Goal: Task Accomplishment & Management: Manage account settings

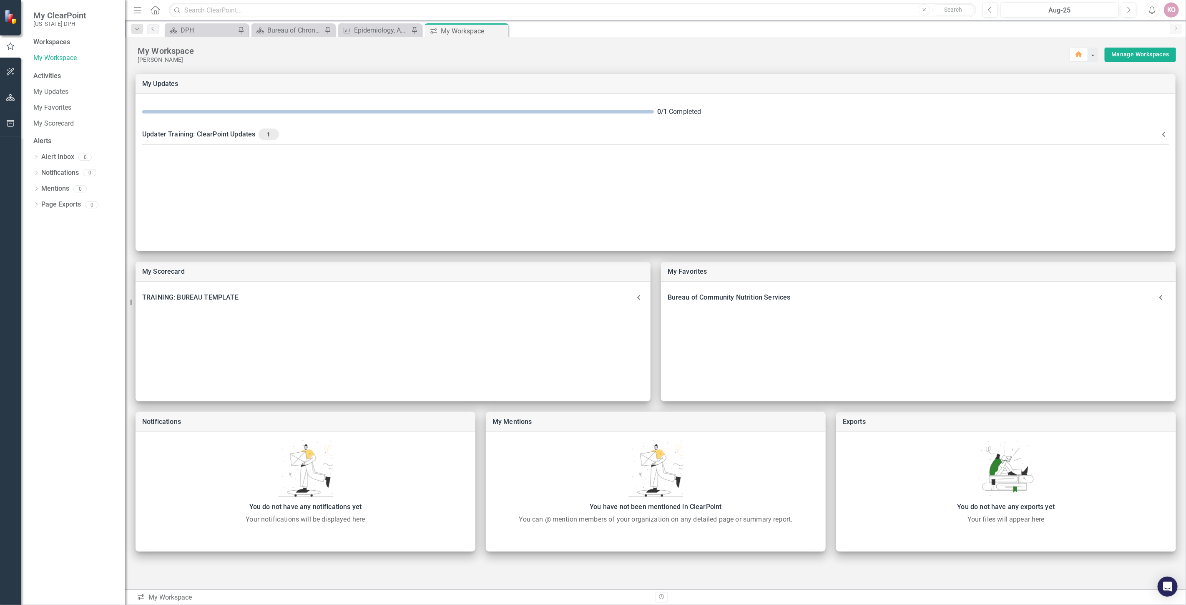
drag, startPoint x: 1584, startPoint y: 0, endPoint x: 857, endPoint y: 48, distance: 728.7
click at [857, 48] on div "My Workspace" at bounding box center [604, 50] width 932 height 11
click at [188, 26] on div "DPH" at bounding box center [208, 30] width 55 height 10
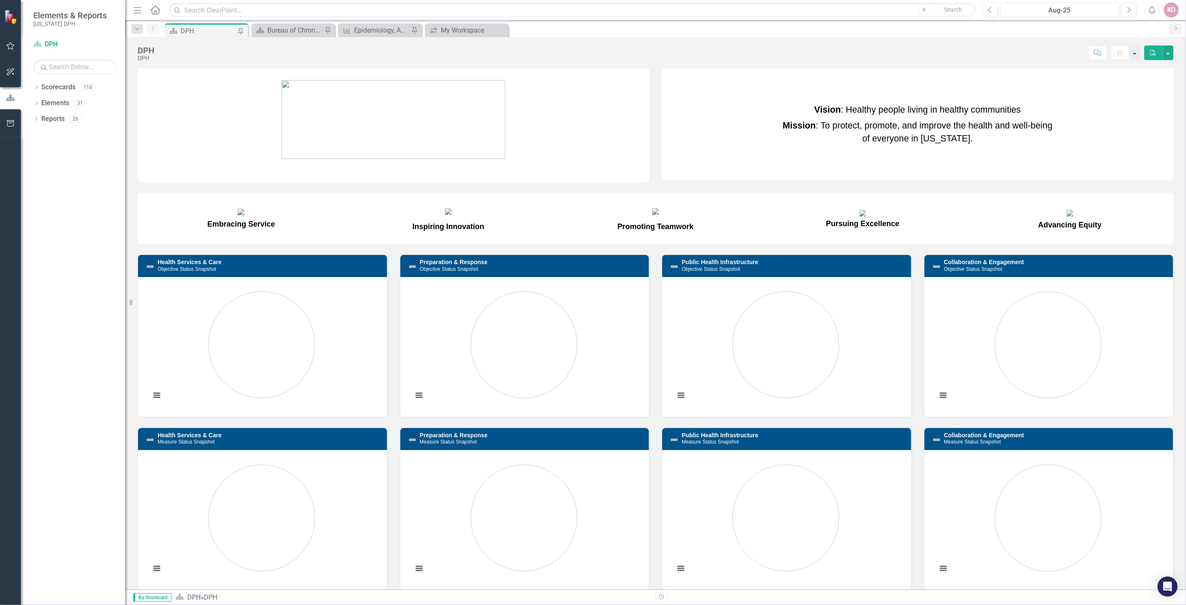
click at [1133, 55] on button "button" at bounding box center [1135, 52] width 11 height 15
click at [1100, 82] on link "Home Set As Home" at bounding box center [1108, 83] width 66 height 15
click at [7, 45] on icon "button" at bounding box center [11, 46] width 8 height 8
click at [46, 92] on link "My Updates" at bounding box center [74, 92] width 83 height 10
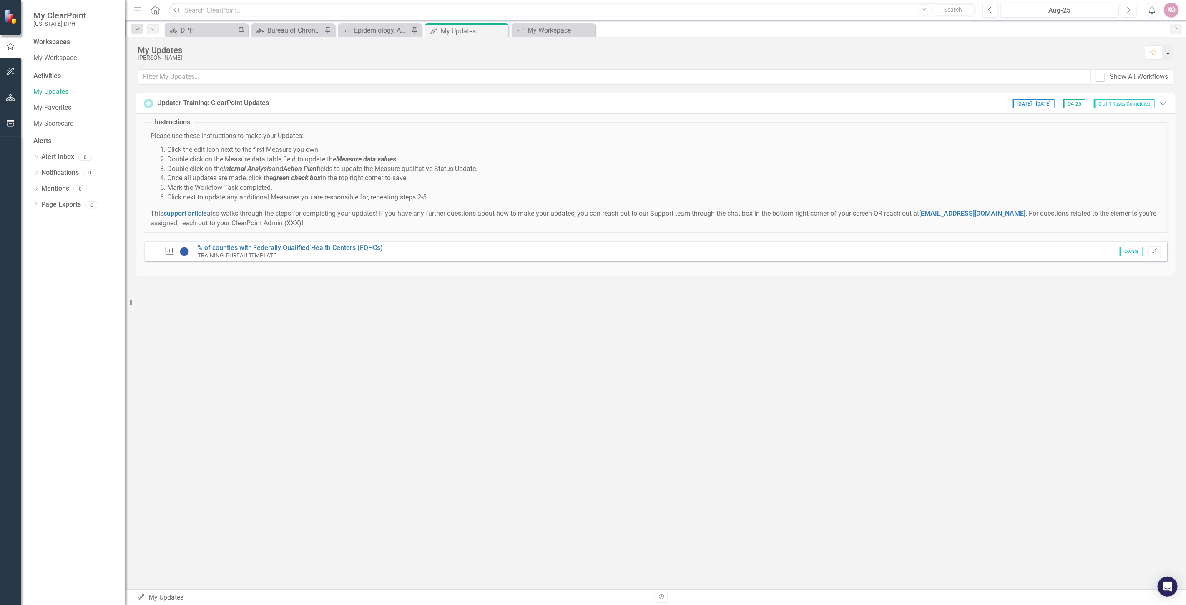
click at [1167, 51] on button "button" at bounding box center [1168, 52] width 11 height 14
click at [1153, 63] on link "Home Set As Home" at bounding box center [1141, 67] width 66 height 15
click at [44, 58] on link "My Workspace" at bounding box center [74, 58] width 83 height 10
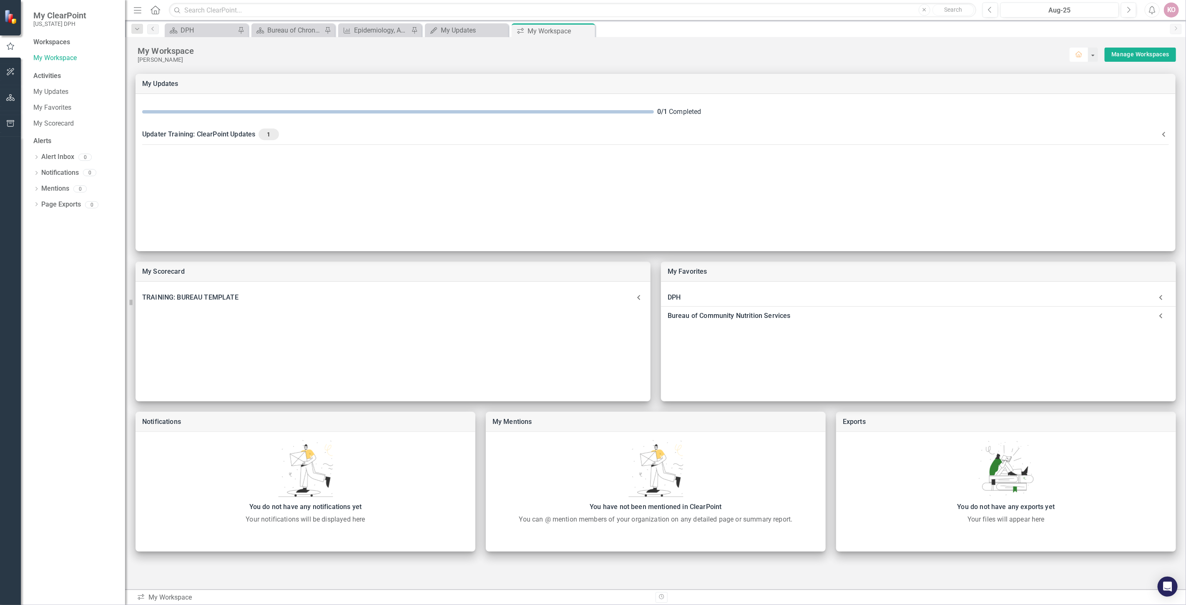
click at [1085, 57] on button "Home" at bounding box center [1079, 55] width 18 height 14
click at [1163, 314] on icon at bounding box center [1161, 315] width 17 height 17
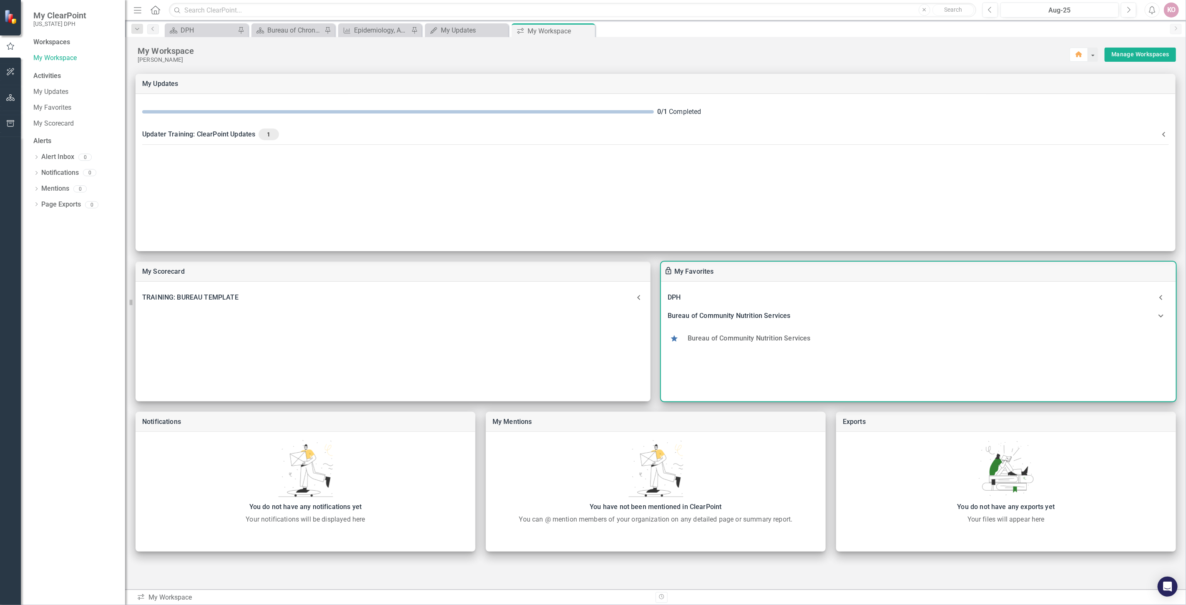
click at [677, 337] on use at bounding box center [674, 338] width 7 height 7
click at [672, 341] on icon at bounding box center [674, 338] width 8 height 8
click at [673, 338] on use at bounding box center [674, 338] width 7 height 7
click at [1163, 317] on icon at bounding box center [1161, 315] width 17 height 17
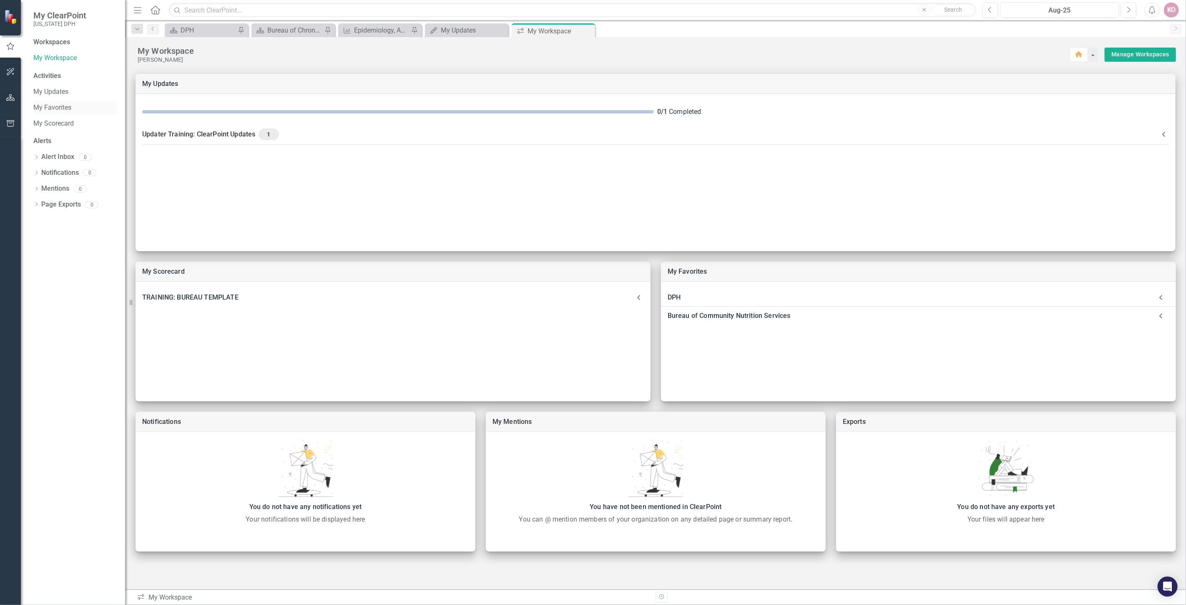
click at [54, 112] on link "My Favorites" at bounding box center [74, 108] width 83 height 10
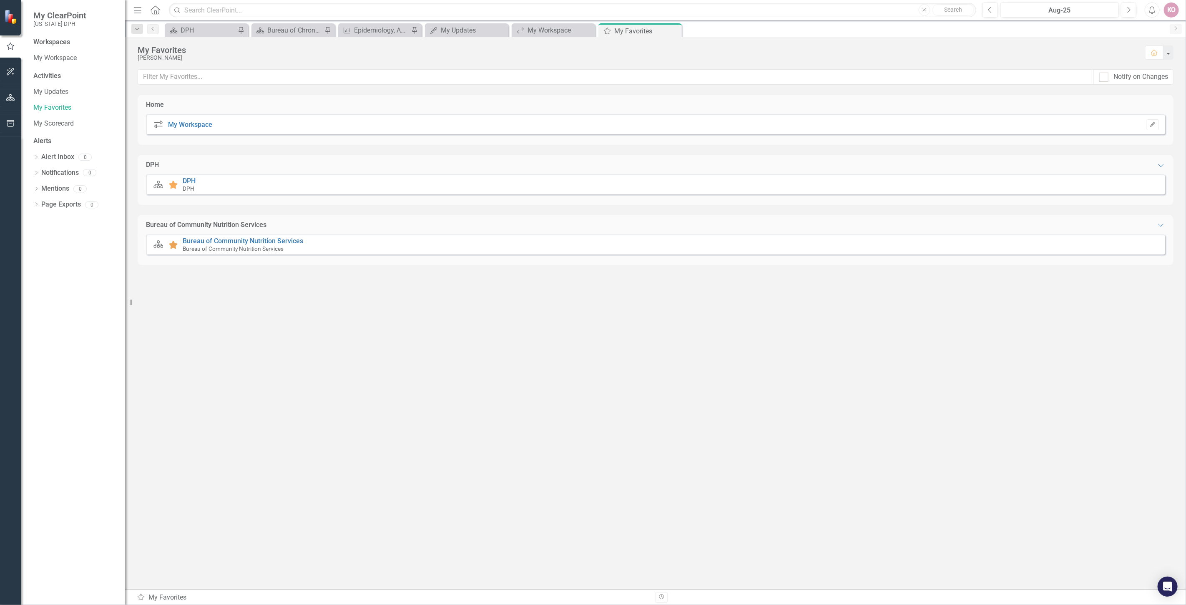
click at [173, 245] on icon at bounding box center [173, 245] width 9 height 8
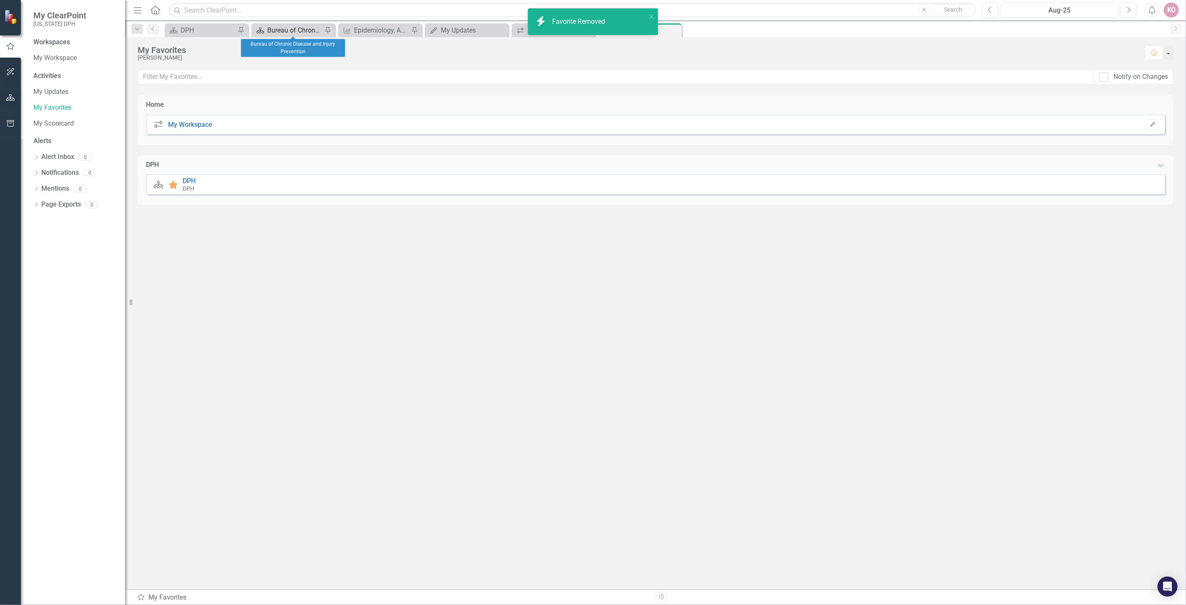
click at [287, 33] on div "Bureau of Chronic Disease and Injury Prevention" at bounding box center [294, 30] width 55 height 10
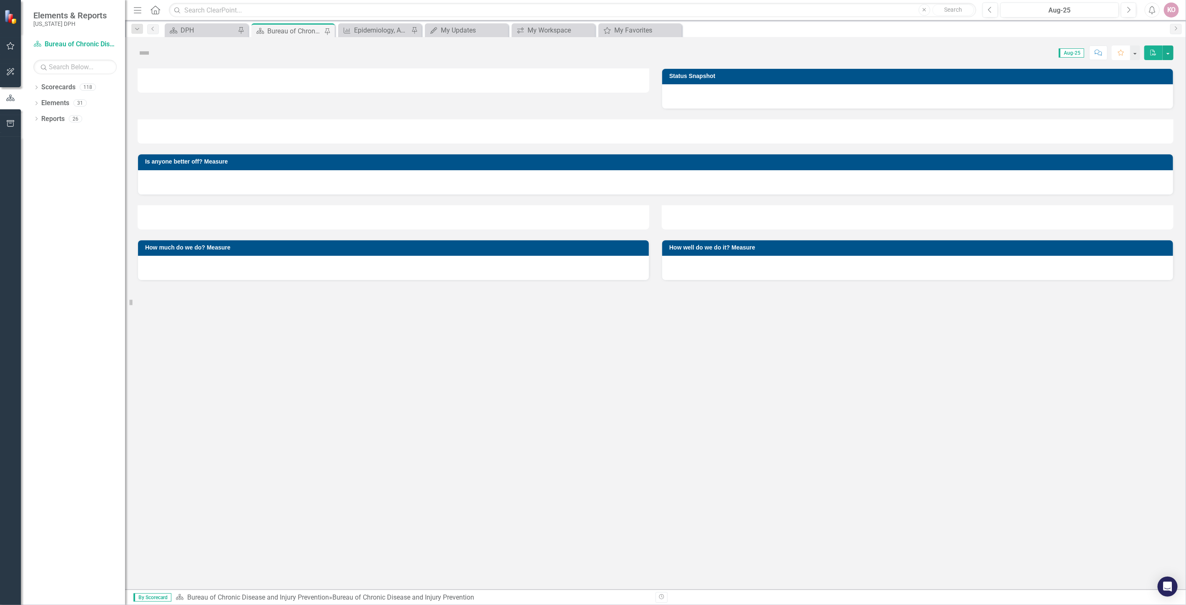
click at [1124, 52] on icon "Favorite" at bounding box center [1122, 53] width 8 height 6
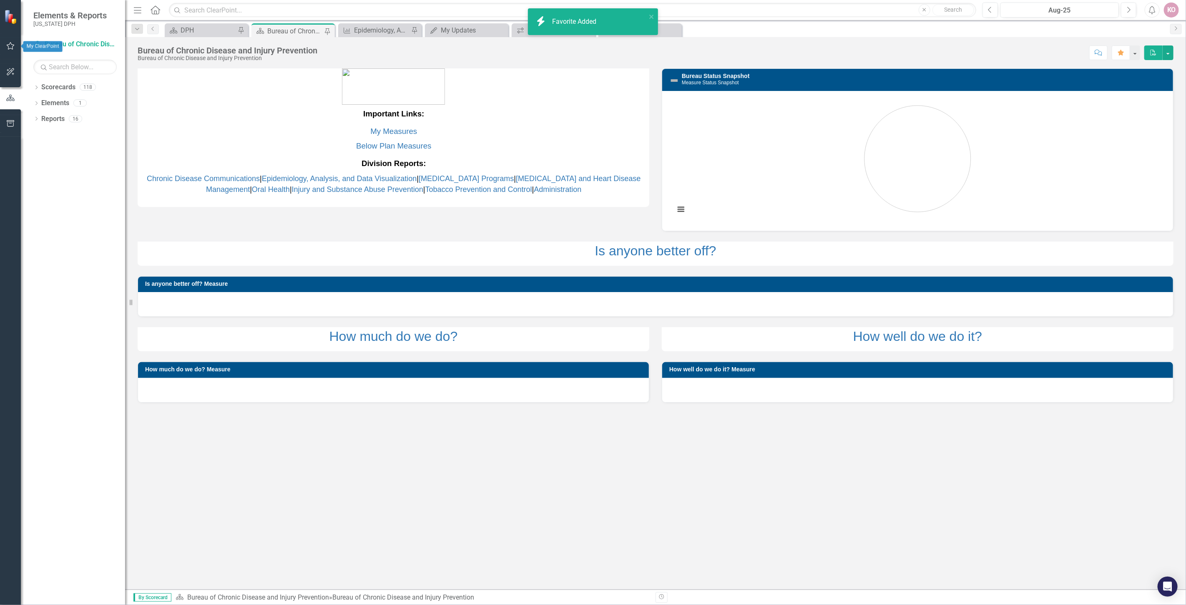
click at [8, 43] on icon "button" at bounding box center [10, 46] width 9 height 7
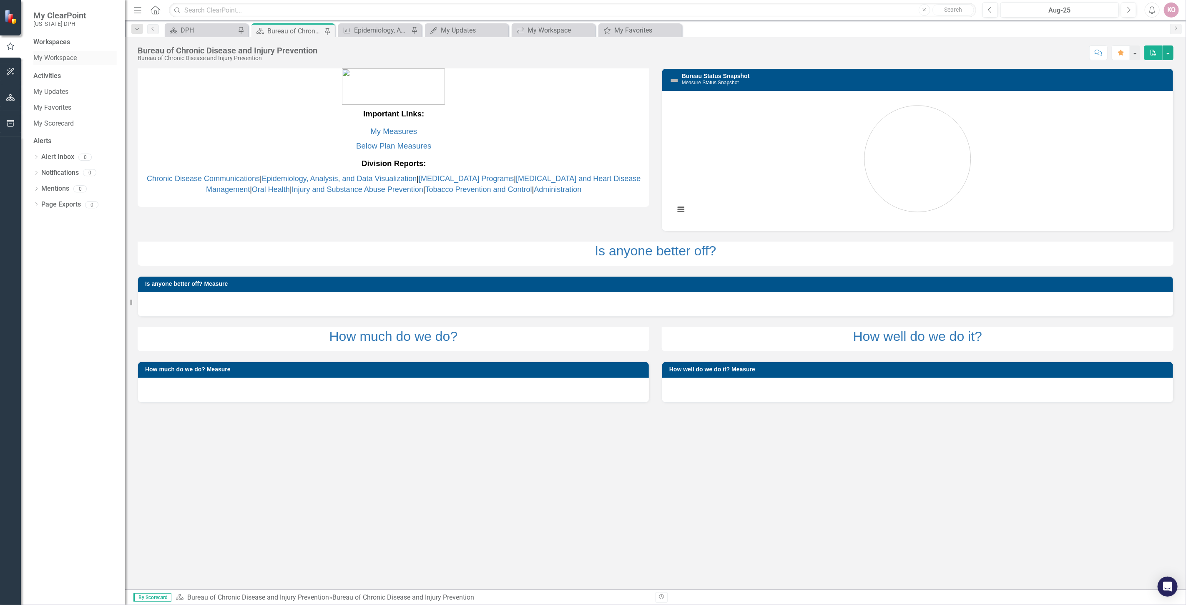
click at [60, 59] on link "My Workspace" at bounding box center [74, 58] width 83 height 10
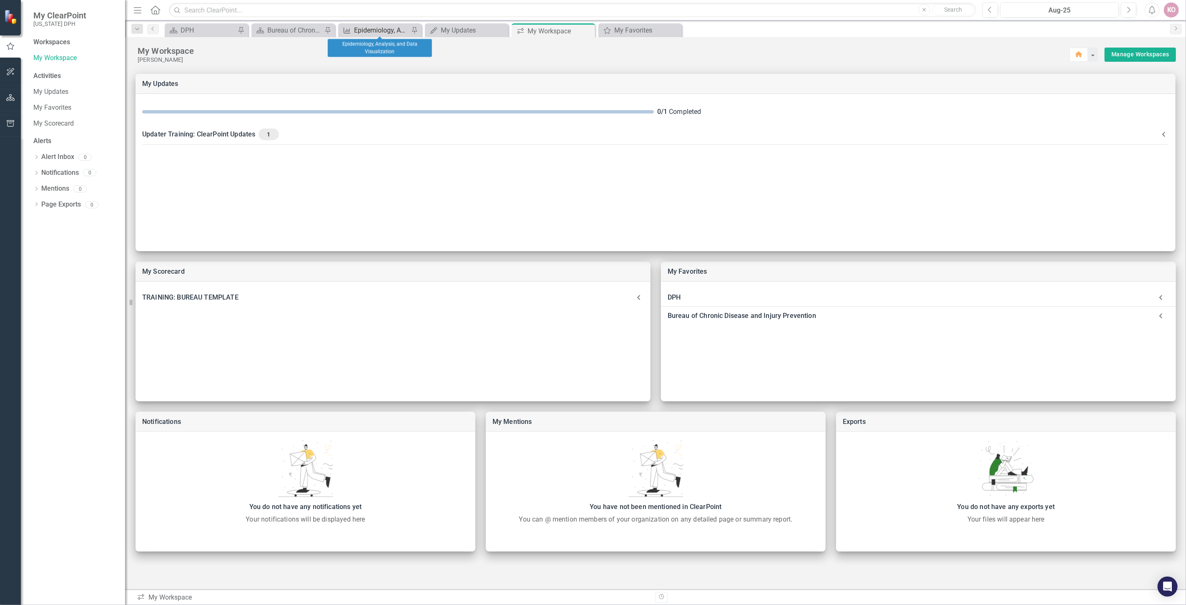
click at [375, 30] on div "Epidemiology, Analysis, and Data Visualization" at bounding box center [381, 30] width 55 height 10
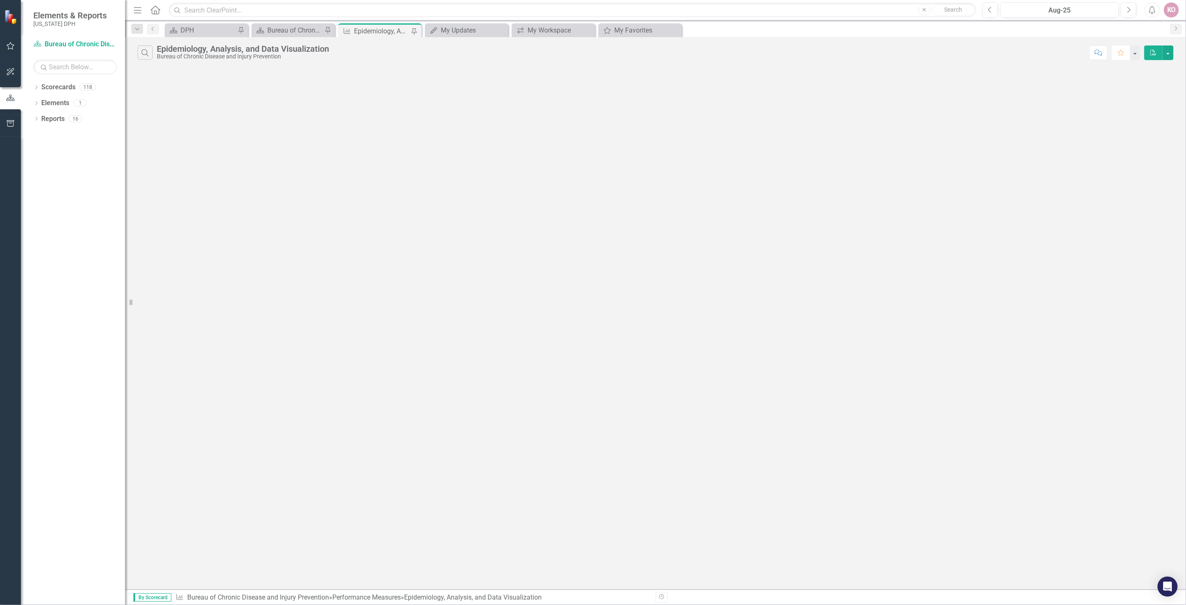
click at [1121, 54] on icon "Favorite" at bounding box center [1122, 53] width 8 height 6
click at [665, 33] on div "My Favorites" at bounding box center [641, 30] width 55 height 10
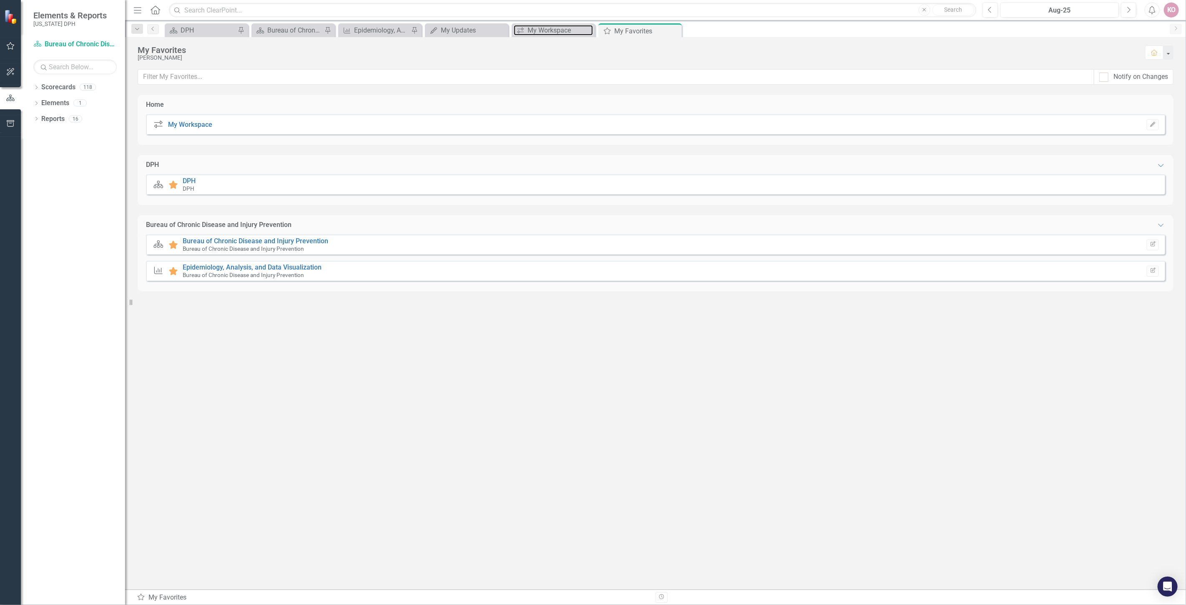
click at [538, 33] on div "My Workspace" at bounding box center [560, 30] width 65 height 10
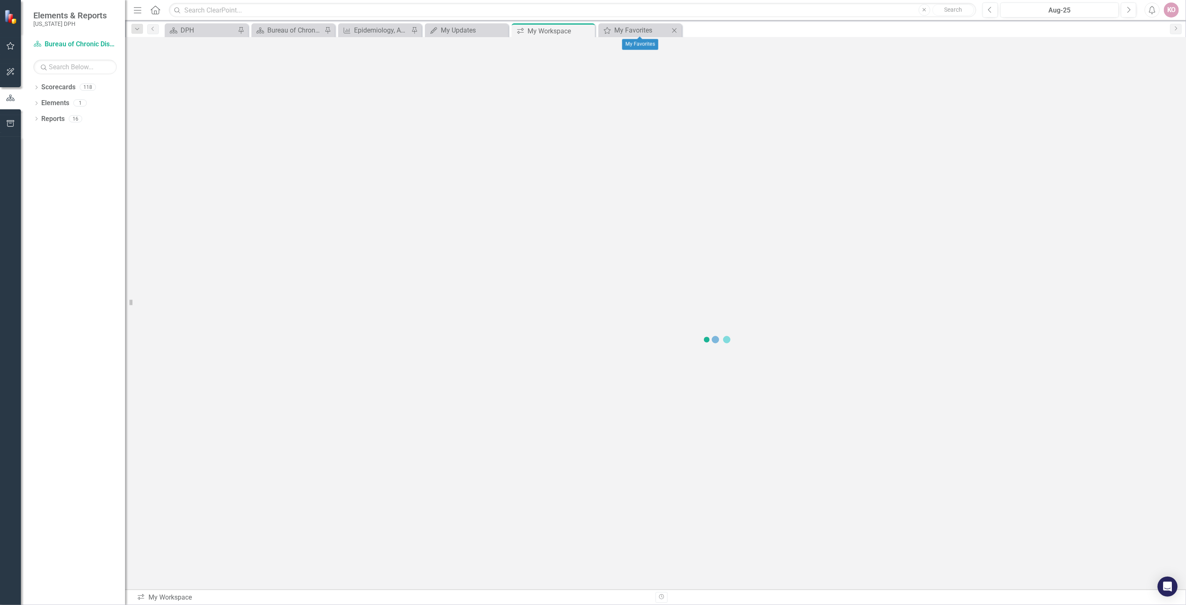
click at [676, 30] on icon "Close" at bounding box center [674, 30] width 8 height 7
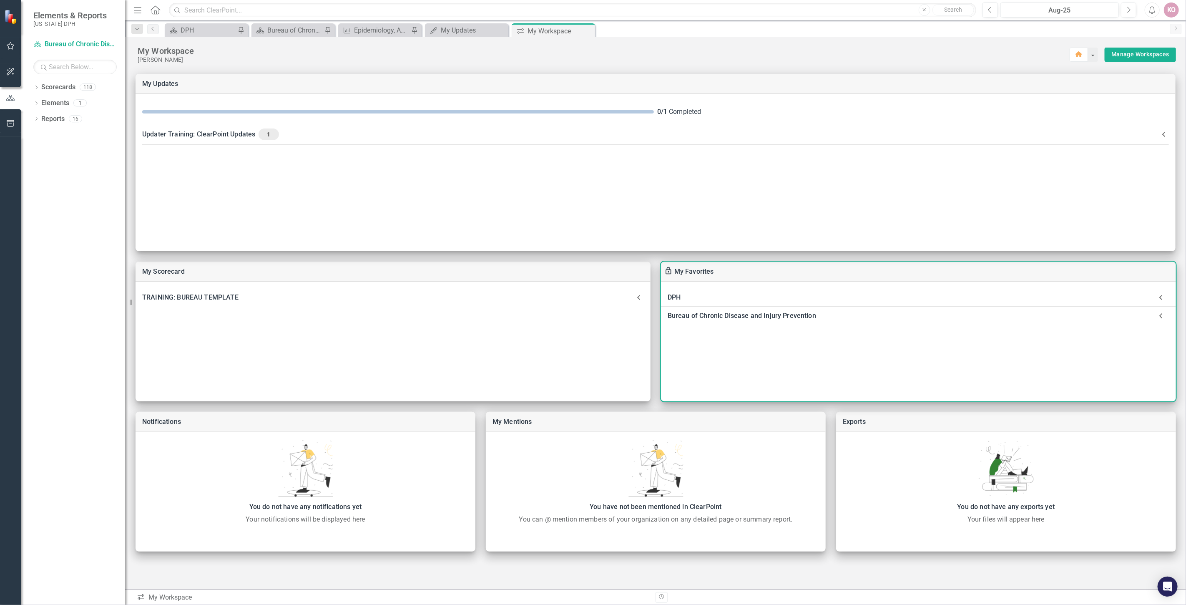
click at [1161, 314] on icon at bounding box center [1161, 315] width 3 height 5
click at [1161, 314] on icon at bounding box center [1161, 315] width 17 height 17
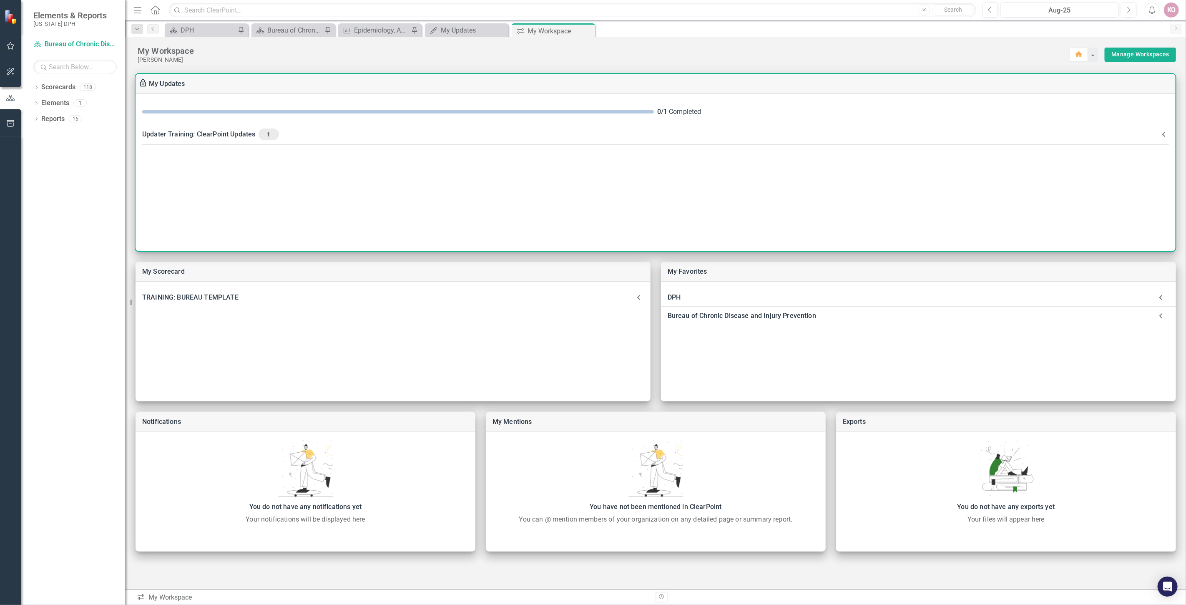
click at [1163, 133] on icon at bounding box center [1164, 134] width 3 height 5
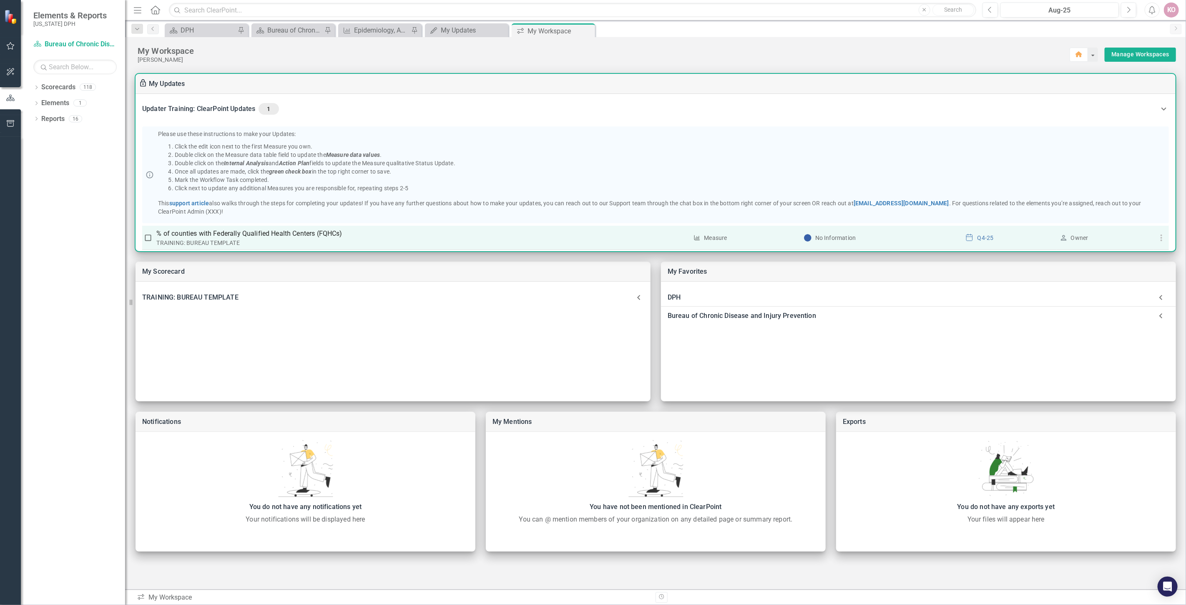
scroll to position [40, 0]
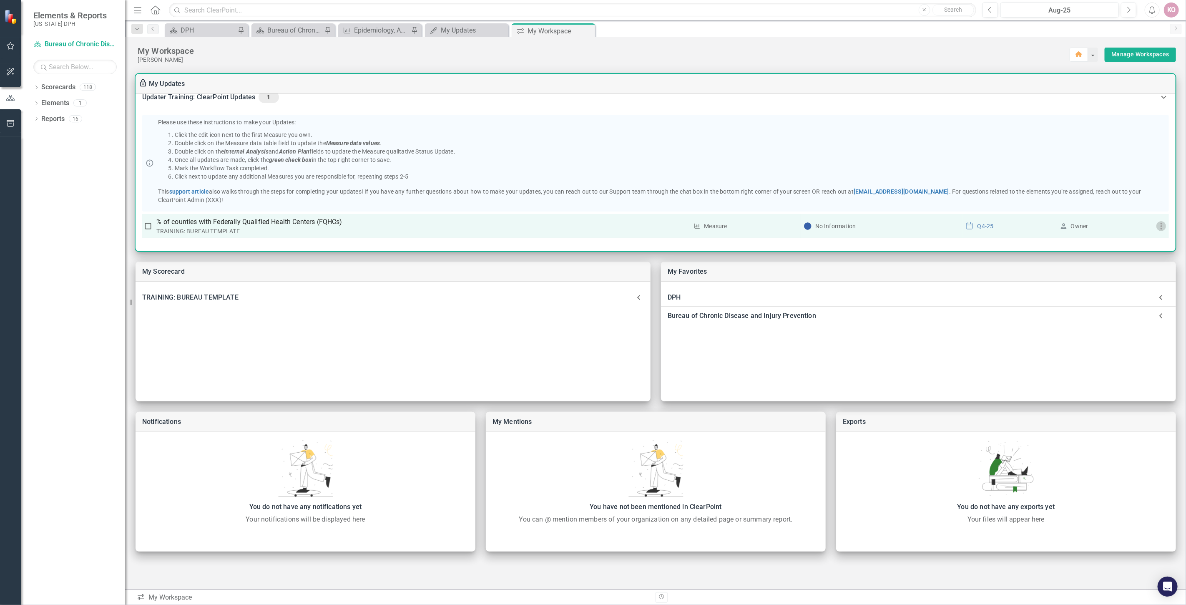
click at [1157, 227] on icon "button" at bounding box center [1162, 226] width 10 height 10
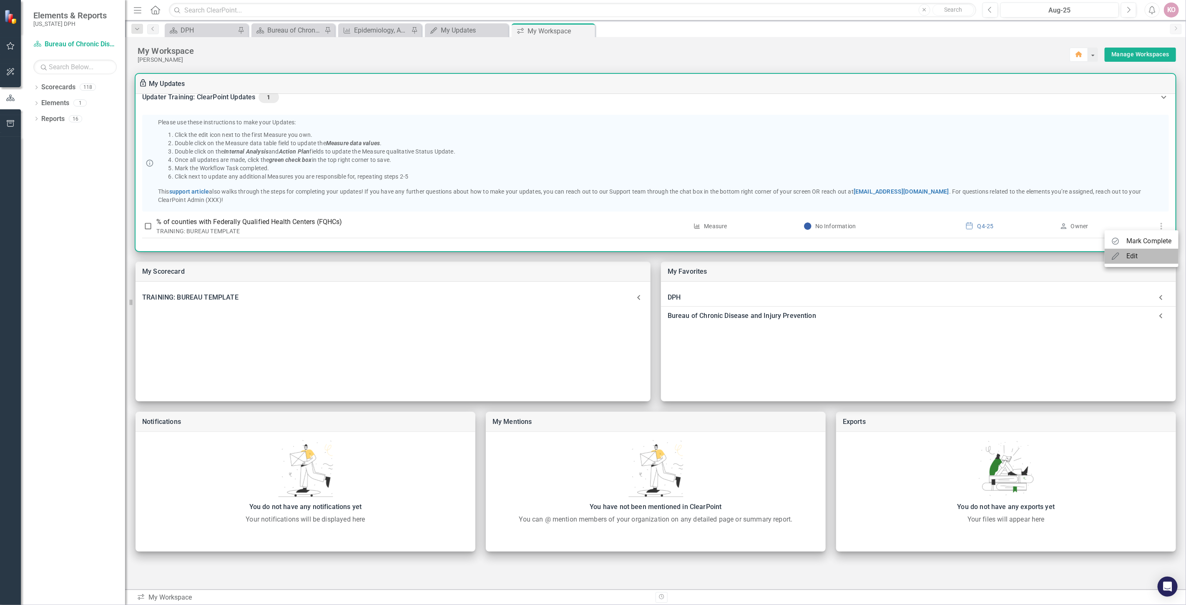
click at [1135, 259] on div "Edit" at bounding box center [1133, 256] width 12 height 10
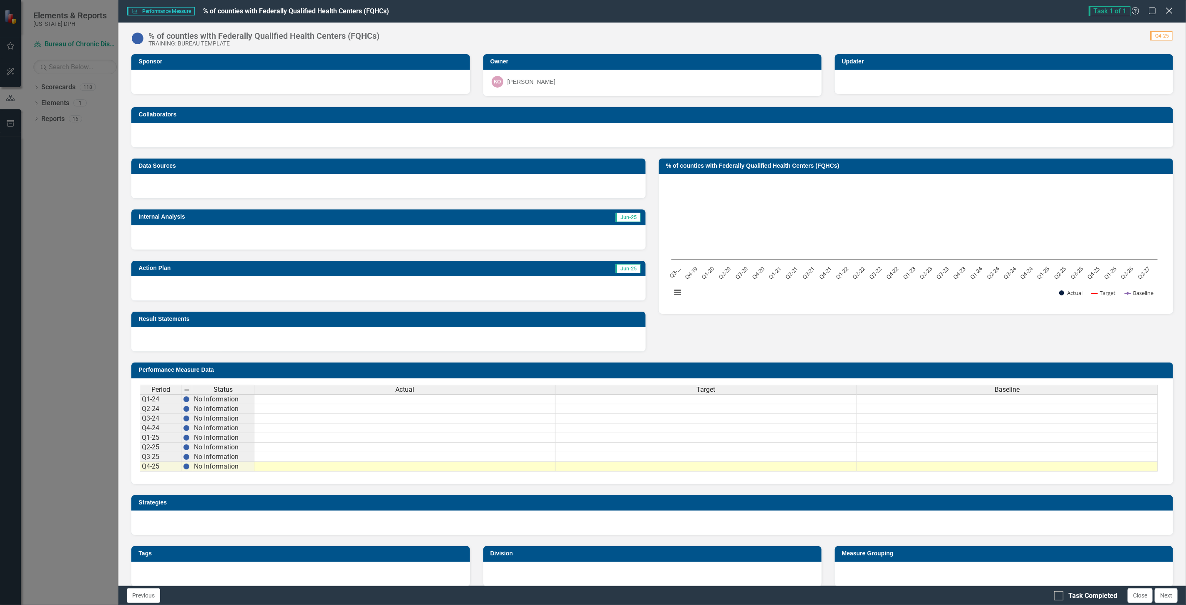
click at [1169, 8] on icon "Close" at bounding box center [1169, 11] width 10 height 8
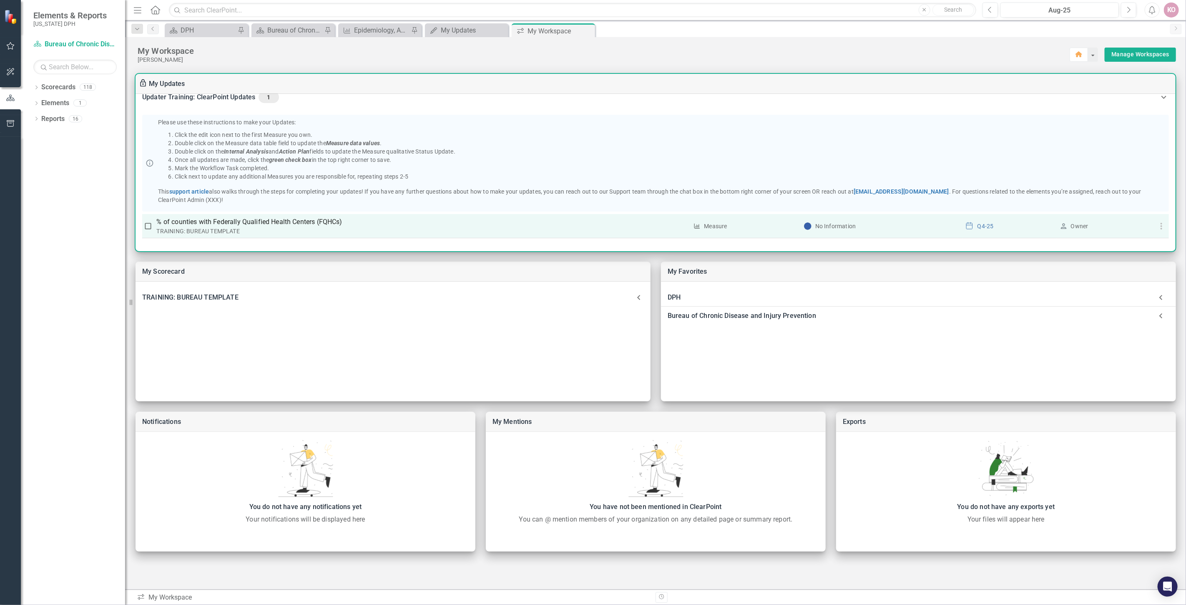
click at [1157, 225] on icon "button" at bounding box center [1162, 226] width 10 height 10
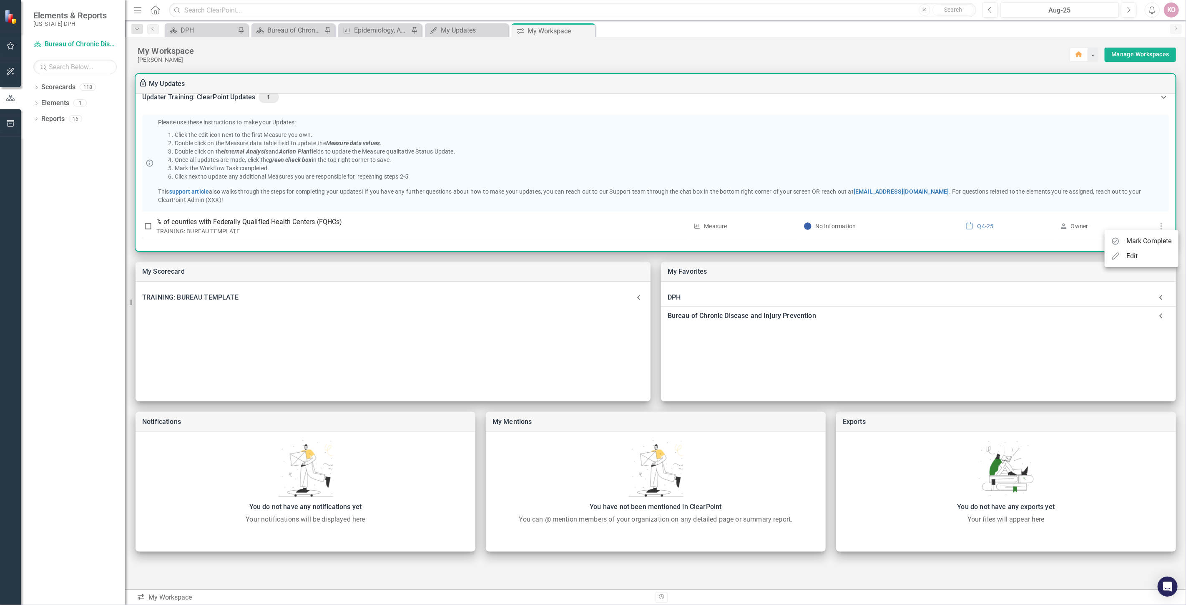
click at [713, 223] on div at bounding box center [593, 302] width 1186 height 605
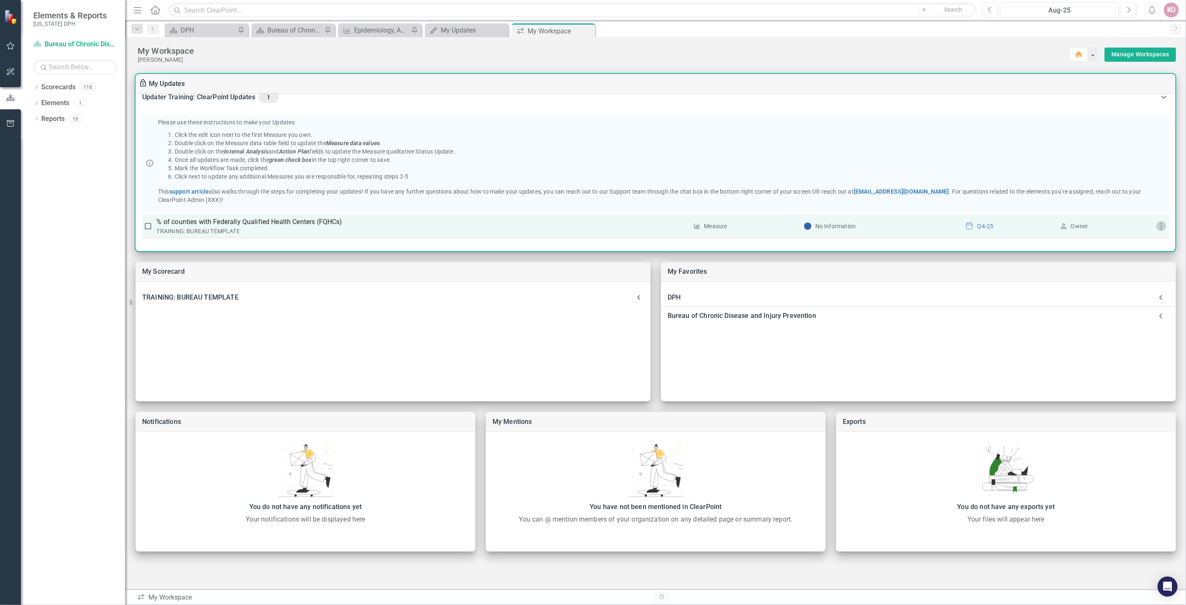
click at [1162, 227] on icon "button" at bounding box center [1162, 226] width 10 height 10
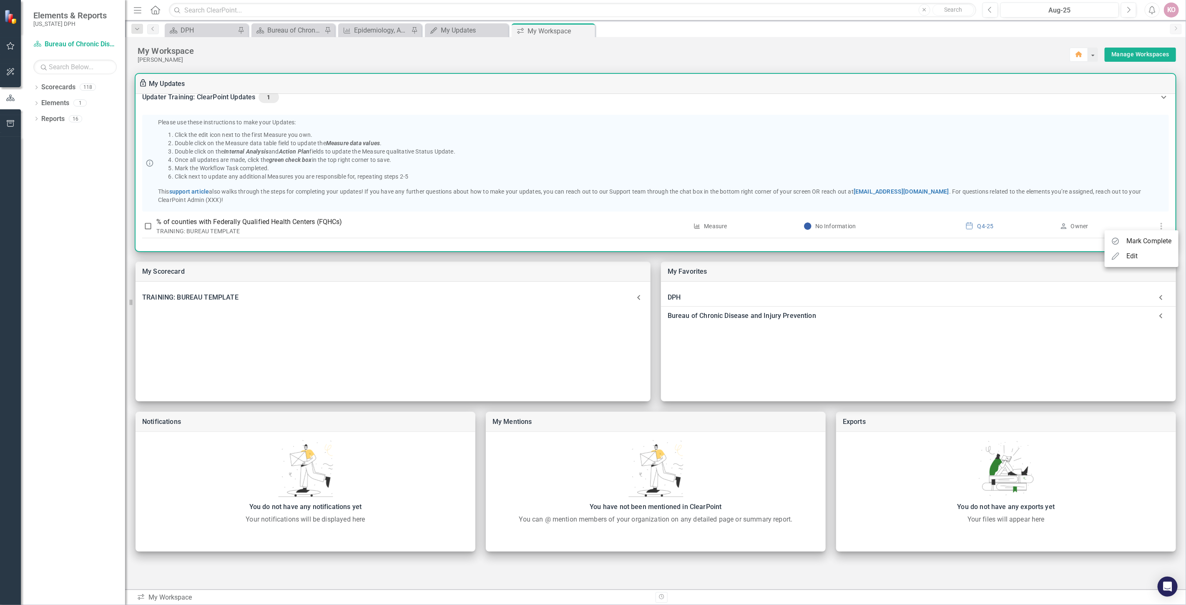
click at [1135, 256] on div "Edit" at bounding box center [1133, 256] width 12 height 10
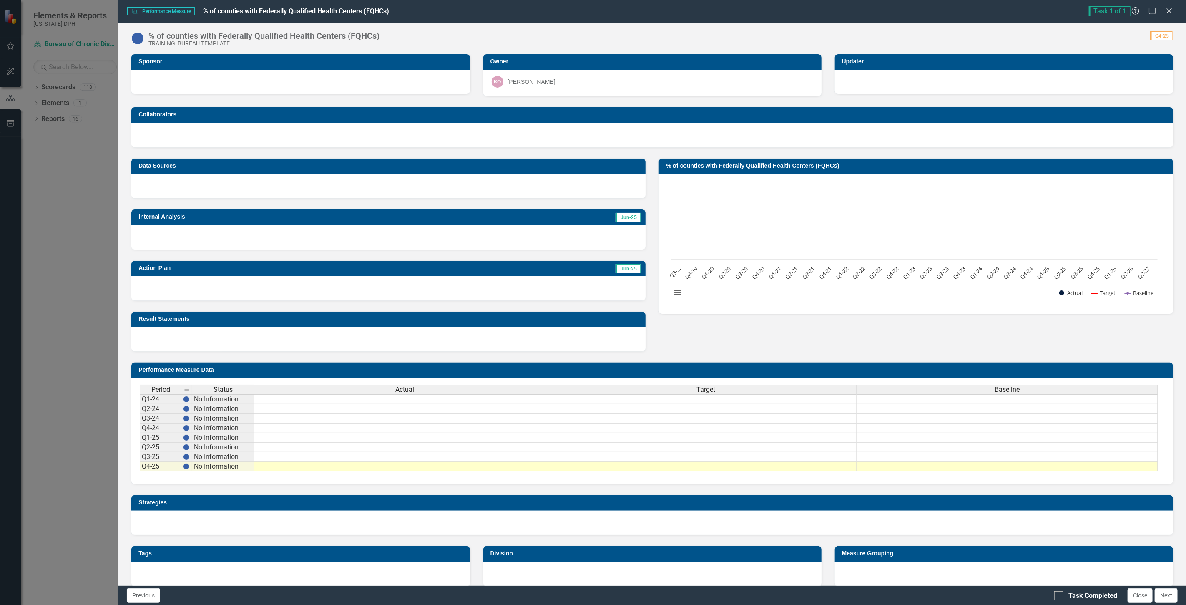
scroll to position [6, 0]
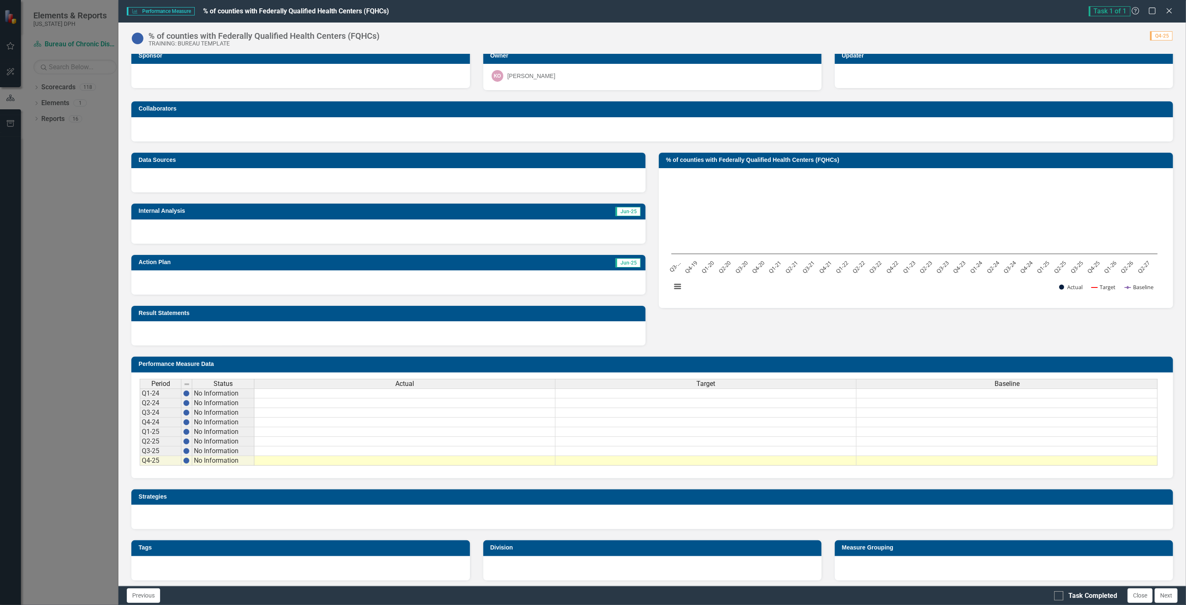
click at [312, 458] on td at bounding box center [404, 461] width 301 height 10
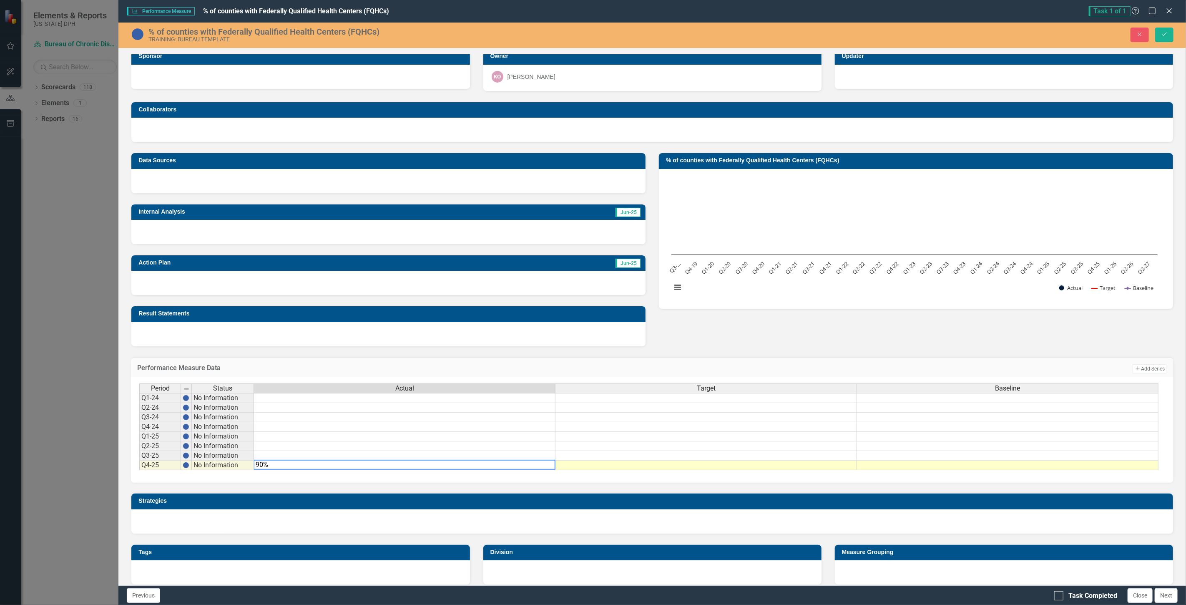
click at [291, 463] on textarea "90%" at bounding box center [405, 465] width 302 height 10
click at [302, 463] on textarea "90.00%" at bounding box center [405, 465] width 302 height 10
drag, startPoint x: 302, startPoint y: 463, endPoint x: 177, endPoint y: 451, distance: 125.4
click at [177, 451] on div "Period Status Actual Target Baseline Q1-24 No Information Q2-24 No Information …" at bounding box center [649, 426] width 1020 height 87
type textarea "38"
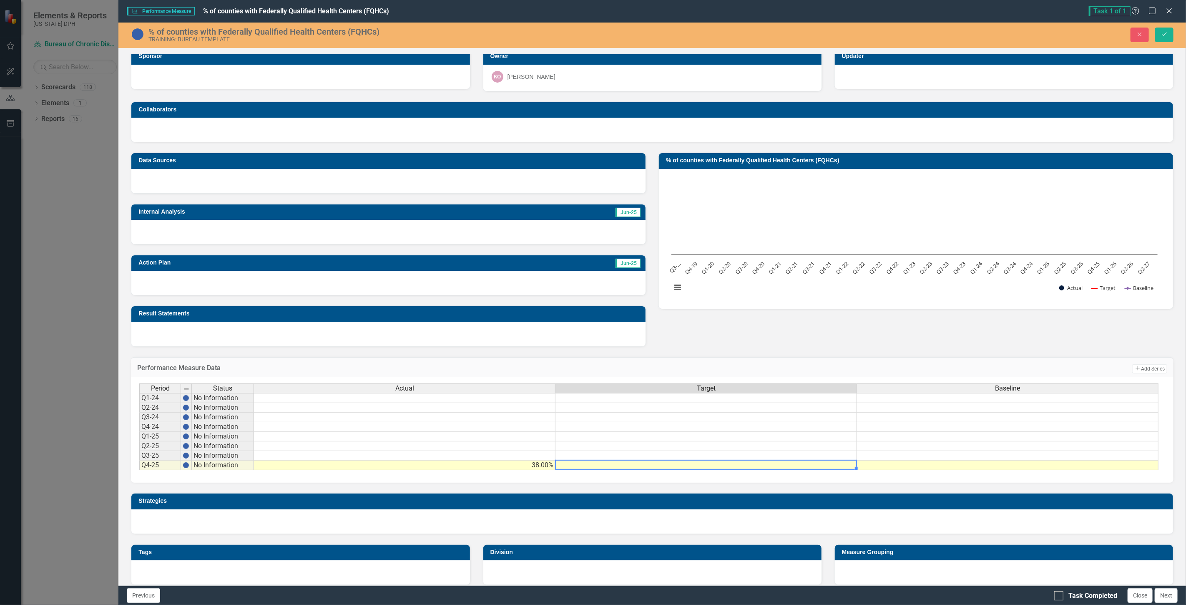
click at [434, 465] on td "38.00%" at bounding box center [405, 466] width 302 height 10
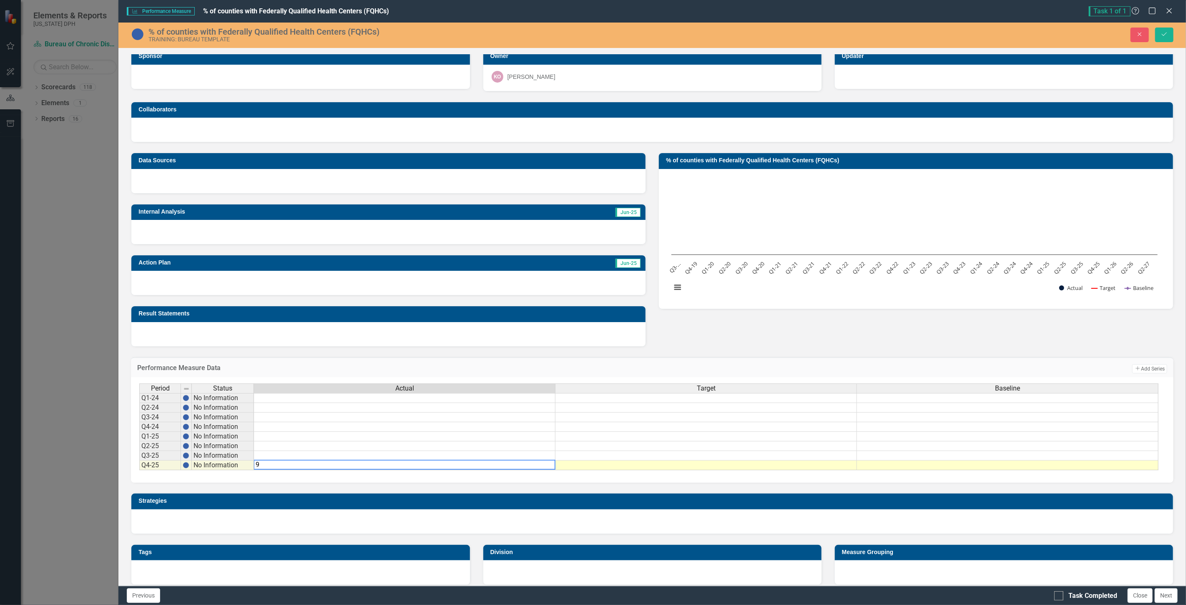
type textarea "90"
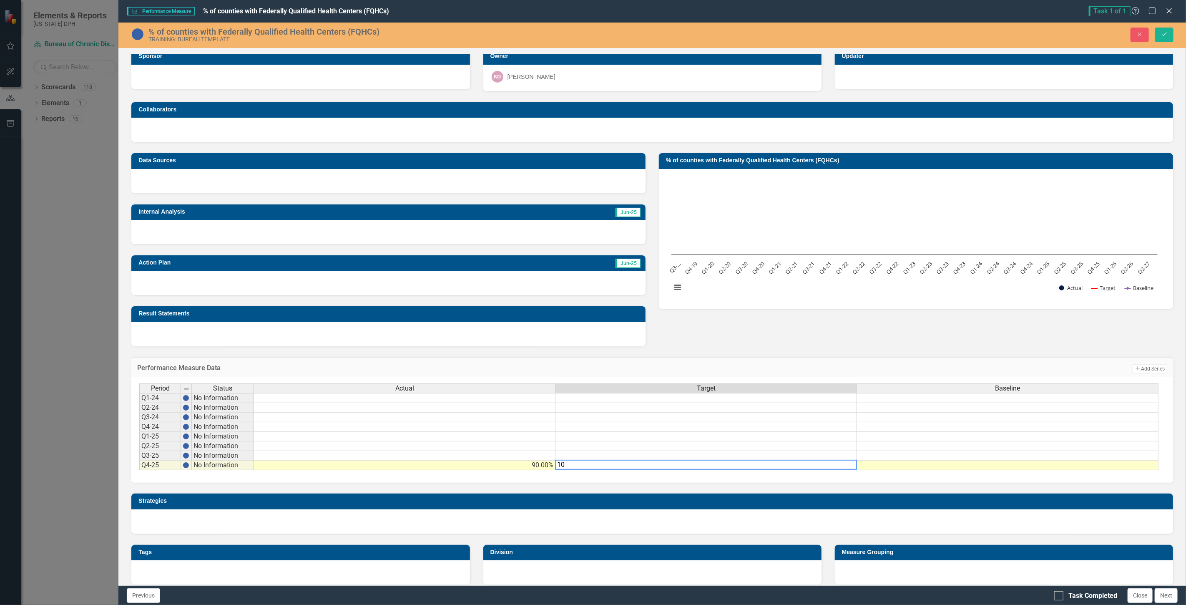
type textarea "100"
type textarea "80"
click at [1165, 594] on button "Next" at bounding box center [1166, 595] width 23 height 15
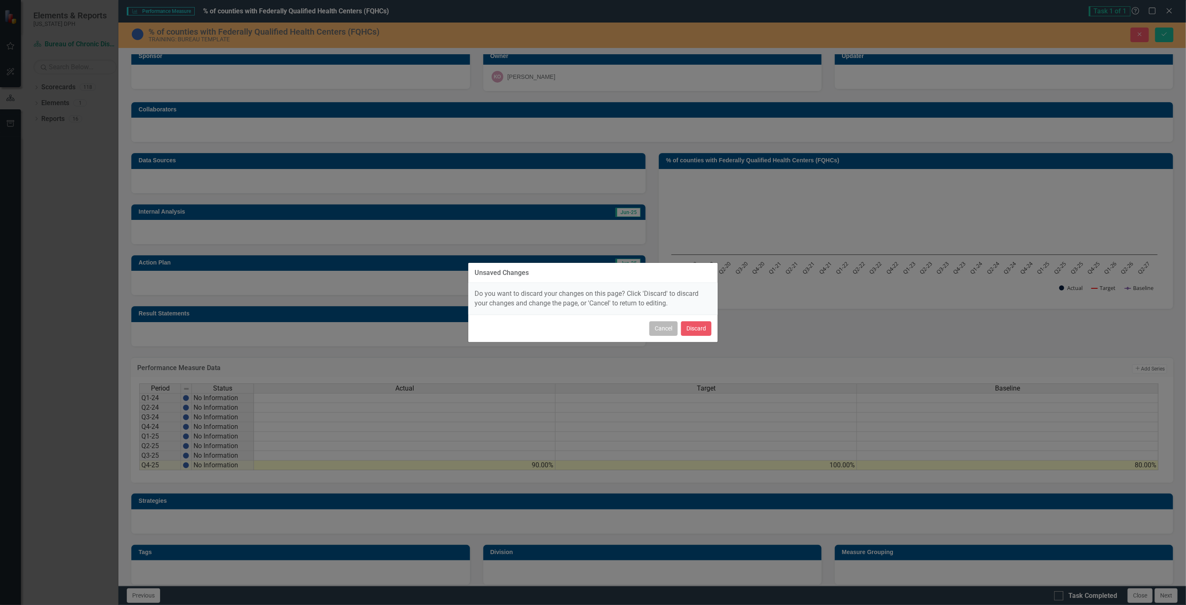
click at [657, 327] on button "Cancel" at bounding box center [663, 328] width 28 height 15
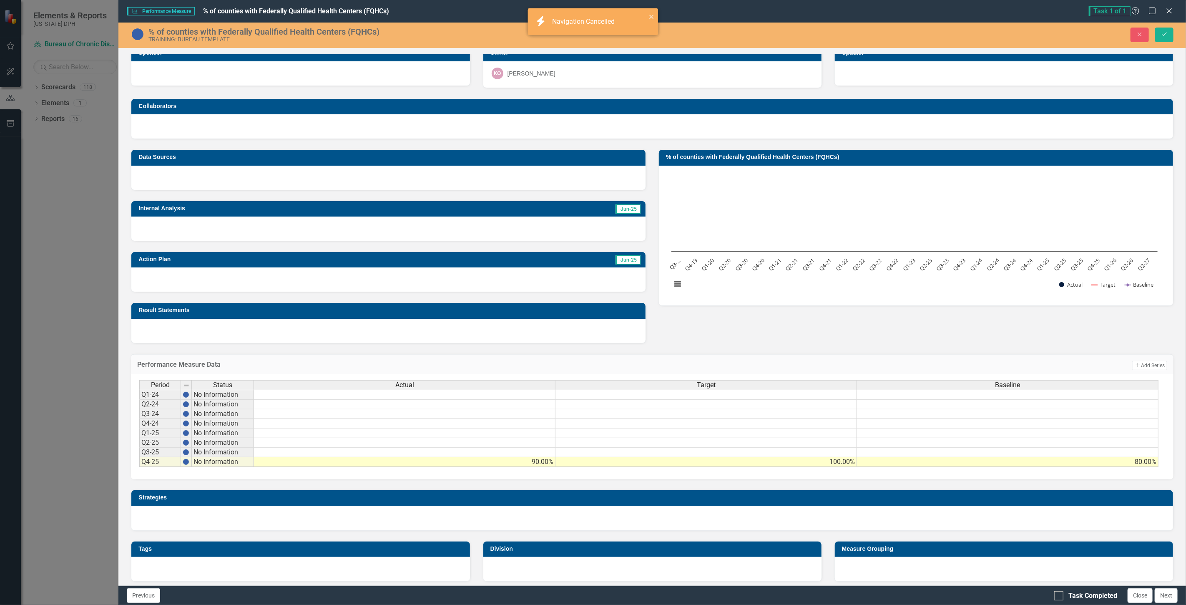
scroll to position [10, 0]
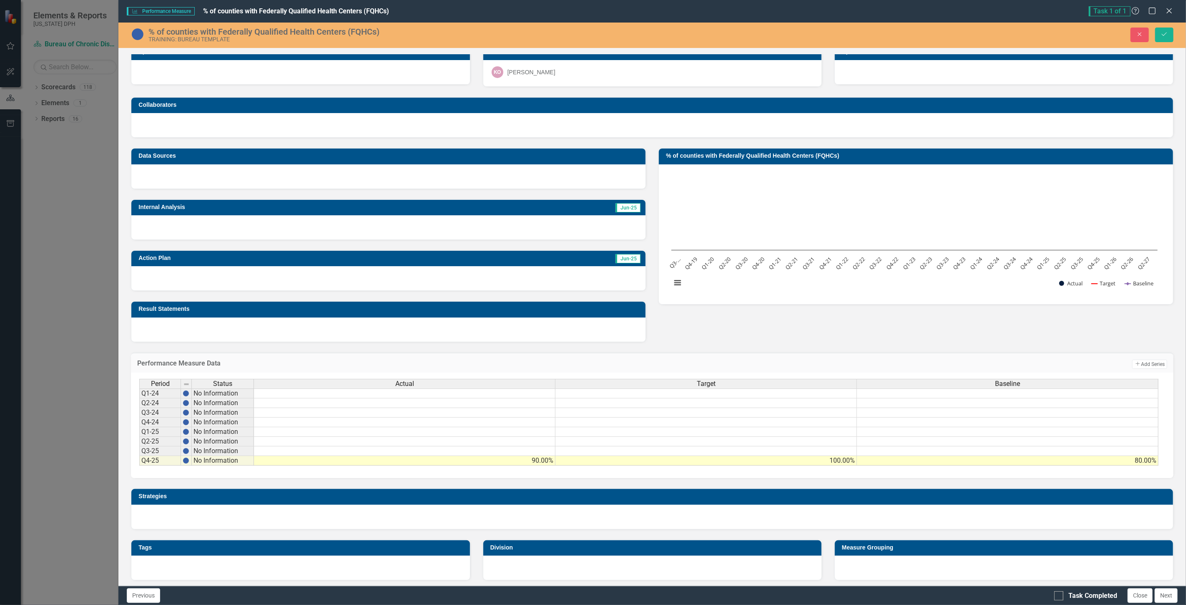
click at [873, 478] on div "Strategies" at bounding box center [652, 503] width 1055 height 51
click at [858, 337] on div "Data Sources Internal Analysis Jun-25 Action Plan Jun-25 Result Statements % of…" at bounding box center [652, 240] width 1055 height 204
click at [1135, 363] on button "Add Add Series" at bounding box center [1150, 364] width 35 height 9
click at [1160, 38] on button "Save" at bounding box center [1164, 35] width 18 height 15
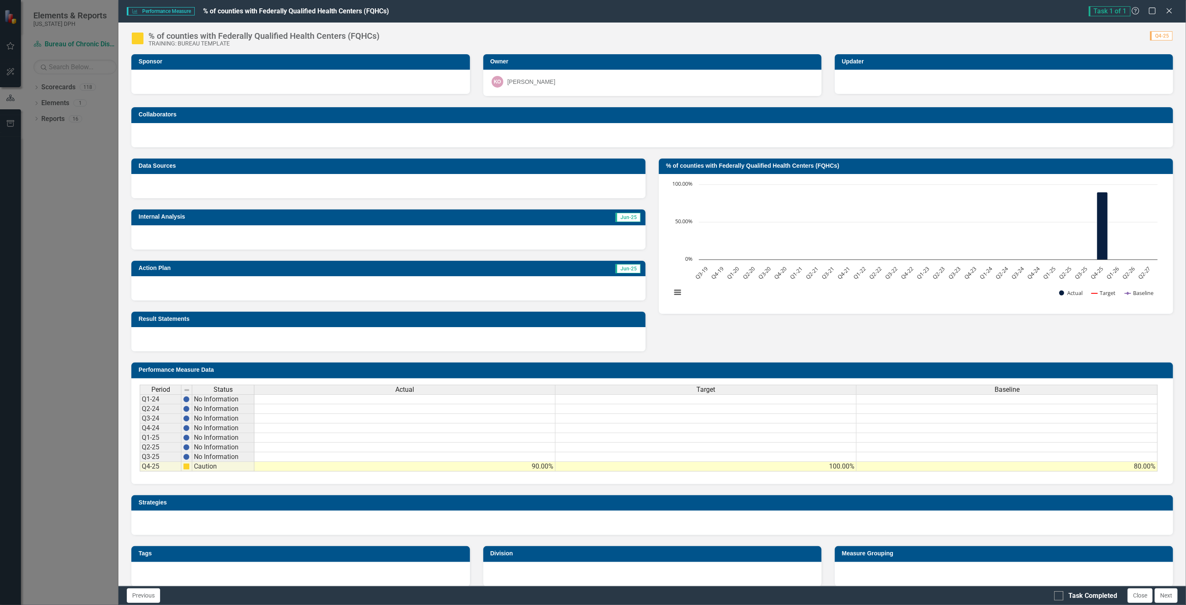
click at [274, 454] on td at bounding box center [404, 457] width 301 height 10
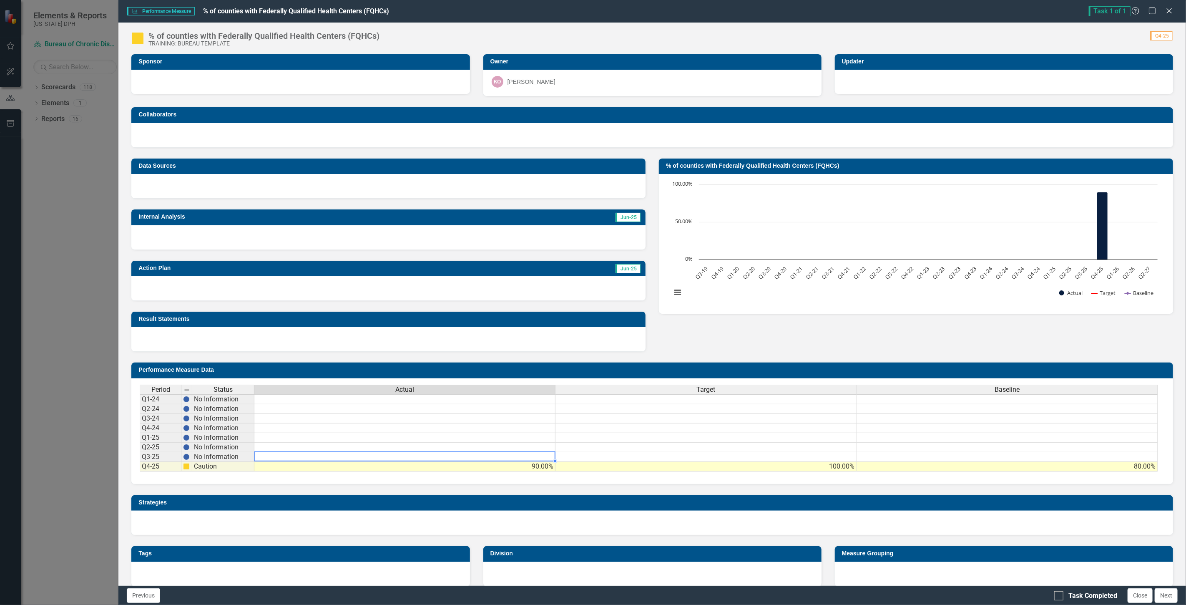
click at [274, 454] on td at bounding box center [404, 457] width 301 height 10
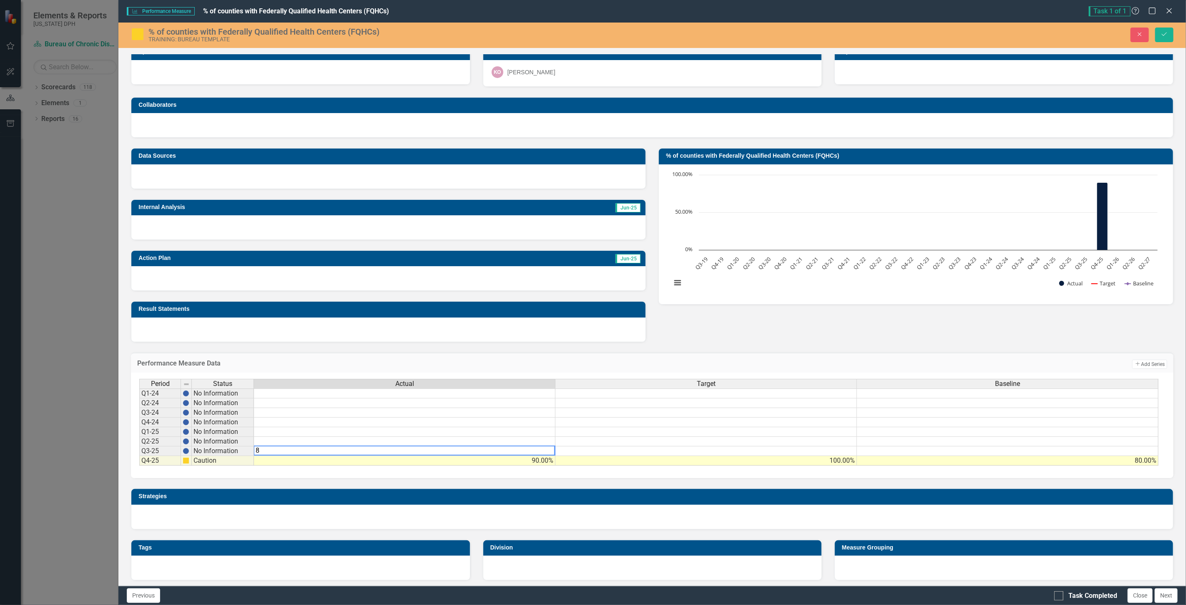
type textarea "84"
type textarea "100"
type textarea "80"
click at [700, 359] on td "Performance Measure Data" at bounding box center [499, 364] width 725 height 11
click at [1158, 36] on button "Save" at bounding box center [1164, 35] width 18 height 15
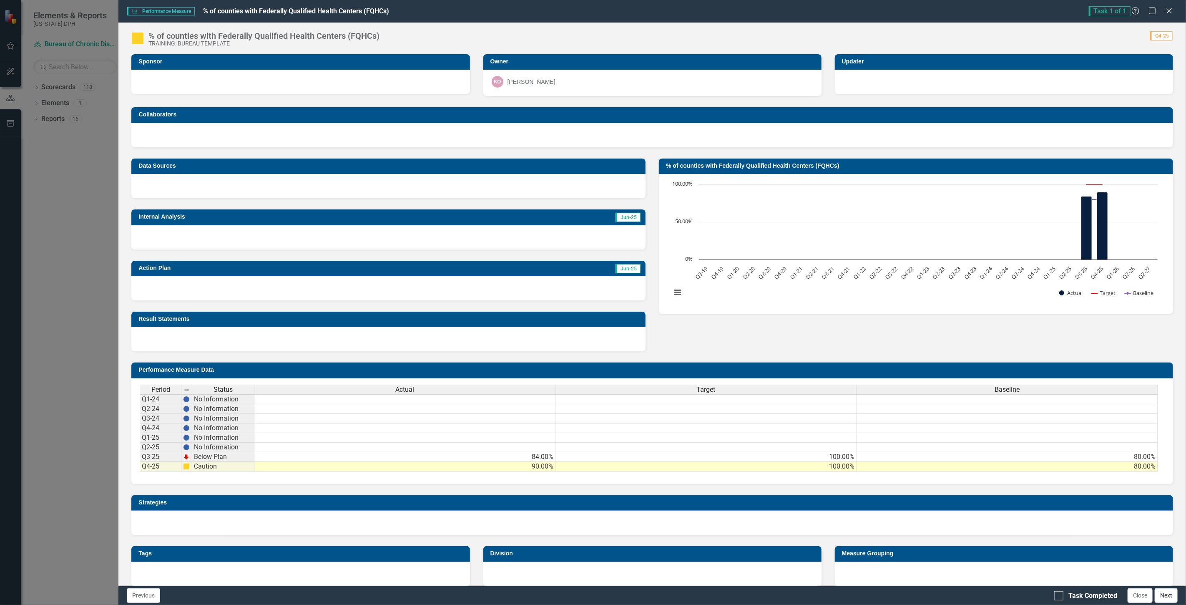
click at [1166, 592] on button "Next" at bounding box center [1166, 595] width 23 height 15
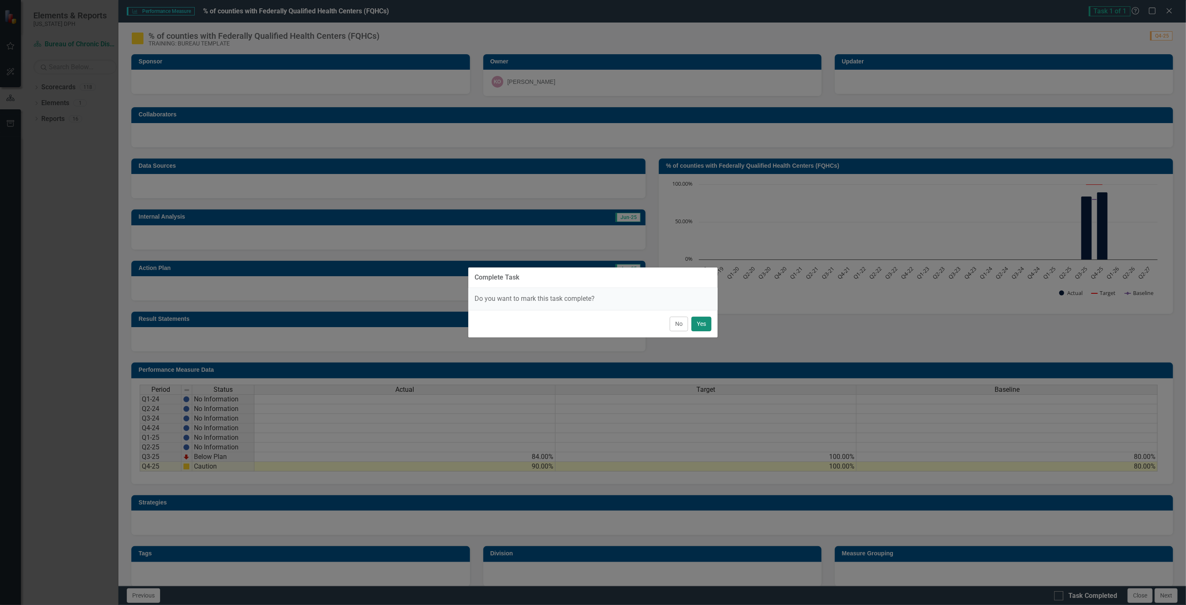
click at [707, 325] on button "Yes" at bounding box center [702, 324] width 20 height 15
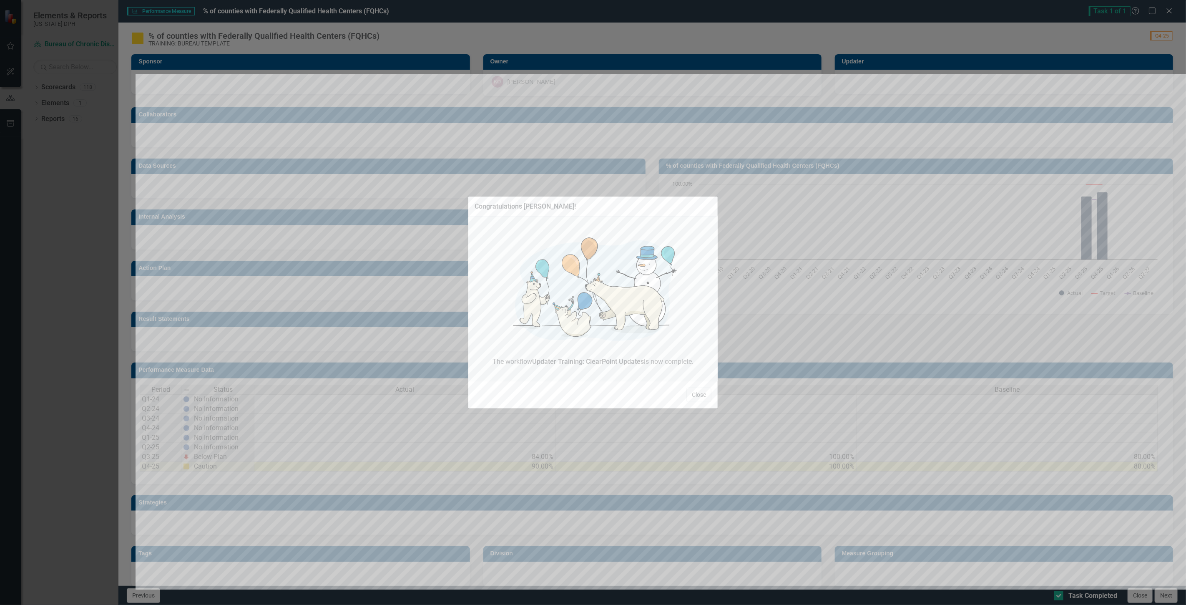
checkbox input "true"
click at [698, 391] on button "Close" at bounding box center [699, 395] width 25 height 15
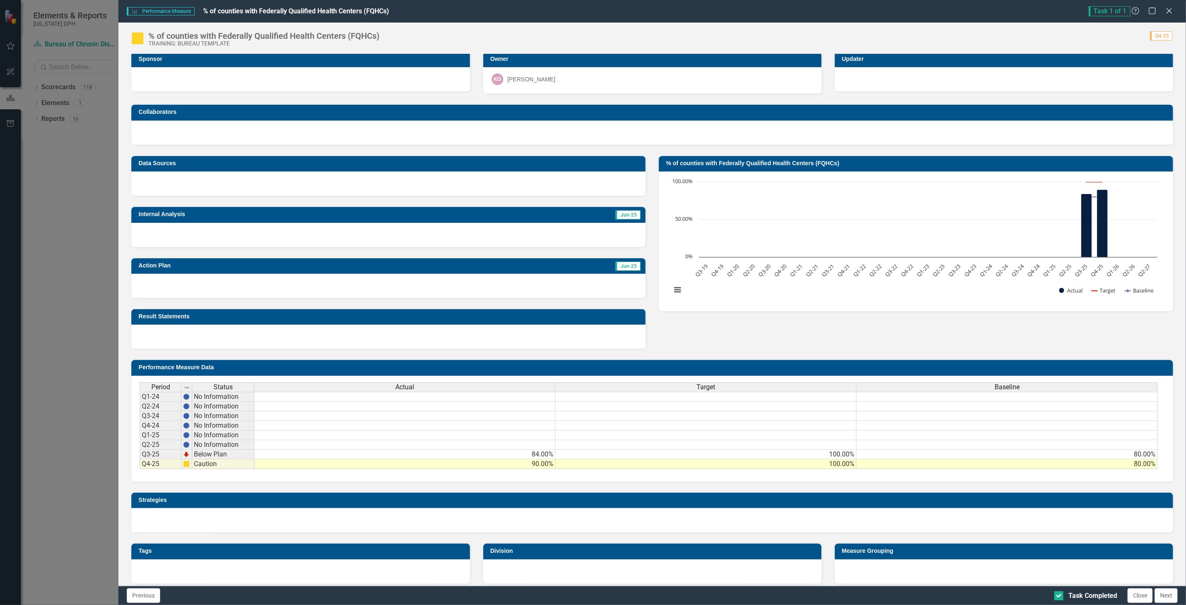
scroll to position [0, 0]
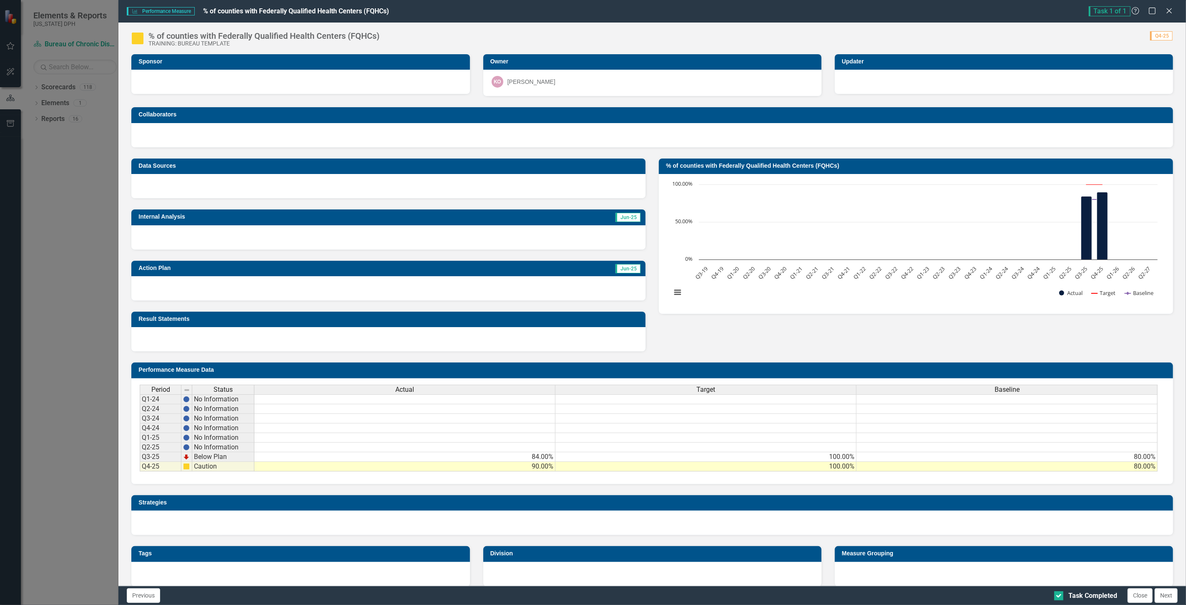
click at [196, 234] on div at bounding box center [388, 237] width 514 height 24
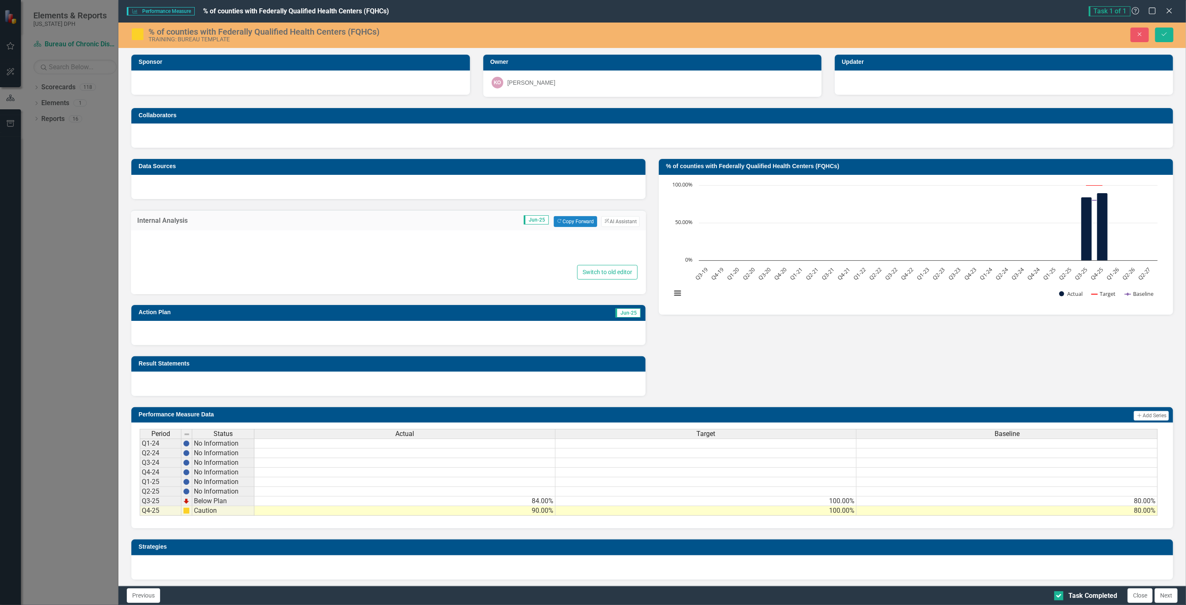
click at [232, 237] on div at bounding box center [388, 250] width 498 height 27
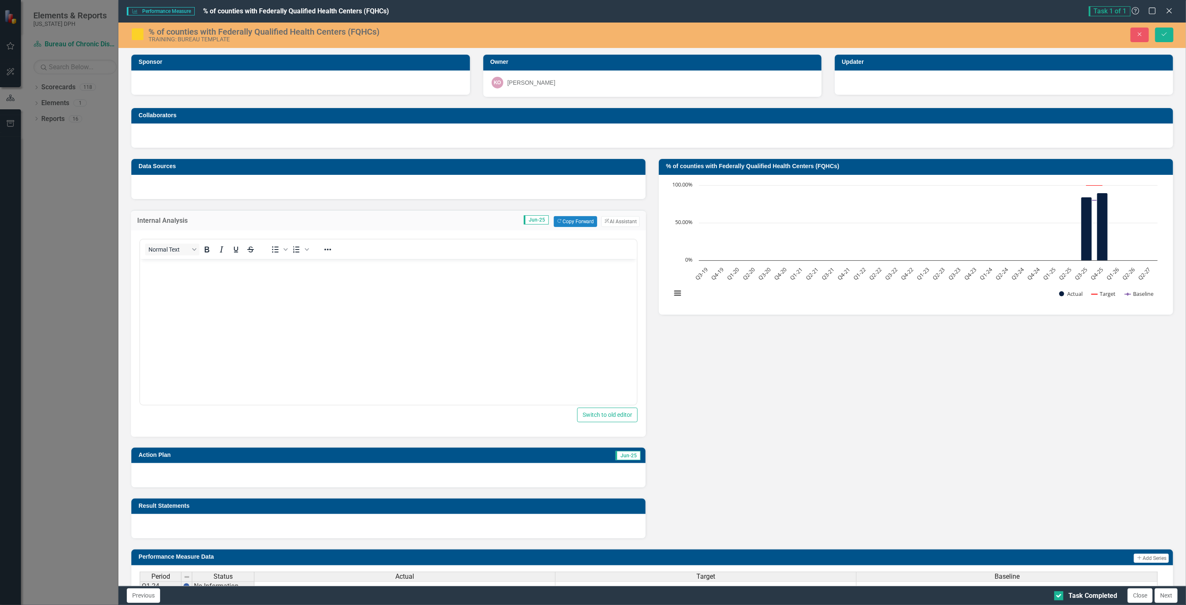
click at [162, 273] on body "Rich Text Area. Press ALT-0 for help." at bounding box center [388, 321] width 497 height 125
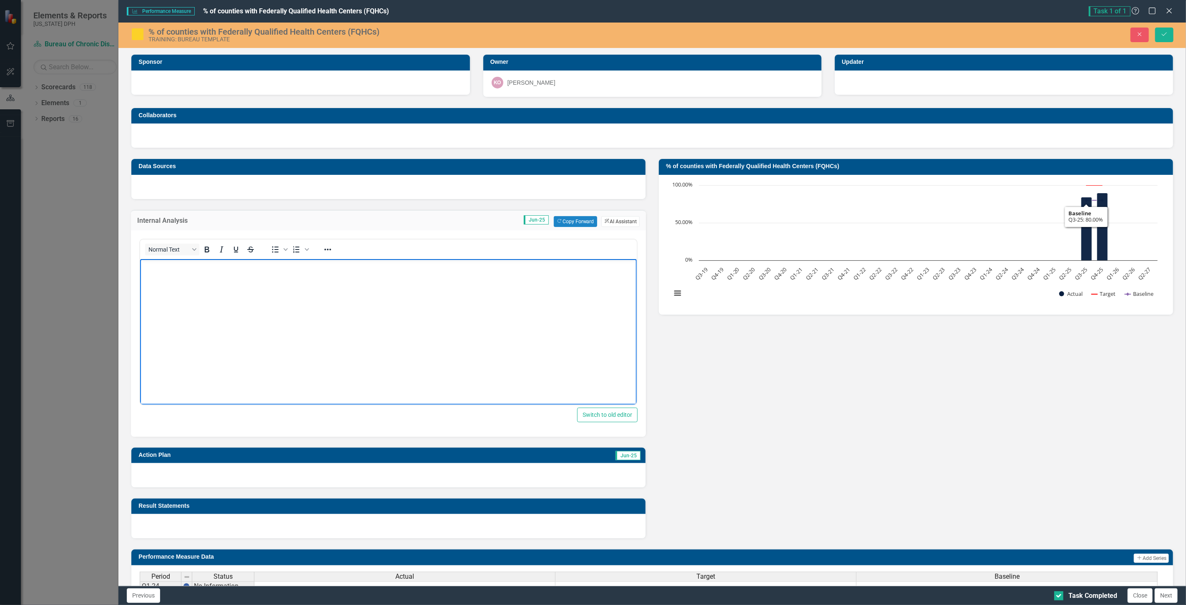
click at [619, 222] on button "ClearPoint AI AI Assistant" at bounding box center [621, 221] width 38 height 11
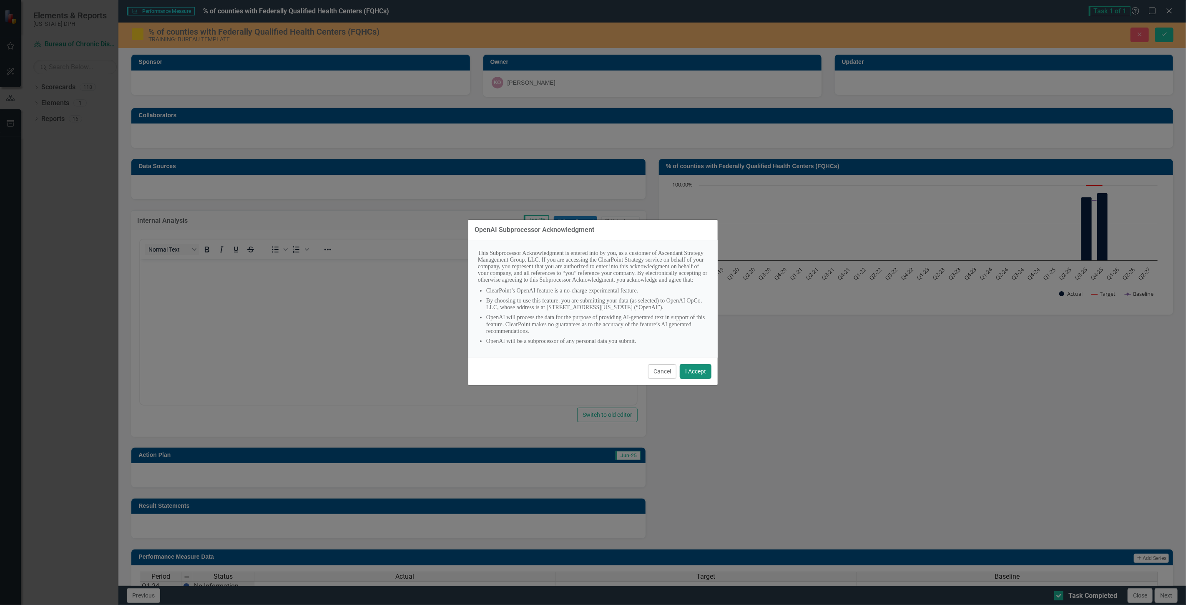
click at [696, 378] on button "I Accept" at bounding box center [696, 371] width 32 height 15
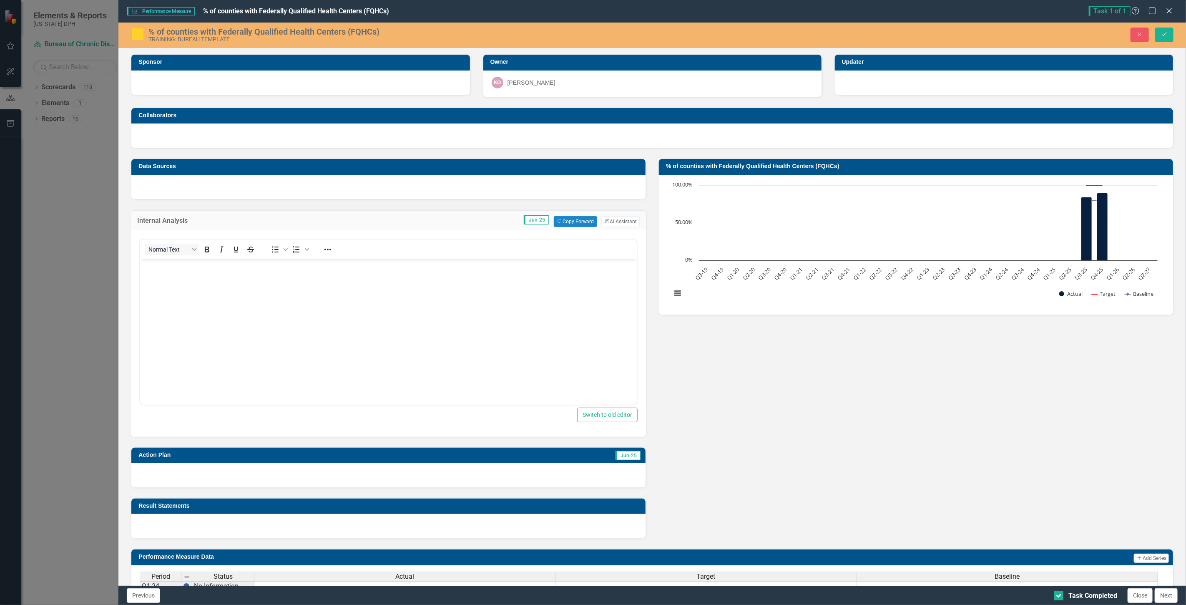
click at [617, 219] on div "AI Assistant How can I help? Click on one of the templates below to get started…" at bounding box center [593, 302] width 250 height 605
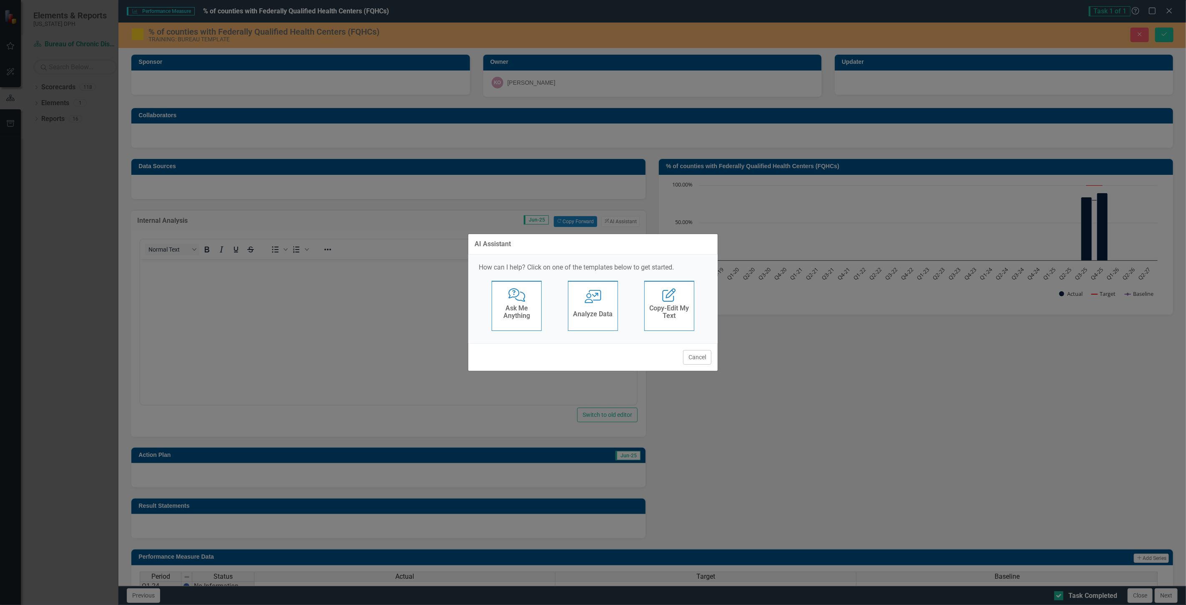
click at [601, 317] on h4 "Analyze Data" at bounding box center [593, 314] width 40 height 8
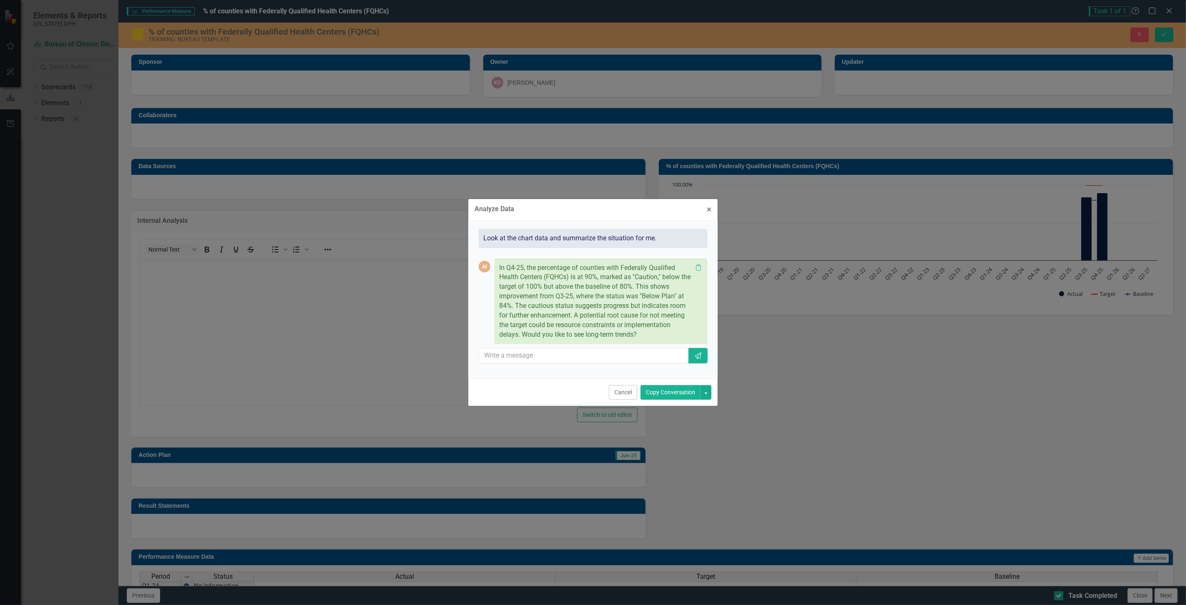
click at [670, 390] on button "Copy Conversation" at bounding box center [671, 392] width 60 height 15
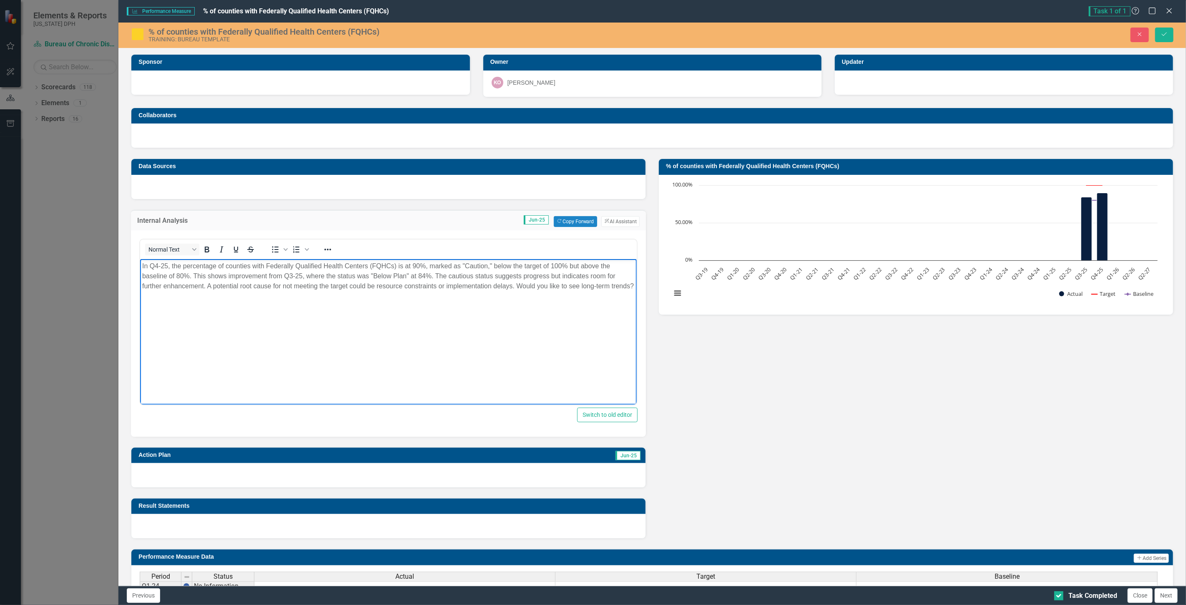
click at [499, 318] on body "In Q4-25, the percentage of counties with Federally Qualified Health Centers (F…" at bounding box center [388, 321] width 497 height 125
click at [1158, 35] on button "Save" at bounding box center [1164, 35] width 18 height 15
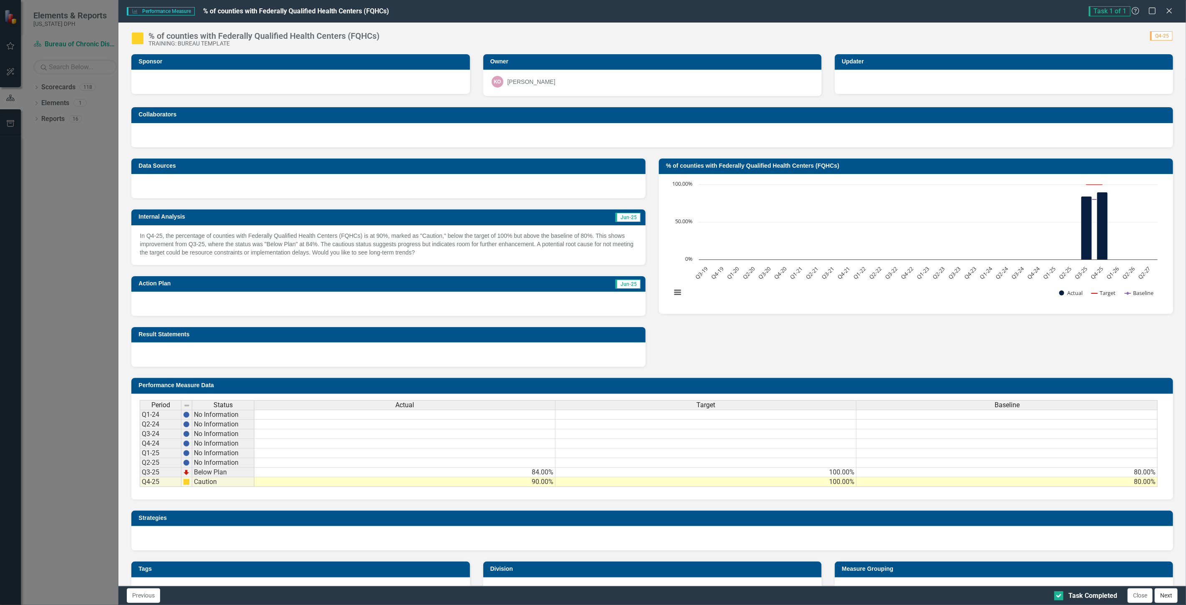
click at [1165, 597] on button "Next" at bounding box center [1166, 595] width 23 height 15
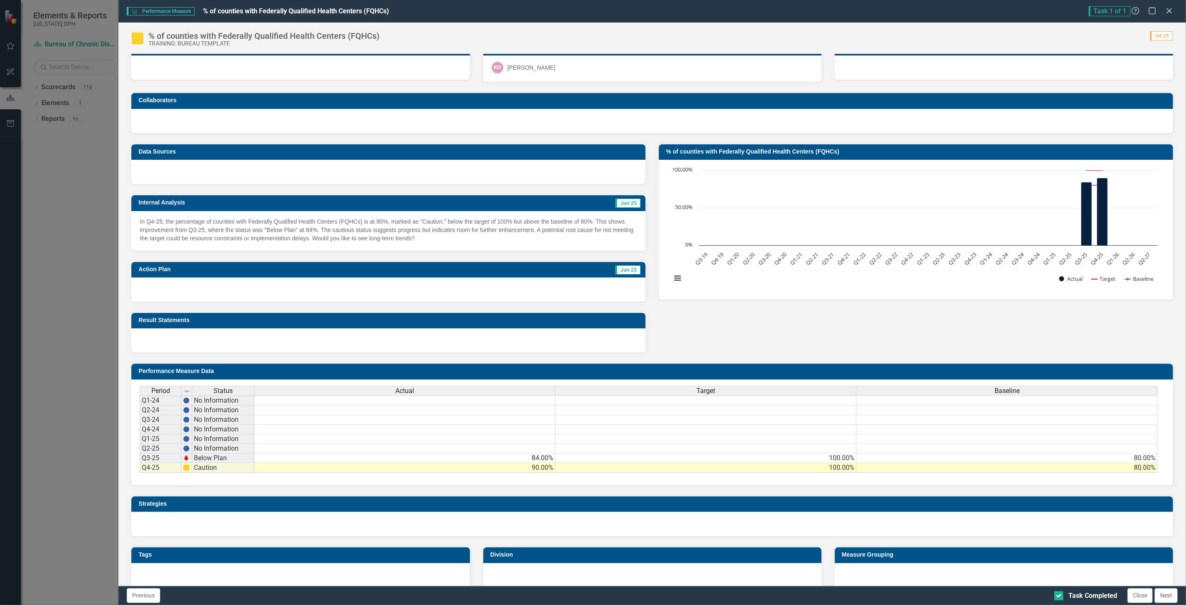
scroll to position [21, 0]
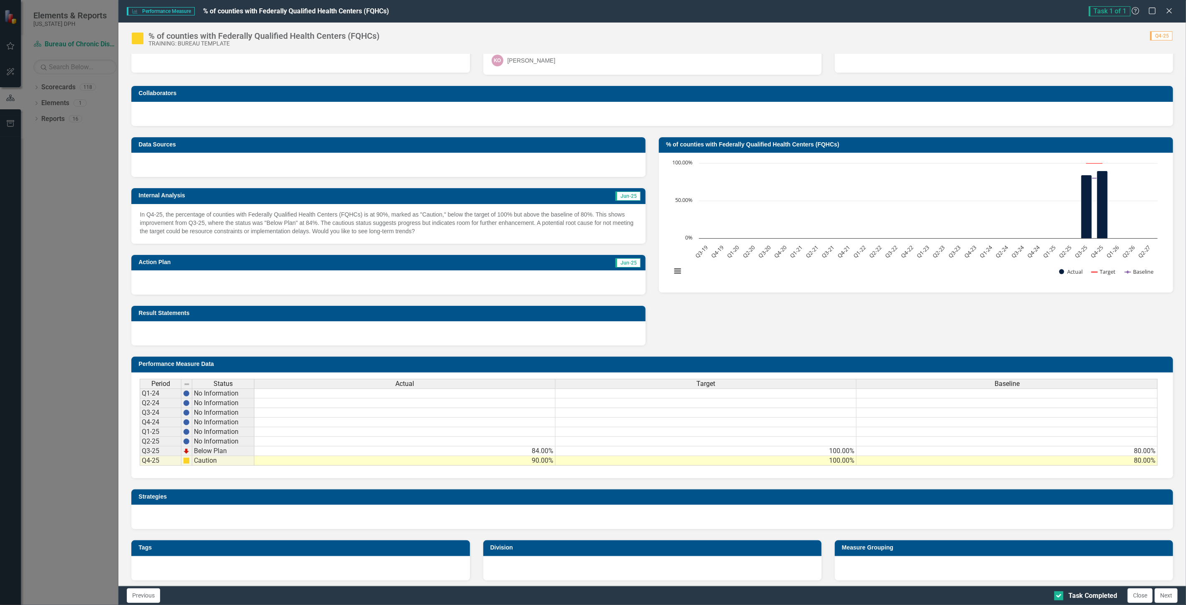
click at [294, 437] on td at bounding box center [404, 442] width 301 height 10
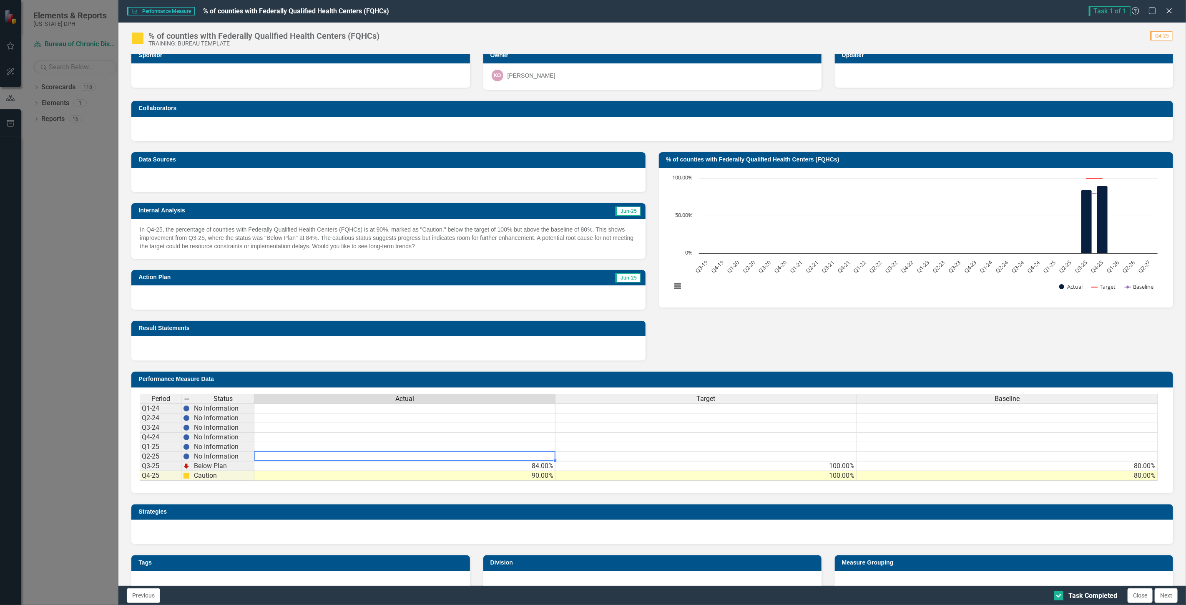
scroll to position [0, 0]
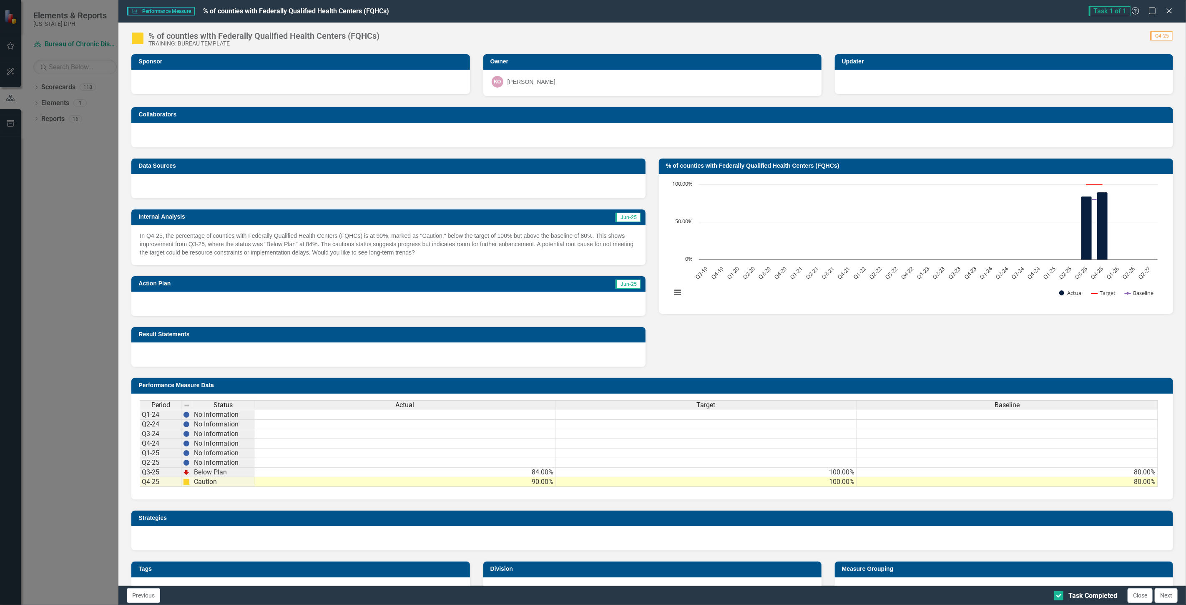
click at [857, 76] on div at bounding box center [1004, 82] width 338 height 24
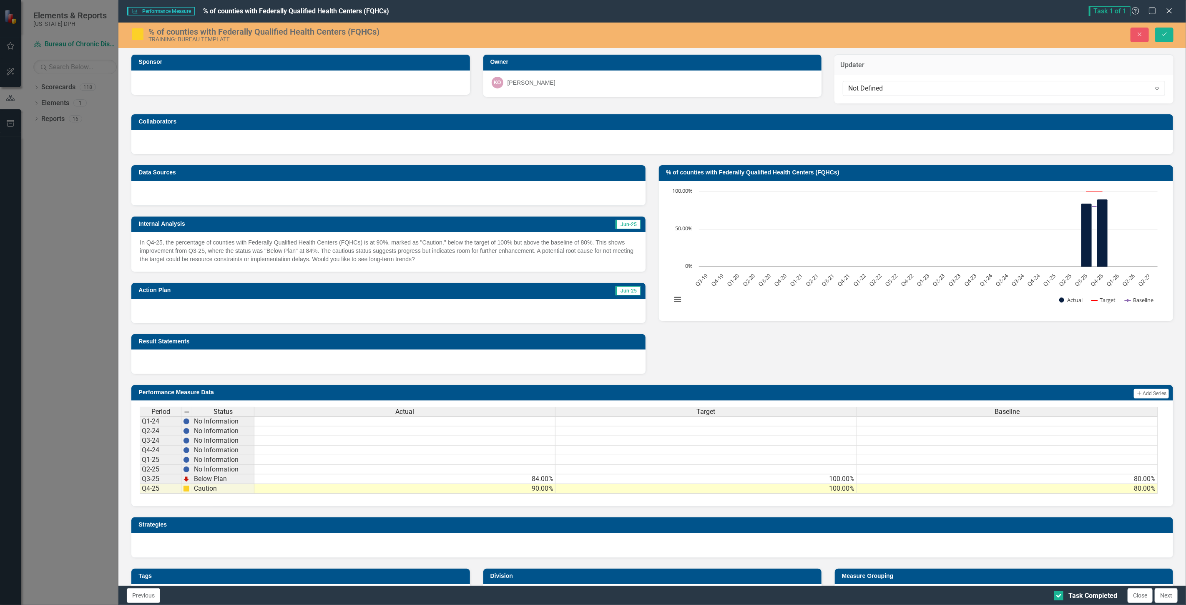
click at [1168, 98] on div "Not Defined Expand" at bounding box center [1004, 89] width 339 height 29
click at [1134, 37] on button "Close" at bounding box center [1140, 35] width 18 height 15
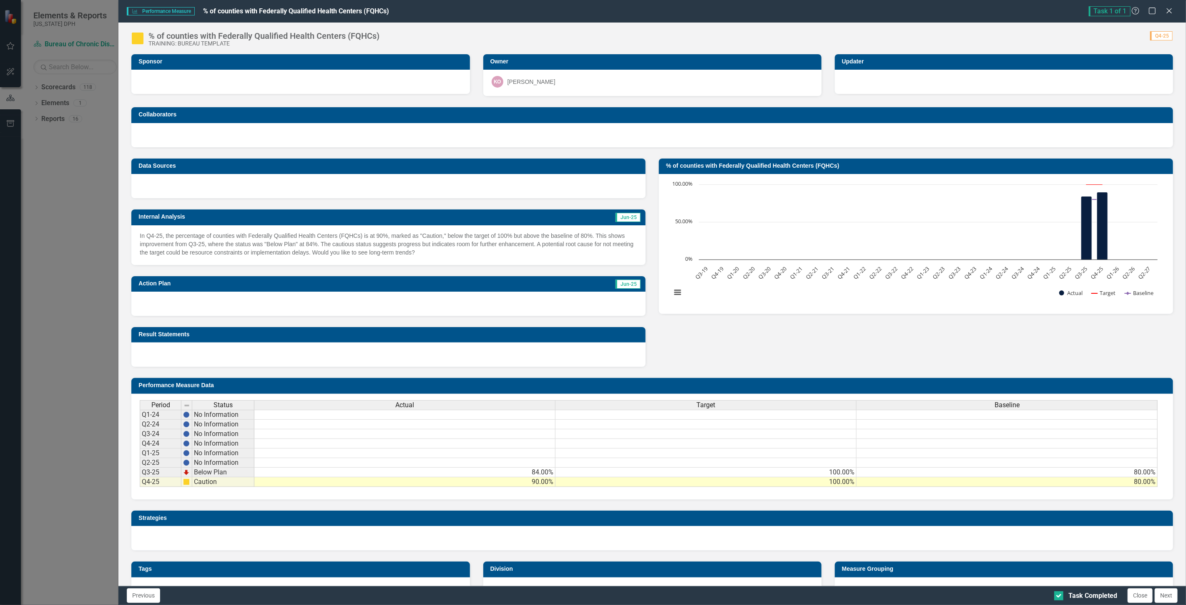
click at [364, 255] on div "In Q4-25, the percentage of counties with Federally Qualified Health Centers (F…" at bounding box center [388, 245] width 514 height 40
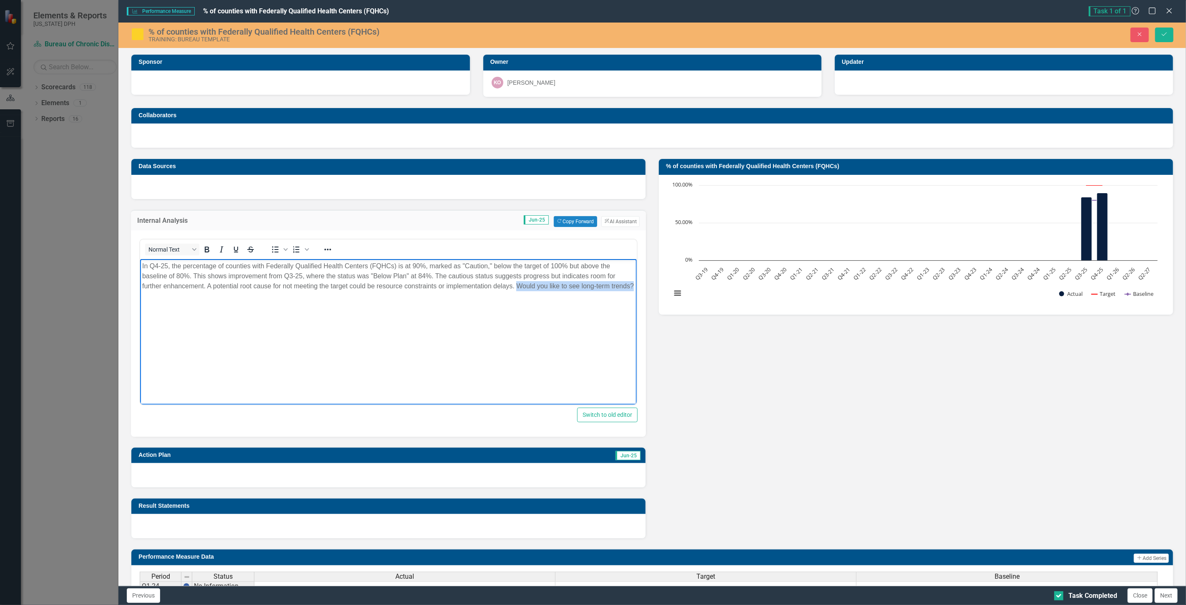
drag, startPoint x: 225, startPoint y: 297, endPoint x: 517, endPoint y: 287, distance: 292.6
click at [517, 287] on p "In Q4-25, the percentage of counties with Federally Qualified Health Centers (F…" at bounding box center [388, 276] width 493 height 30
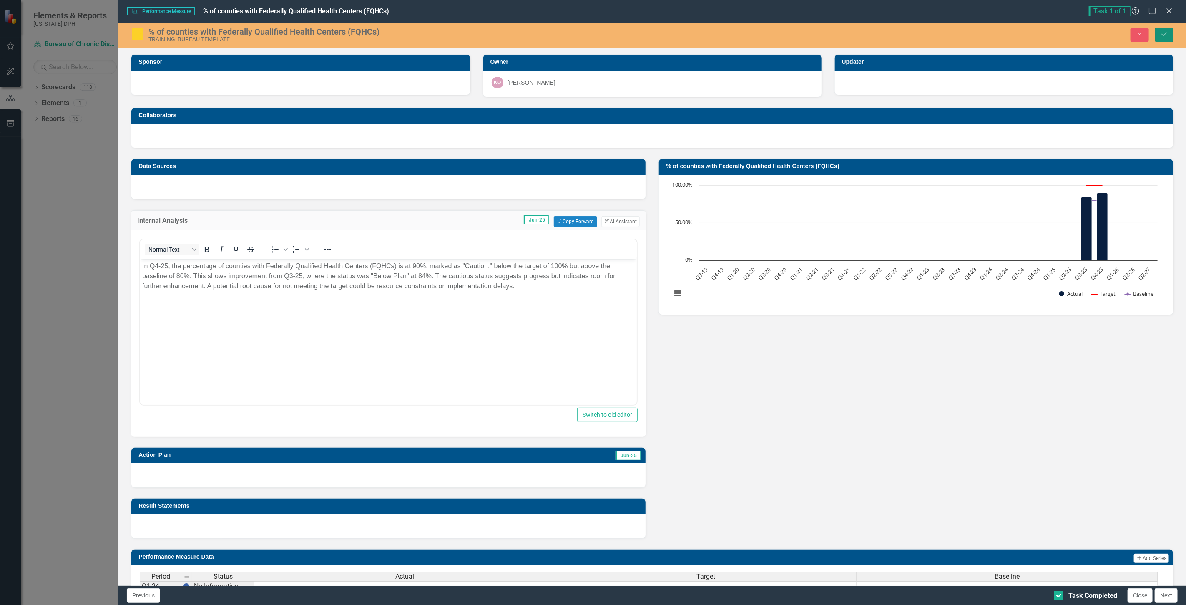
click at [1163, 34] on icon "Save" at bounding box center [1165, 34] width 8 height 6
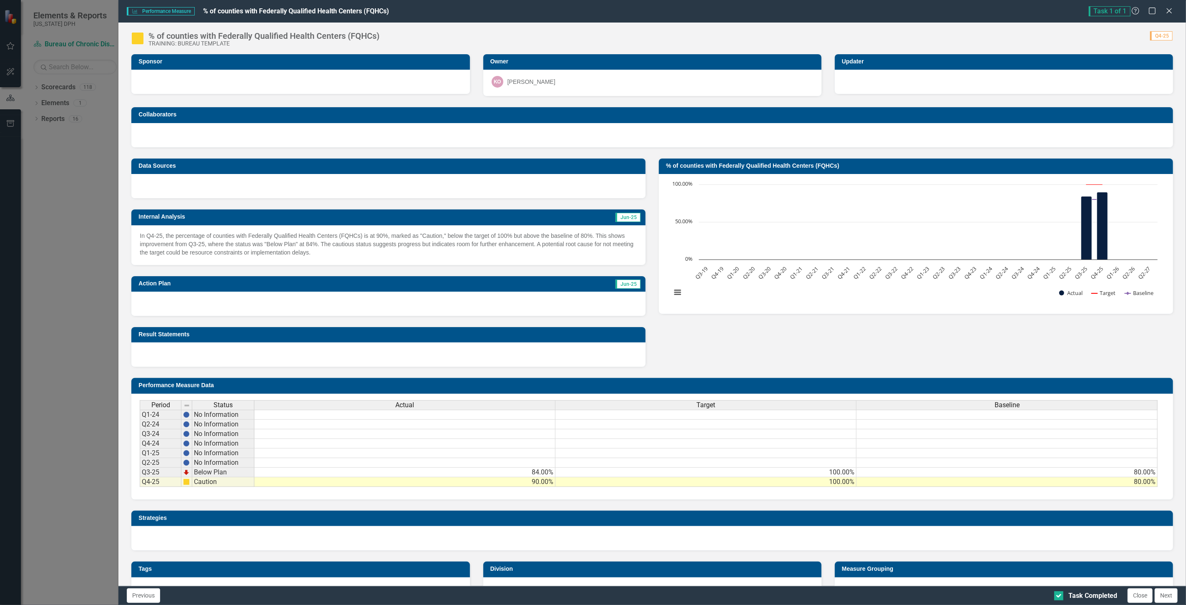
click at [198, 305] on div at bounding box center [388, 304] width 514 height 24
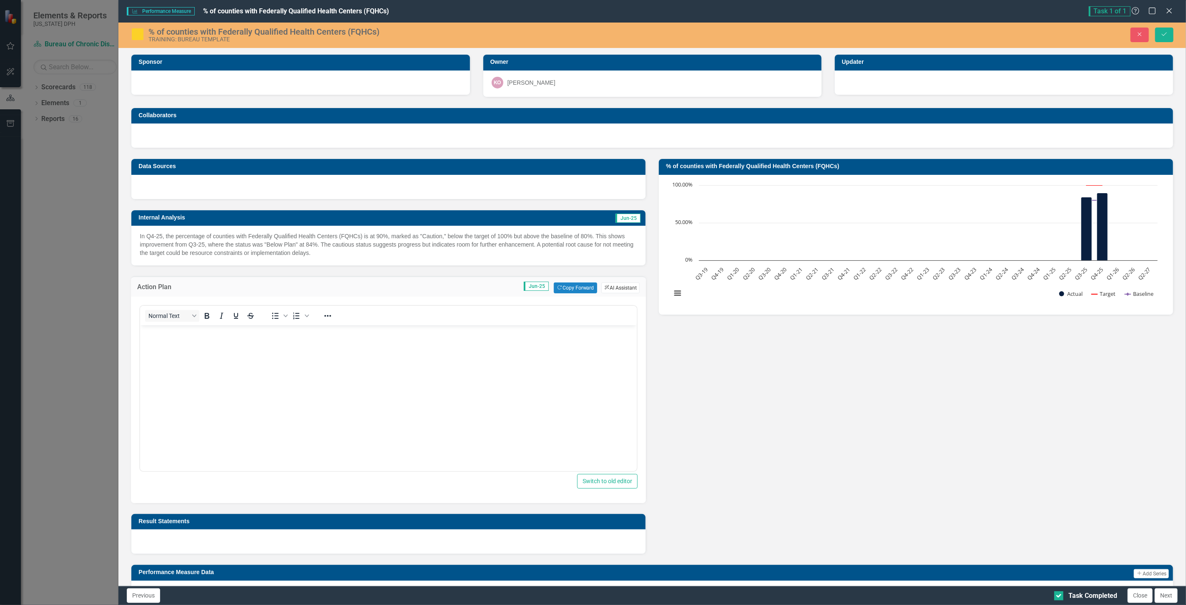
click at [609, 283] on button "ClearPoint AI AI Assistant" at bounding box center [621, 287] width 38 height 11
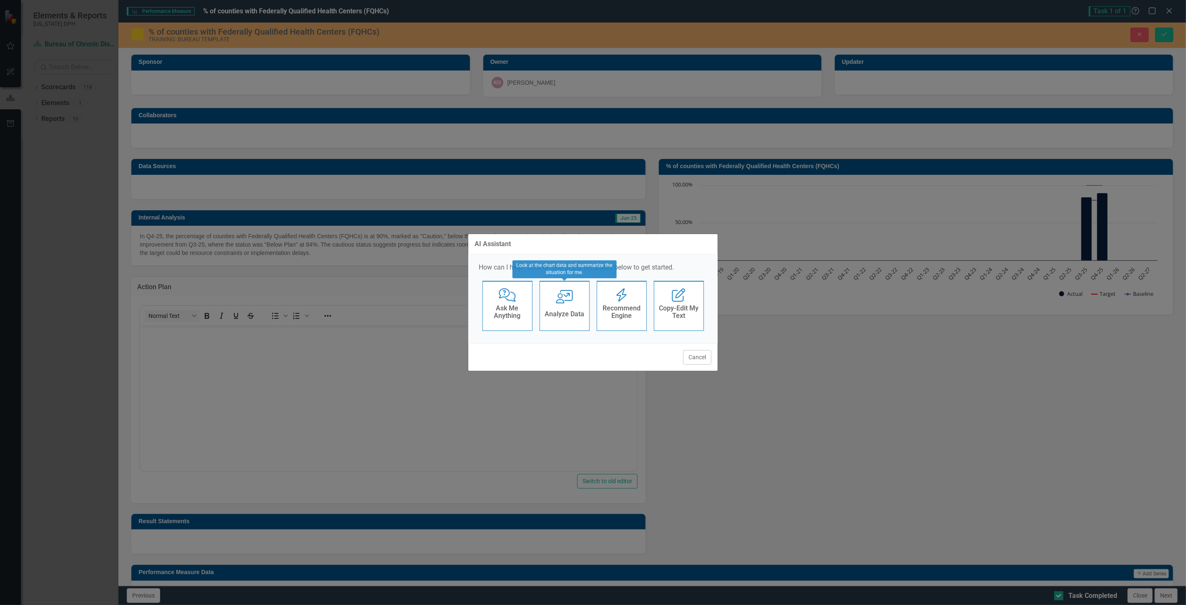
click at [568, 303] on icon "User with Chart" at bounding box center [564, 296] width 17 height 13
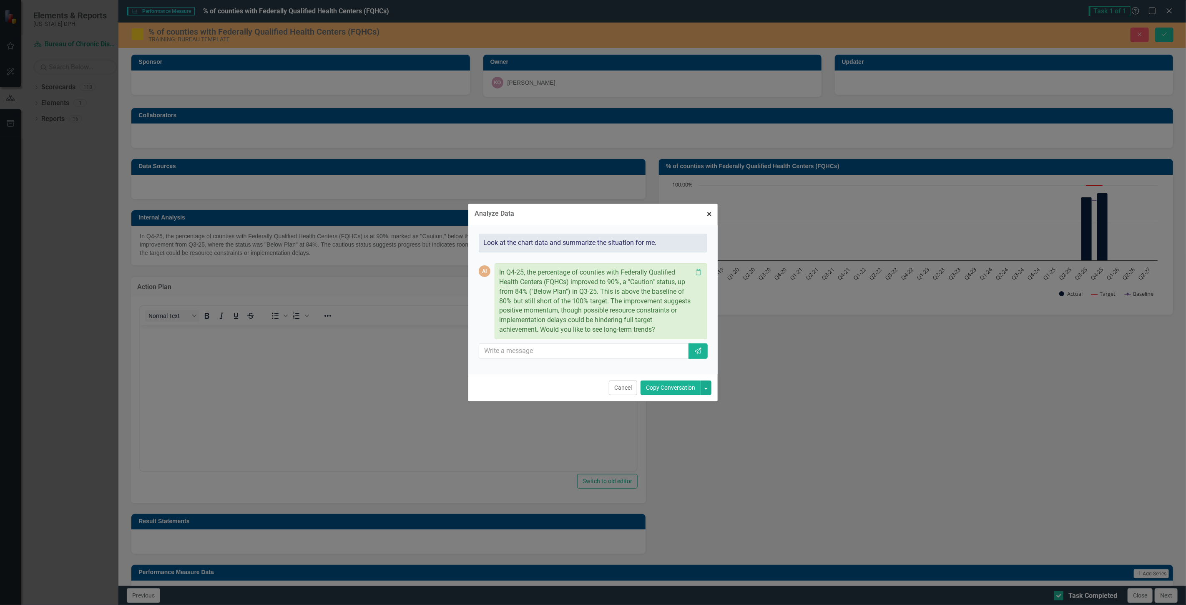
click at [709, 214] on span "×" at bounding box center [709, 214] width 5 height 10
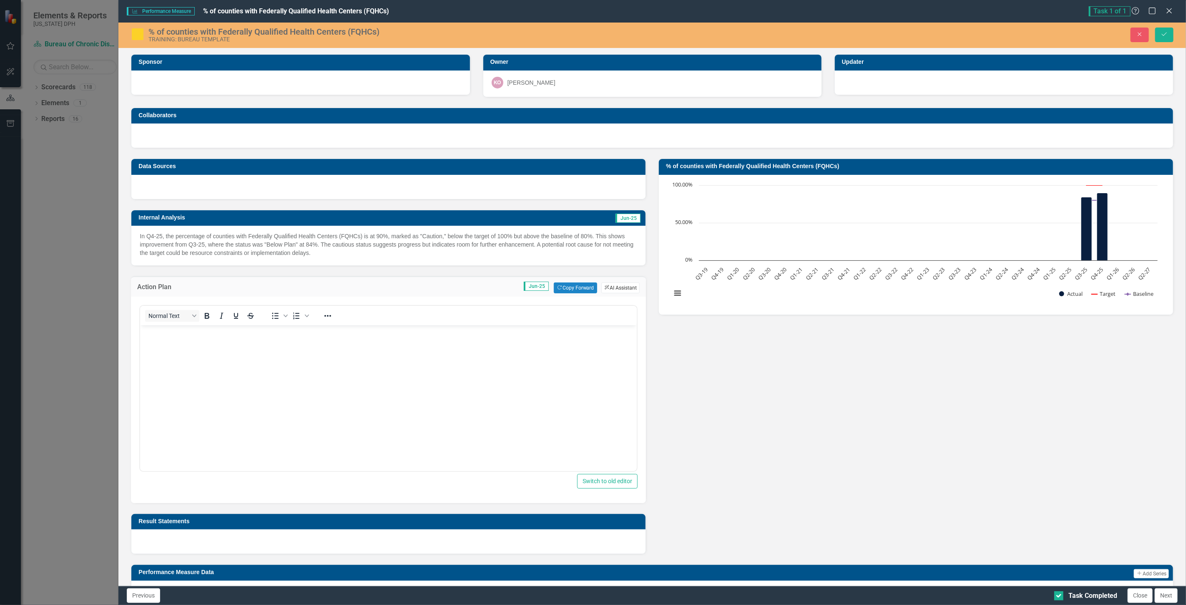
click at [613, 286] on button "ClearPoint AI AI Assistant" at bounding box center [621, 287] width 38 height 11
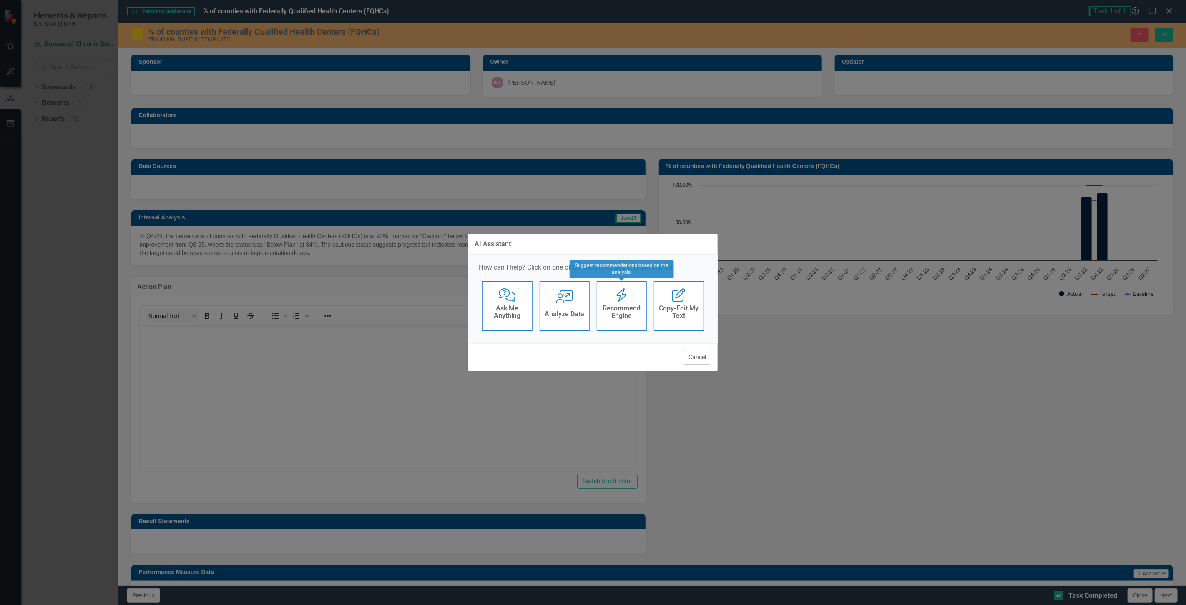
click at [617, 310] on h4 "Recommend Engine" at bounding box center [622, 312] width 41 height 15
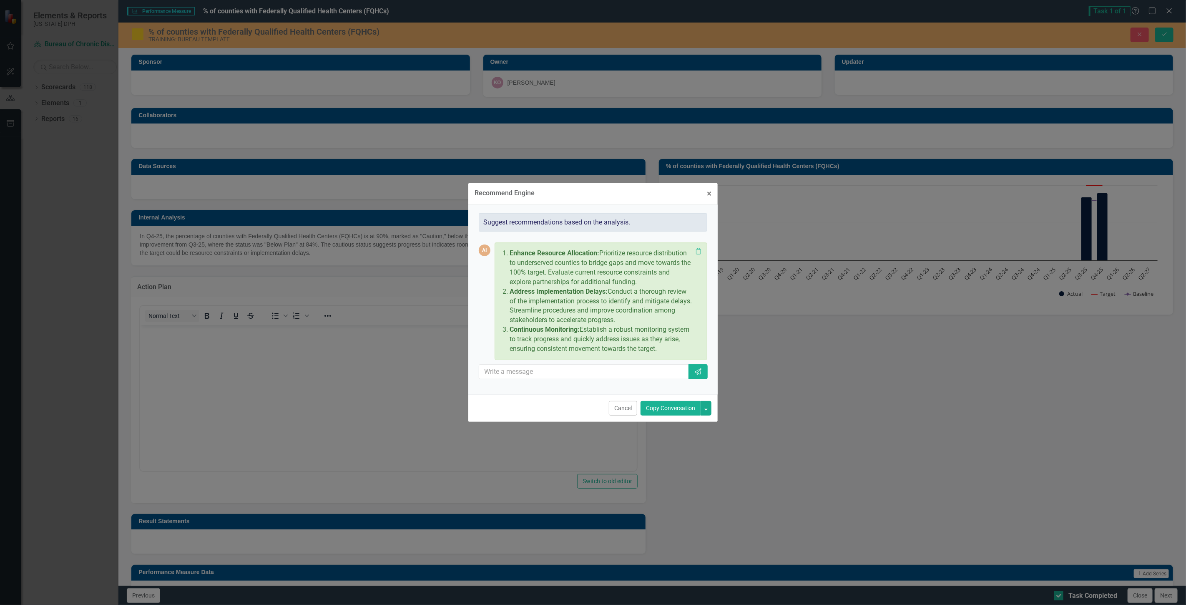
drag, startPoint x: 511, startPoint y: 253, endPoint x: 669, endPoint y: 352, distance: 186.7
click at [669, 352] on ol "Enhance Resource Allocation: Prioritize resource distribution to underserved co…" at bounding box center [599, 301] width 187 height 105
click at [662, 407] on button "Copy Conversation" at bounding box center [671, 408] width 60 height 15
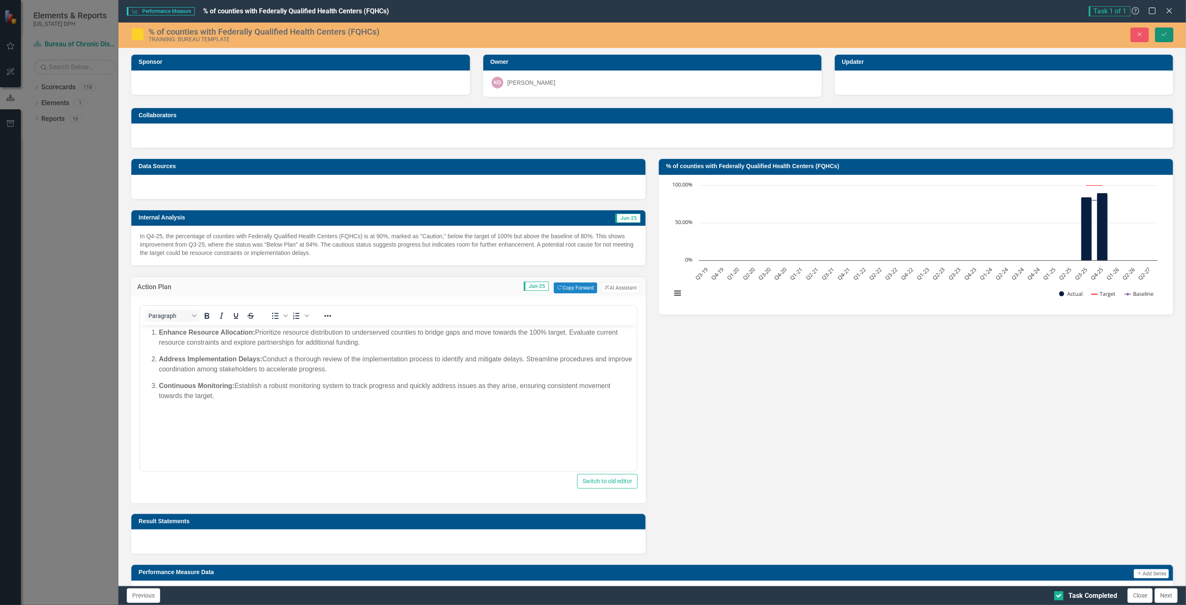
click at [1163, 34] on icon "Save" at bounding box center [1165, 34] width 8 height 6
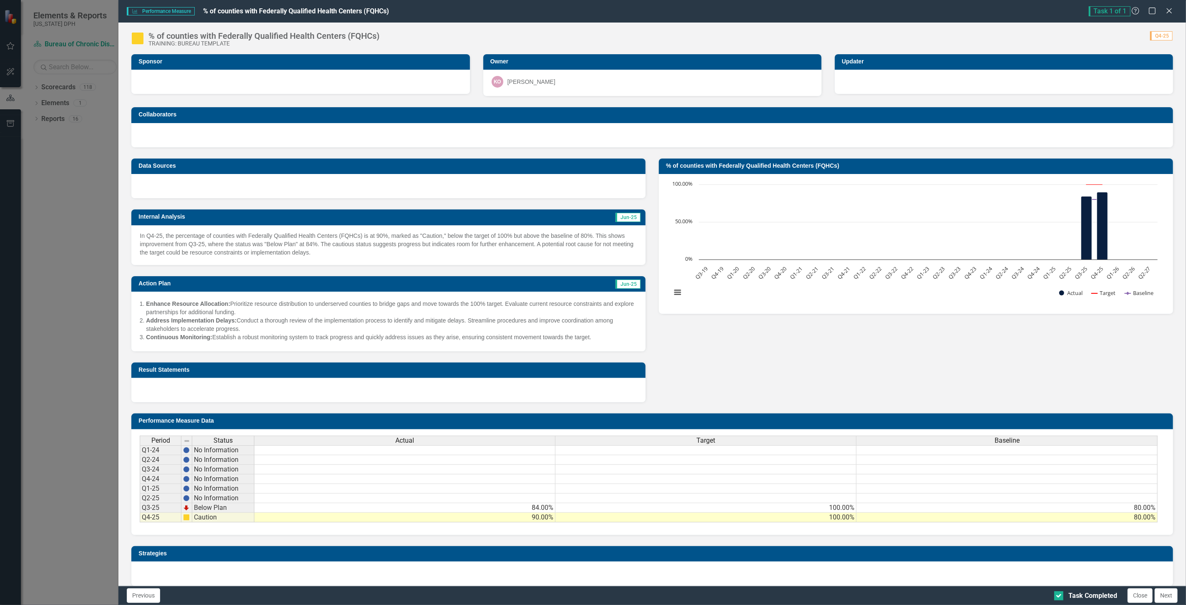
click at [744, 330] on div "Data Sources Internal Analysis Jun-25 In Q4-25, the percentage of counties with…" at bounding box center [652, 275] width 1055 height 255
click at [1141, 600] on button "Close" at bounding box center [1140, 595] width 25 height 15
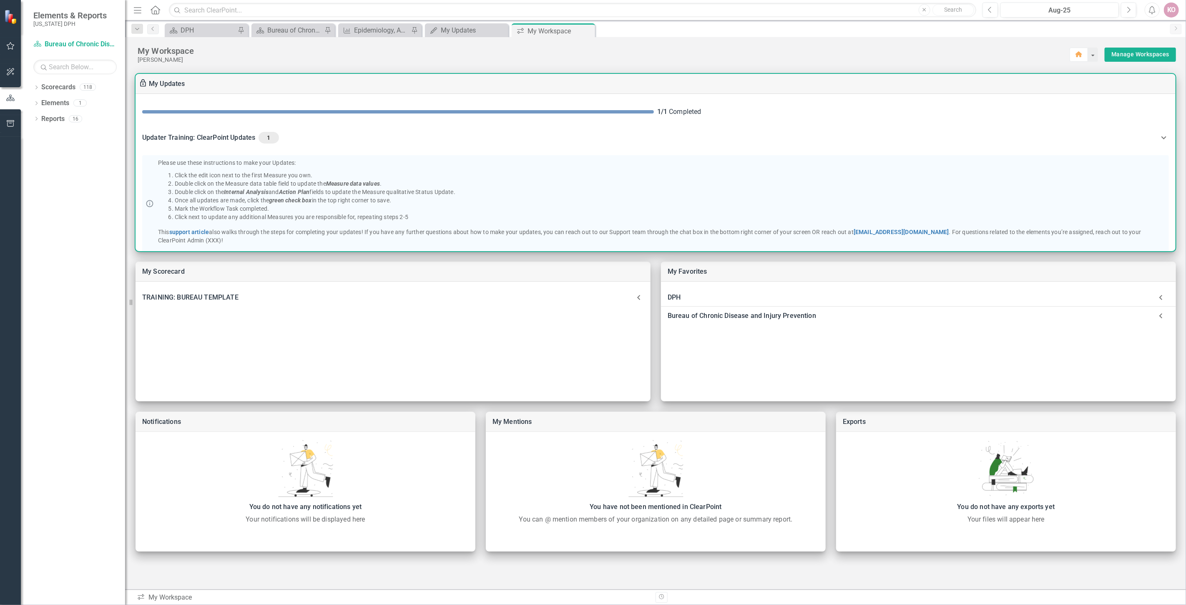
scroll to position [40, 0]
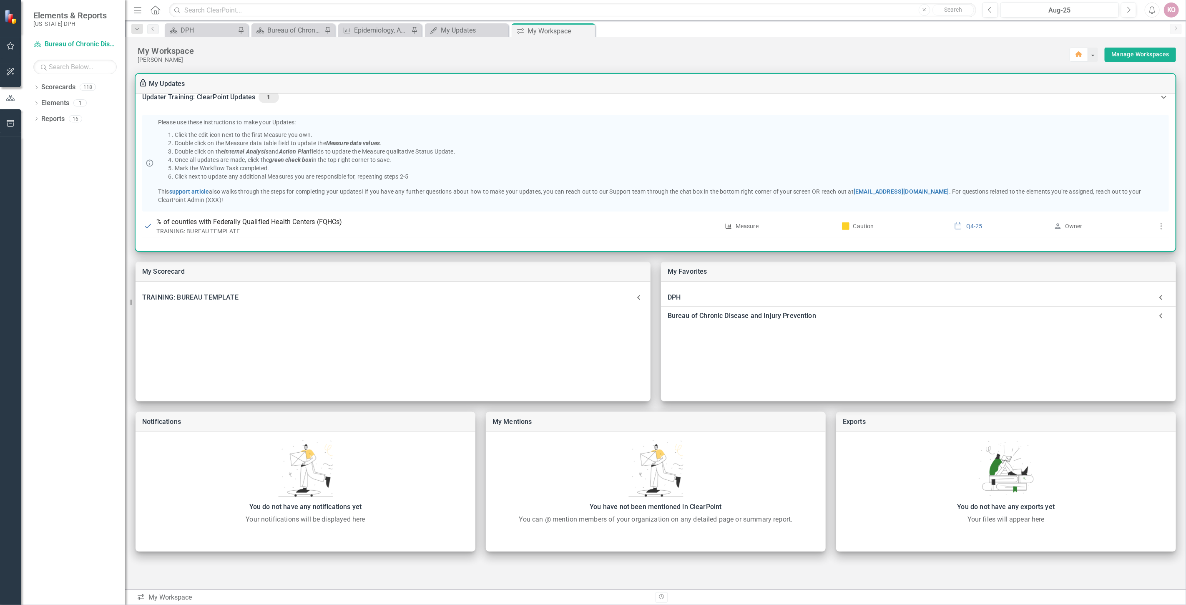
click at [1159, 99] on icon at bounding box center [1164, 97] width 10 height 10
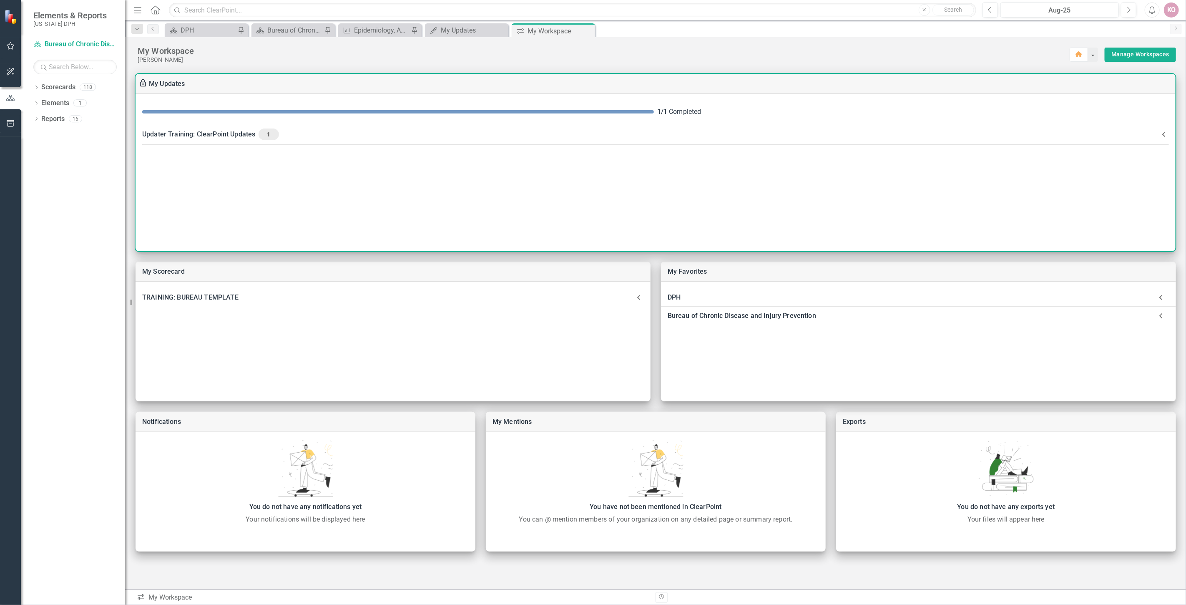
scroll to position [0, 0]
click at [1164, 134] on icon at bounding box center [1164, 134] width 10 height 10
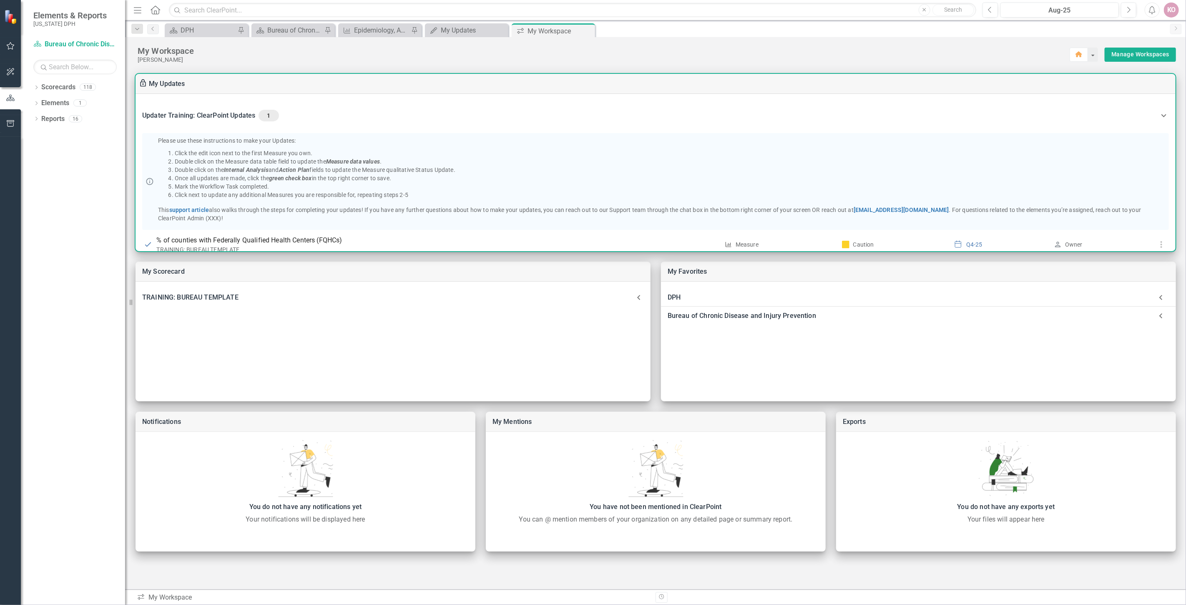
scroll to position [40, 0]
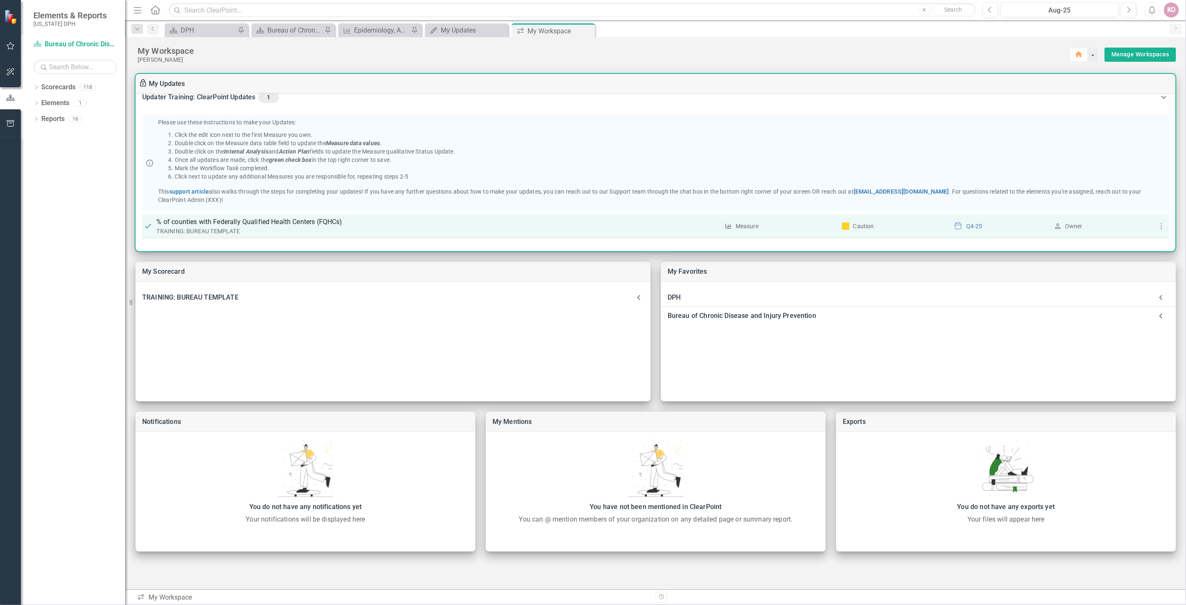
click at [500, 228] on div "TRAINING: BUREAU TEMPLATE" at bounding box center [438, 231] width 563 height 8
click at [1162, 225] on icon "button" at bounding box center [1162, 226] width 10 height 10
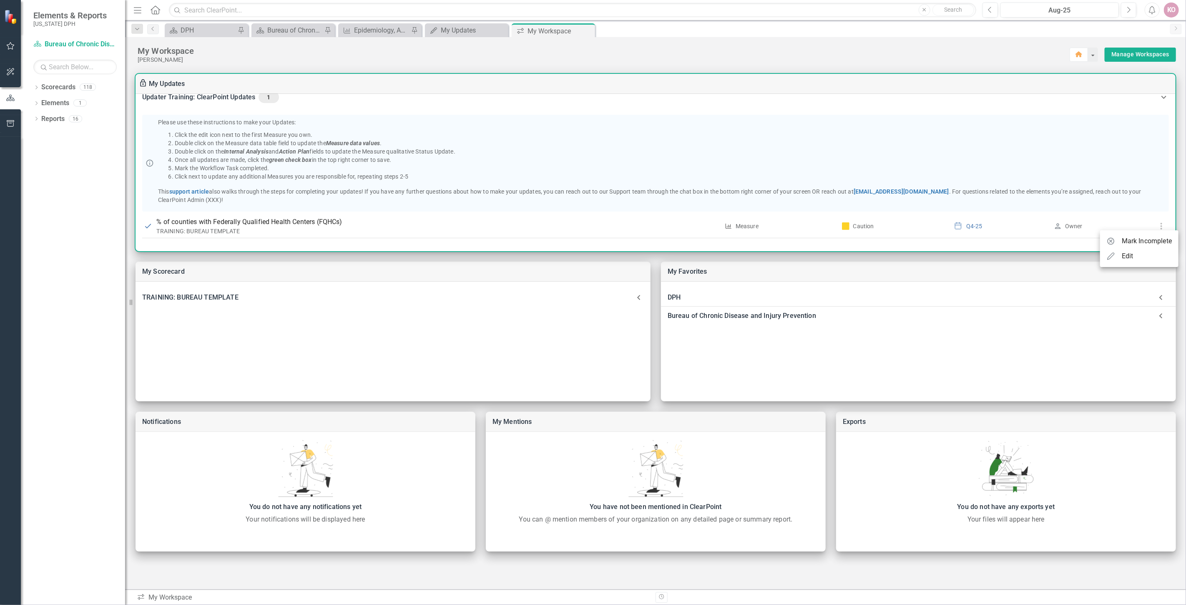
click at [660, 226] on div at bounding box center [593, 302] width 1186 height 605
click at [660, 226] on p "% of counties with Federally Qualified Health Centers (FQHCs)" at bounding box center [438, 222] width 563 height 10
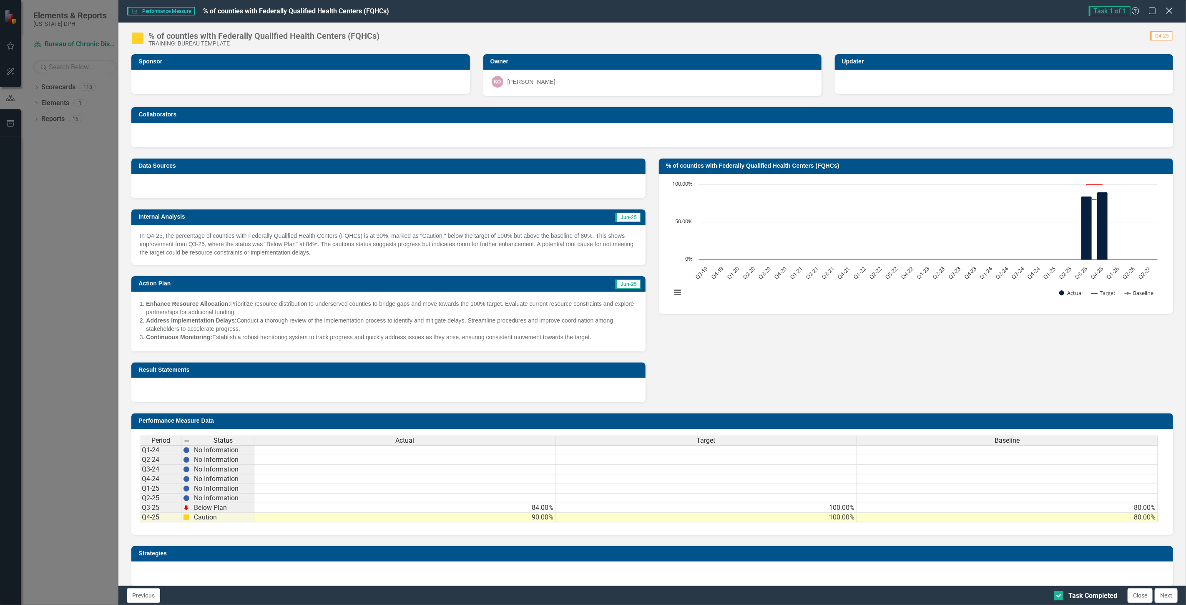
click at [1173, 10] on icon "Close" at bounding box center [1169, 11] width 10 height 8
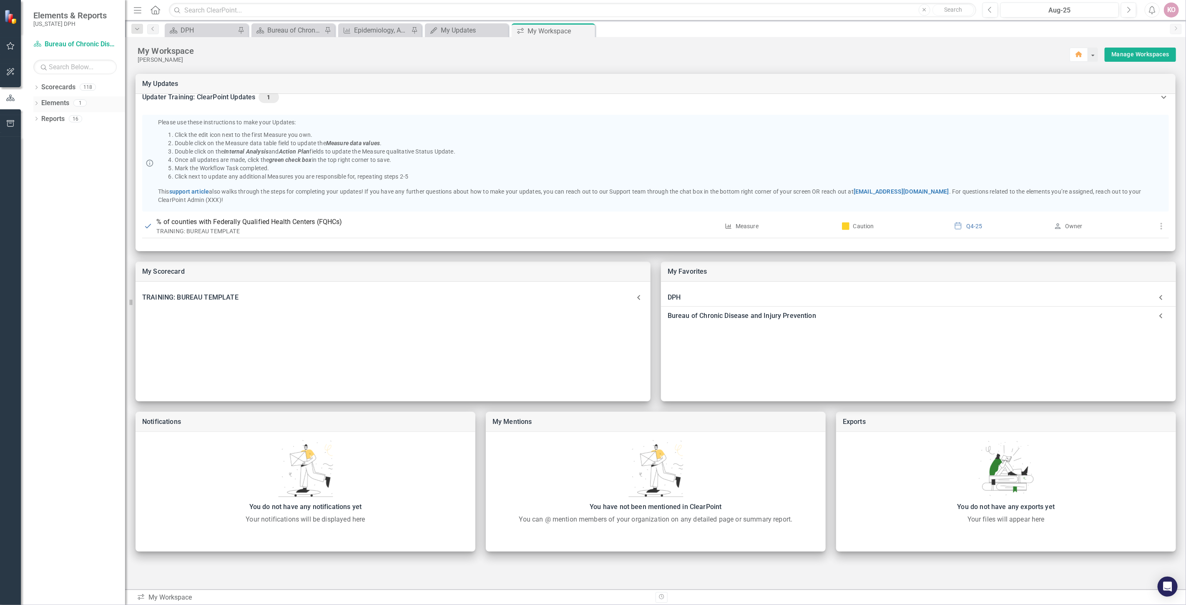
click at [53, 103] on link "Elements" at bounding box center [55, 103] width 28 height 10
click at [43, 102] on link "Elements" at bounding box center [55, 103] width 28 height 10
click at [38, 102] on icon "Dropdown" at bounding box center [36, 104] width 6 height 5
click at [40, 135] on icon "Dropdown" at bounding box center [41, 135] width 6 height 5
click at [89, 149] on div "Measure Status Snapshot" at bounding box center [92, 149] width 66 height 8
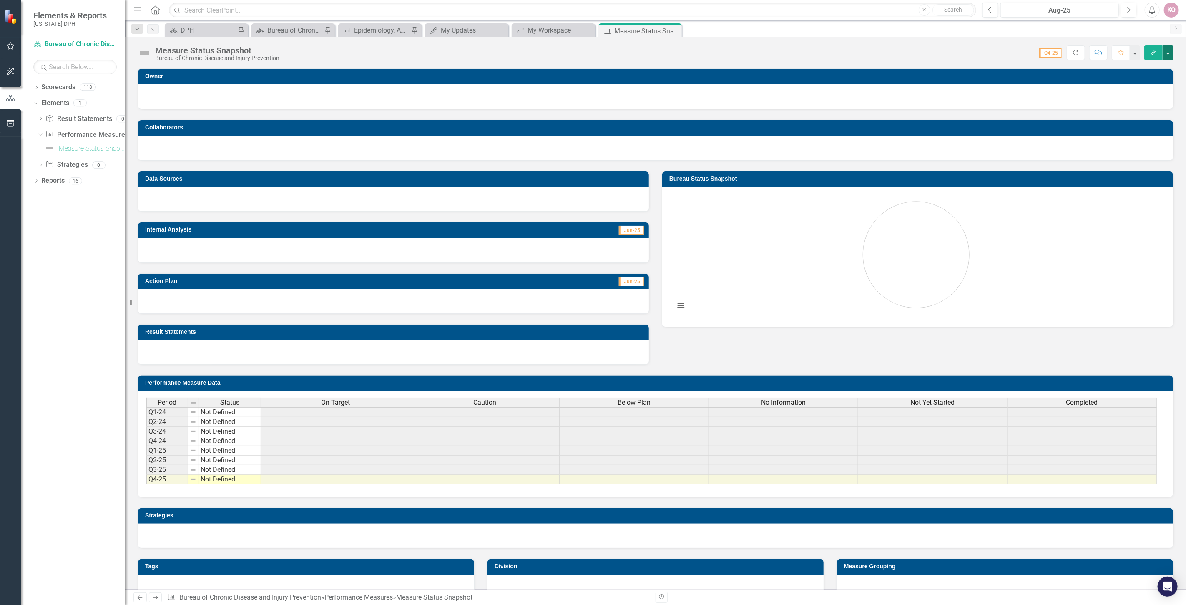
click at [1170, 51] on button "button" at bounding box center [1168, 52] width 11 height 15
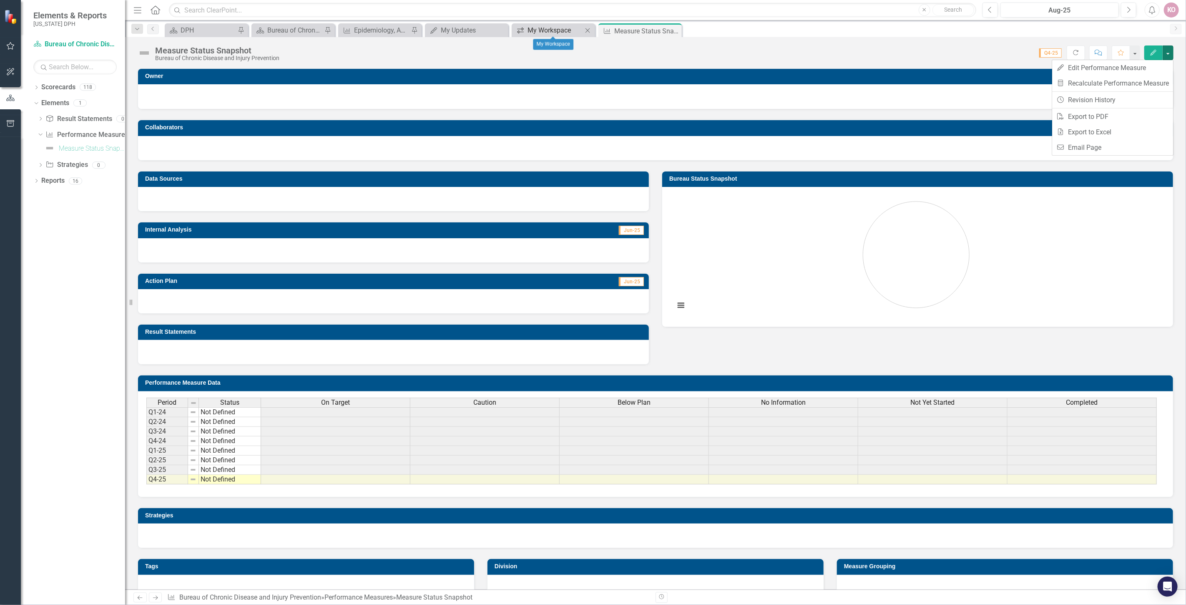
click at [548, 29] on div "My Workspace" at bounding box center [555, 30] width 55 height 10
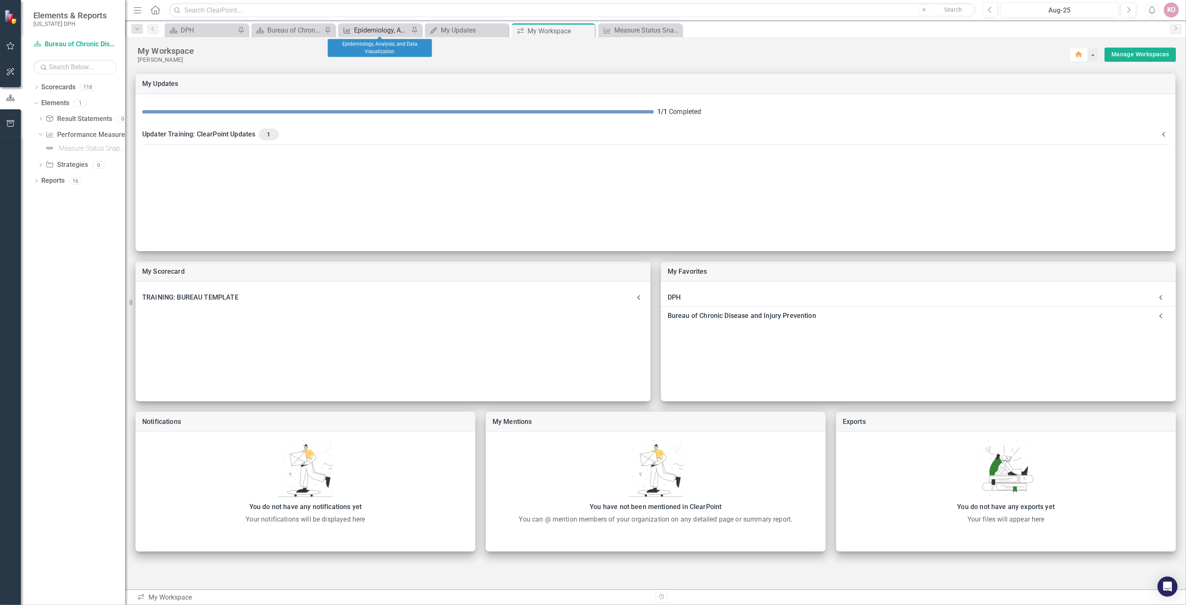
click at [379, 29] on div "Epidemiology, Analysis, and Data Visualization" at bounding box center [381, 30] width 55 height 10
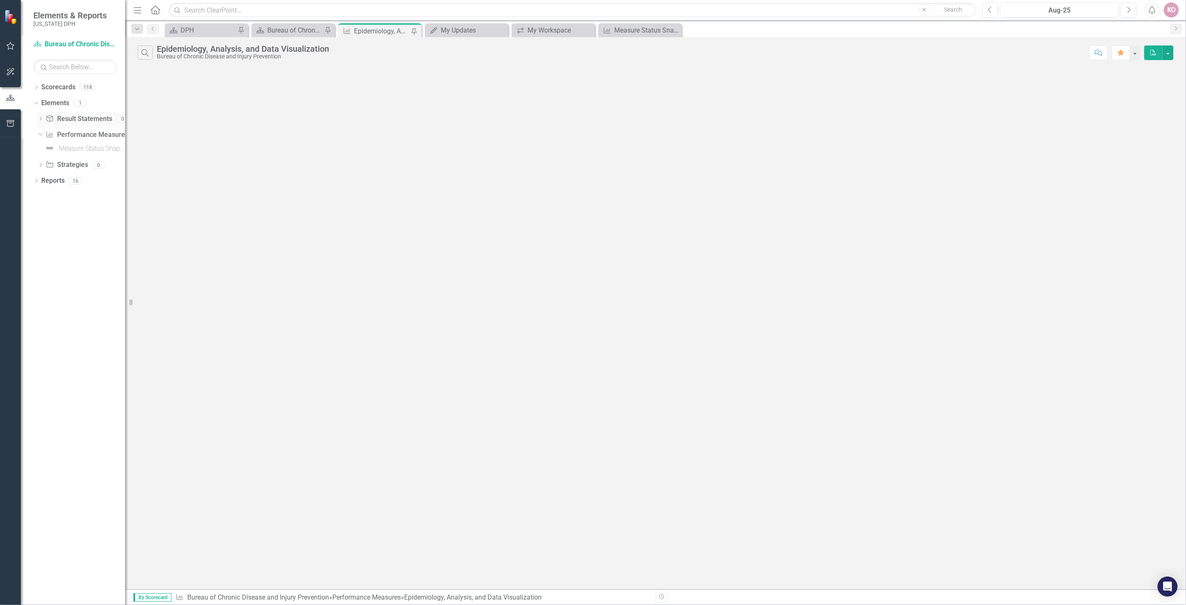
click at [41, 119] on icon at bounding box center [41, 119] width 2 height 4
click at [11, 46] on icon "button" at bounding box center [10, 46] width 9 height 7
click at [533, 28] on div "My Workspace" at bounding box center [555, 30] width 55 height 10
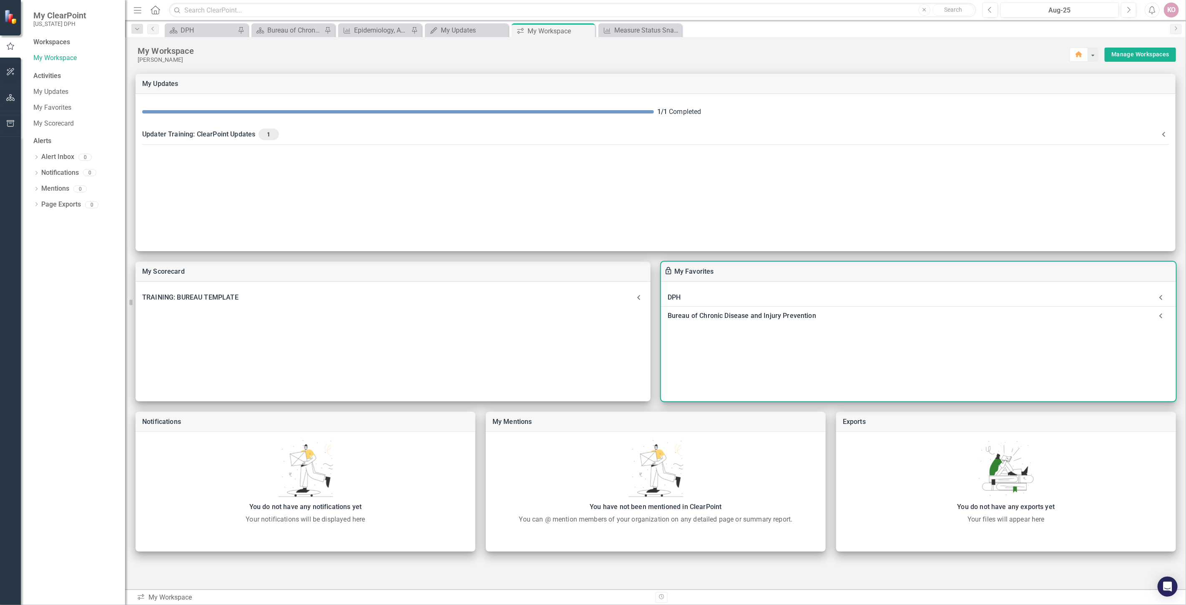
click at [759, 314] on div "Bureau of Chronic Disease and Injury Prevention" at bounding box center [910, 316] width 485 height 12
click at [715, 355] on link "Epidemiology, Analysis, and Data Visualization" at bounding box center [759, 358] width 142 height 8
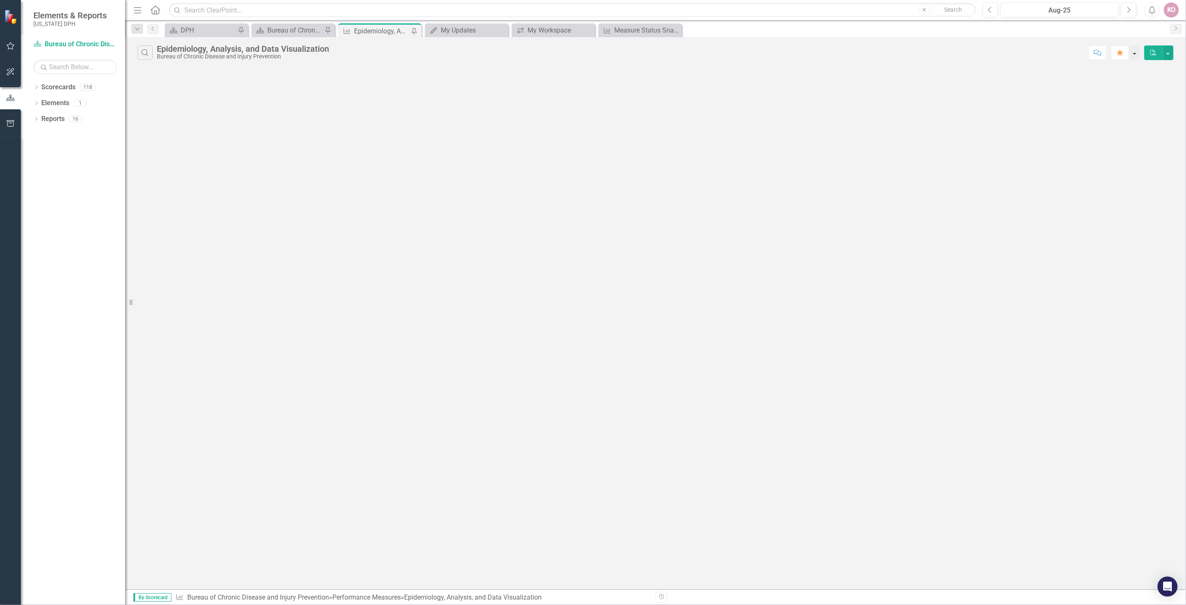
click at [1137, 53] on button "button" at bounding box center [1135, 52] width 11 height 15
click at [1170, 55] on button "button" at bounding box center [1168, 52] width 11 height 15
click at [948, 83] on div "Search Epidemiology, Analysis, and Data Visualization Bureau of Chronic Disease…" at bounding box center [655, 313] width 1061 height 552
click at [139, 26] on icon "Dropdown" at bounding box center [137, 29] width 8 height 6
click at [161, 116] on div "My Updates" at bounding box center [213, 118] width 127 height 10
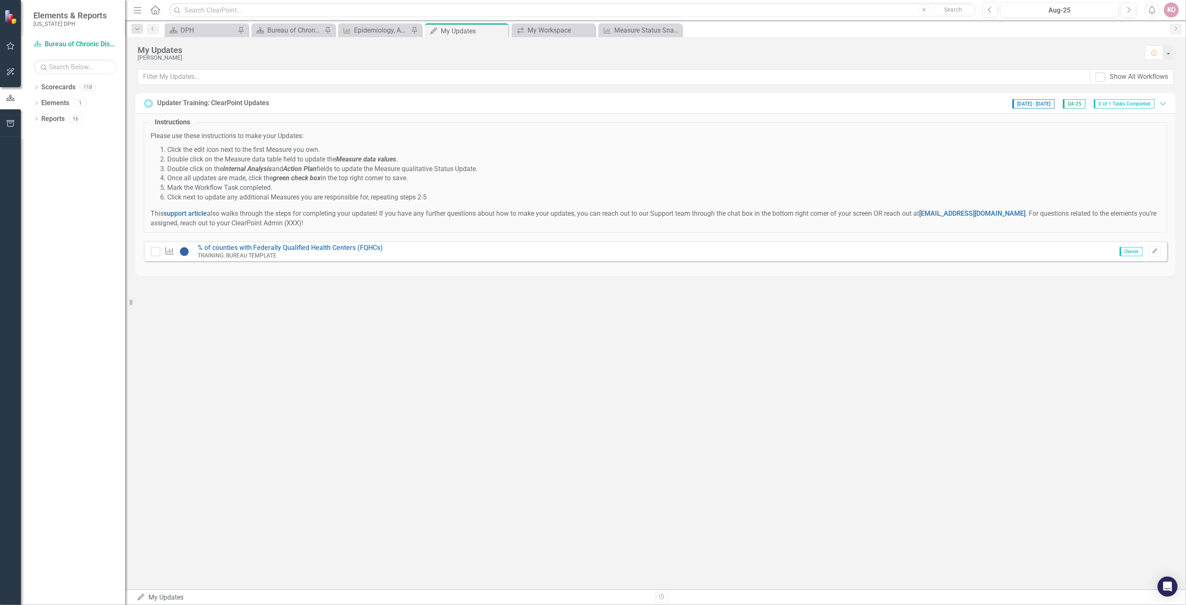
checkbox input "true"
click at [14, 122] on icon "button" at bounding box center [11, 123] width 8 height 7
click at [14, 101] on button "button" at bounding box center [10, 98] width 19 height 18
click at [37, 89] on icon "Dropdown" at bounding box center [36, 88] width 6 height 5
click at [42, 102] on icon "Dropdown" at bounding box center [41, 102] width 6 height 5
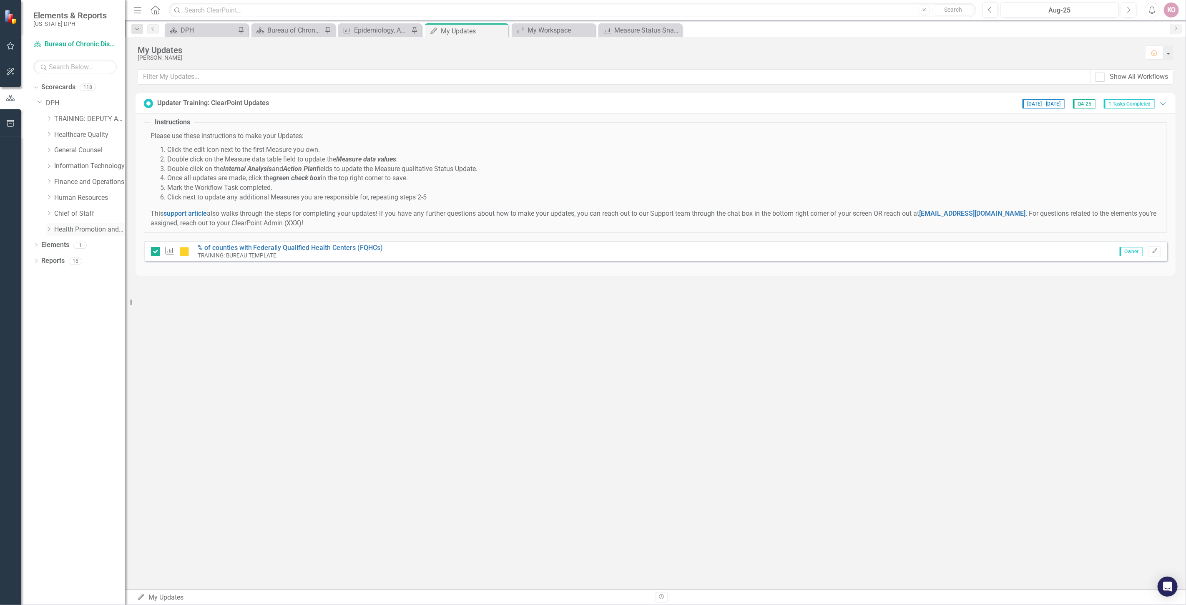
click at [51, 227] on icon "Dropdown" at bounding box center [49, 229] width 6 height 5
drag, startPoint x: 59, startPoint y: 246, endPoint x: 44, endPoint y: 245, distance: 15.1
click at [44, 245] on div "Dropdown Health Collaboration" at bounding box center [82, 246] width 88 height 16
click at [57, 276] on icon "Dropdown" at bounding box center [57, 276] width 6 height 5
click at [88, 321] on link "Bureau of Chronic Disease and Injury Prevention" at bounding box center [98, 325] width 54 height 10
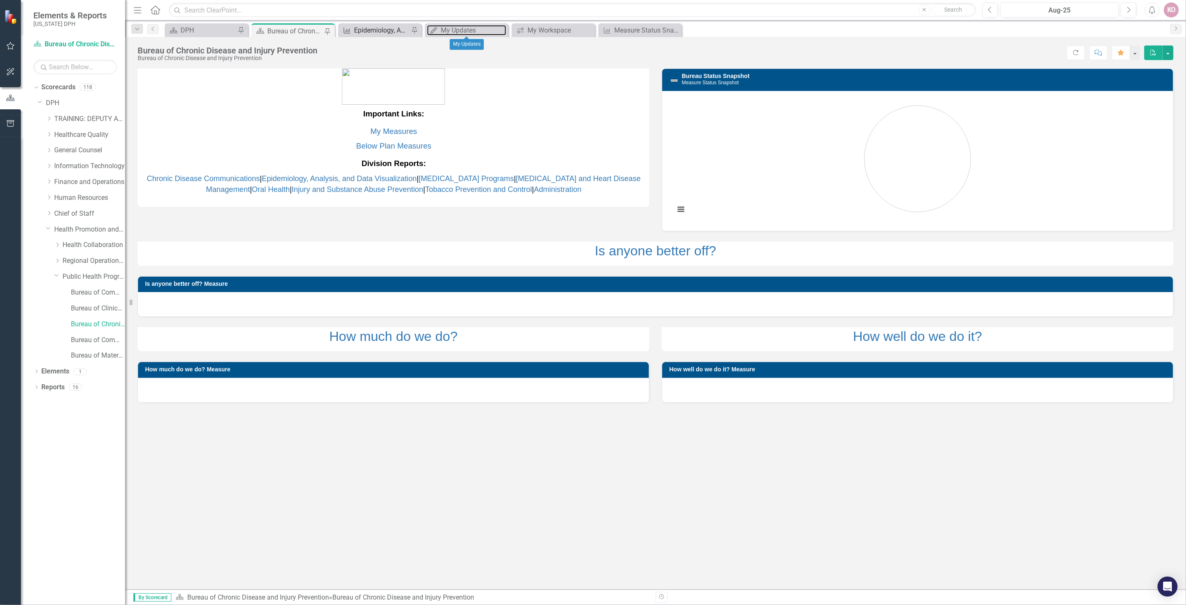
drag, startPoint x: 468, startPoint y: 28, endPoint x: 383, endPoint y: 33, distance: 84.8
click at [468, 28] on div "My Updates" at bounding box center [473, 30] width 65 height 10
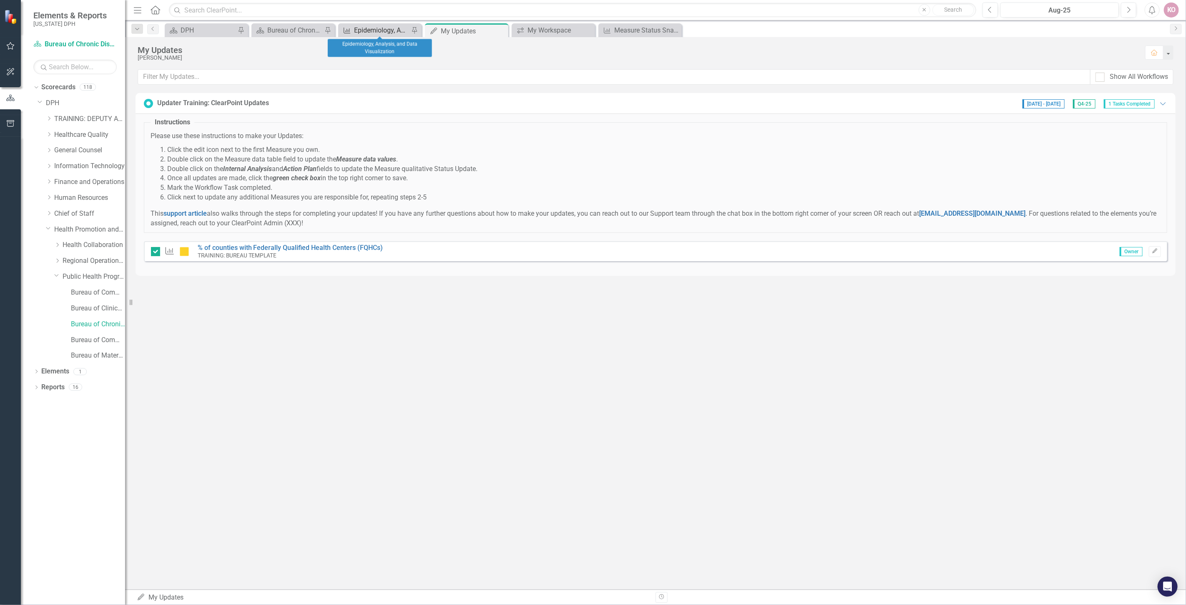
click at [381, 33] on div "Epidemiology, Analysis, and Data Visualization" at bounding box center [381, 30] width 55 height 10
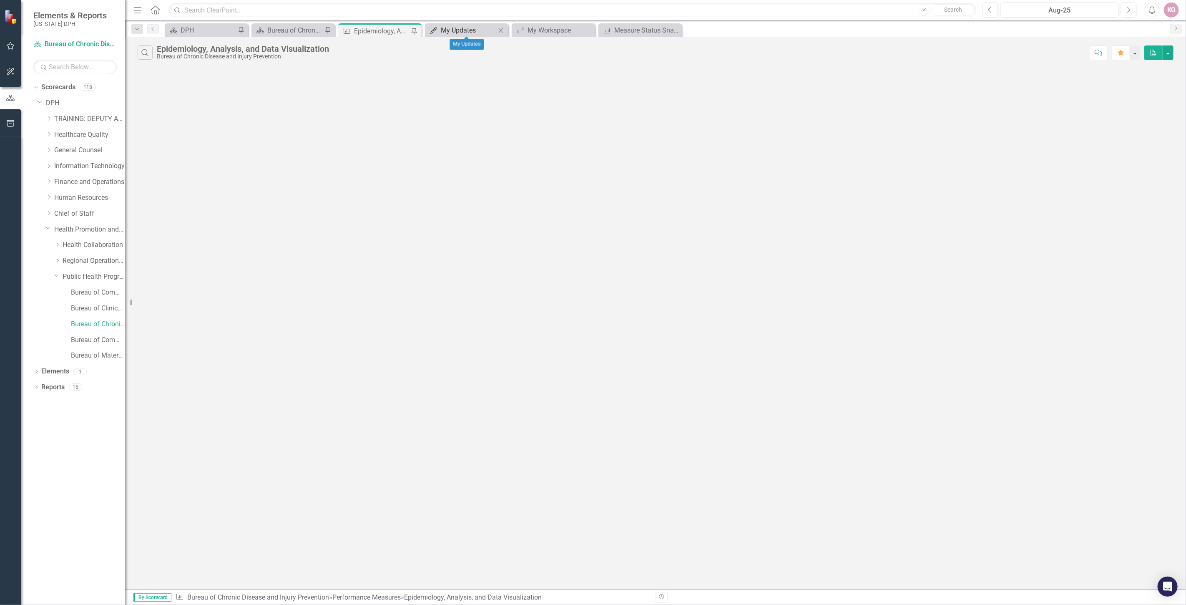
click at [446, 29] on div "My Updates" at bounding box center [468, 30] width 55 height 10
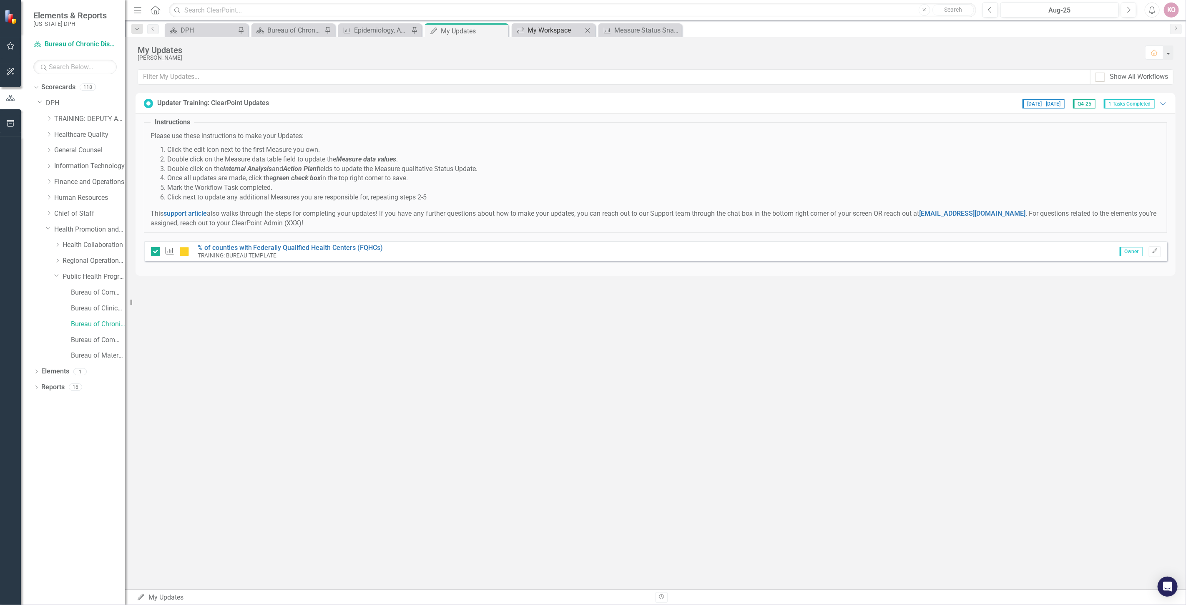
click at [543, 33] on div "My Workspace" at bounding box center [555, 30] width 55 height 10
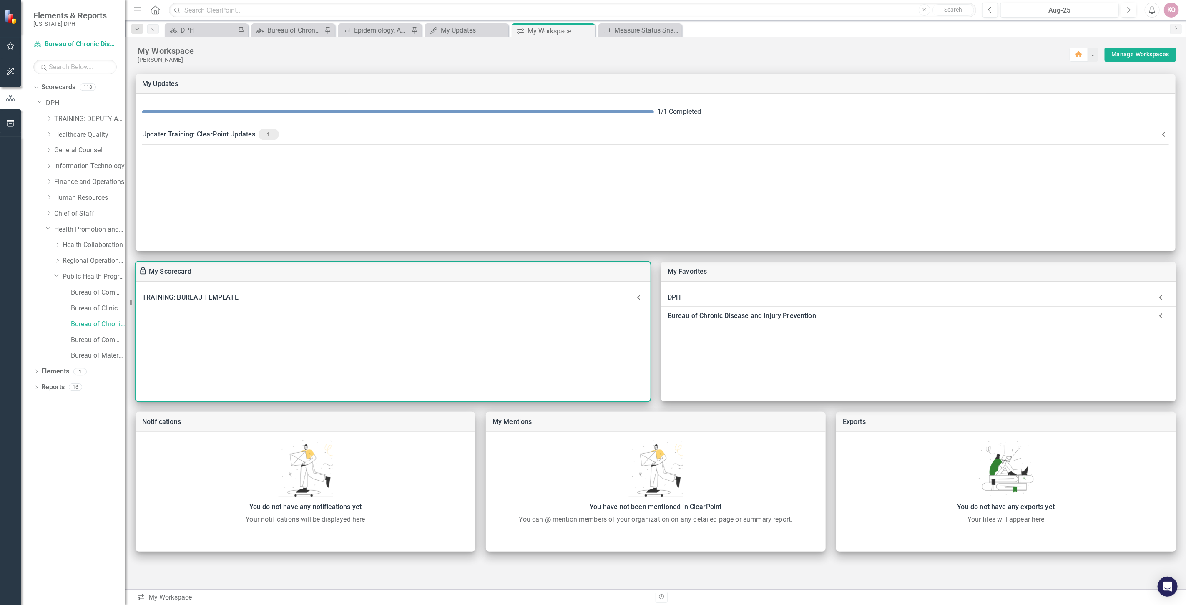
click at [181, 294] on div "TRAINING: BUREAU TEMPLATE" at bounding box center [388, 298] width 492 height 12
click at [181, 294] on TEMPLATE-header "TRAINING: BUREAU TEMPLATE" at bounding box center [393, 302] width 515 height 28
click at [374, 32] on div "Epidemiology, Analysis, and Data Visualization" at bounding box center [381, 30] width 55 height 10
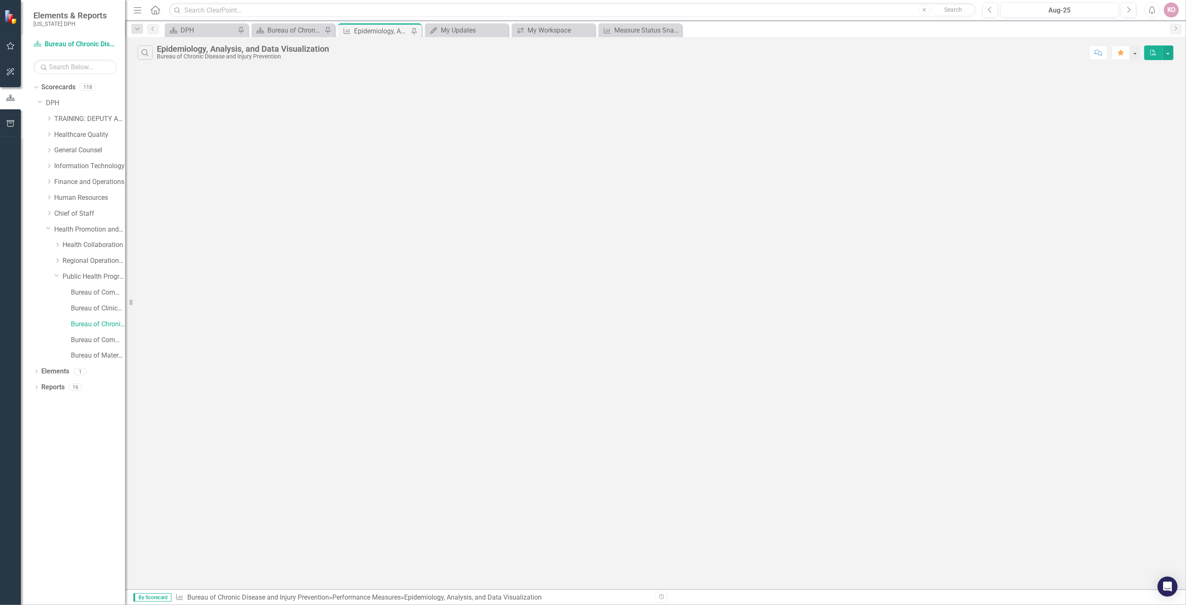
click at [381, 211] on div "Search Epidemiology, Analysis, and Data Visualization Bureau of Chronic Disease…" at bounding box center [655, 313] width 1061 height 552
click at [548, 25] on div "My Workspace" at bounding box center [555, 30] width 55 height 10
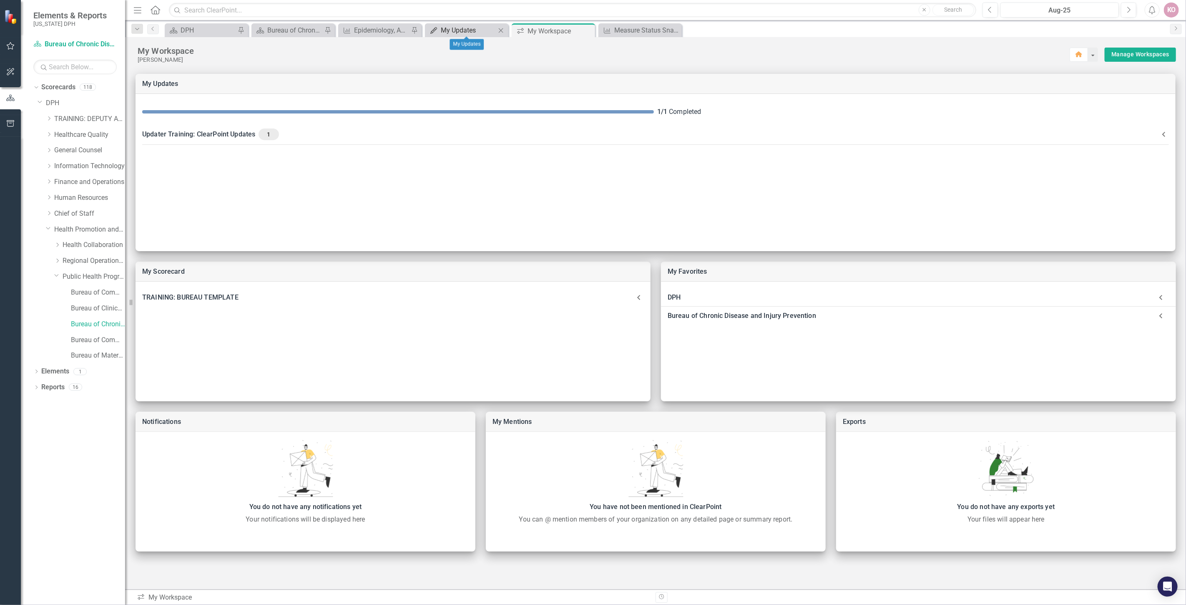
click at [447, 32] on div "My Updates" at bounding box center [468, 30] width 55 height 10
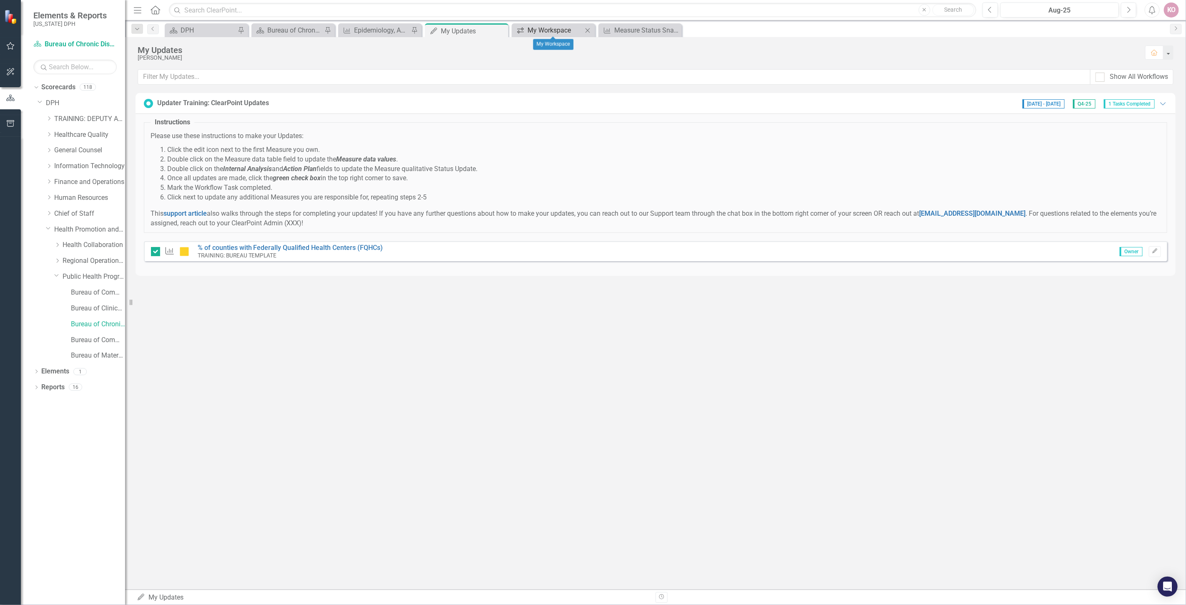
click at [536, 26] on div "My Workspace" at bounding box center [555, 30] width 55 height 10
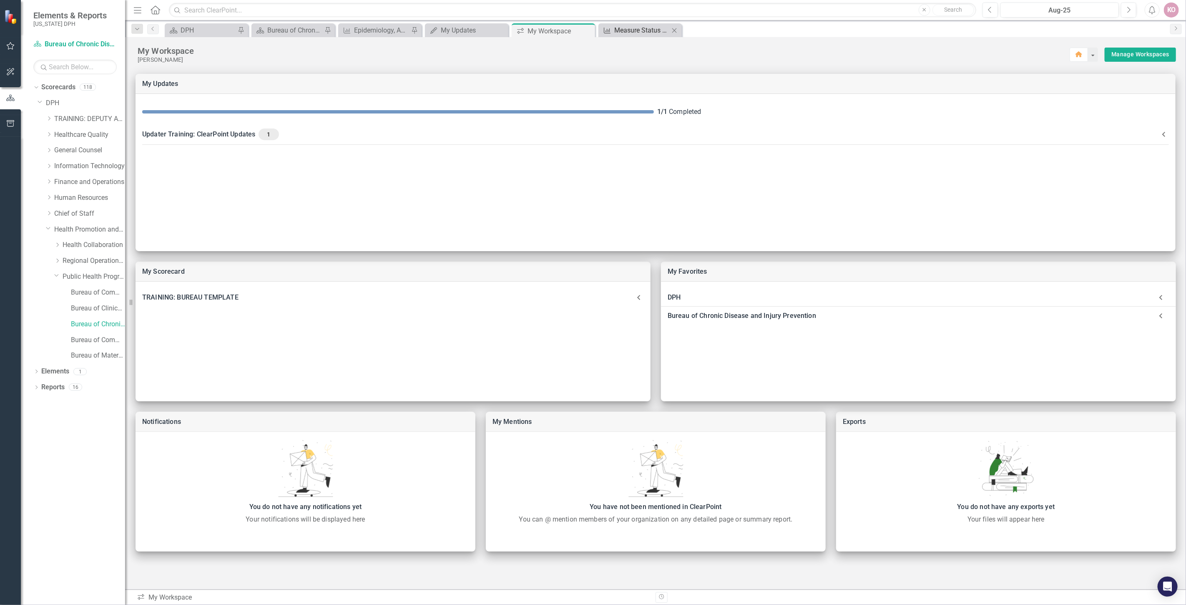
click at [619, 35] on div "Measure Status Snapshot" at bounding box center [641, 30] width 55 height 10
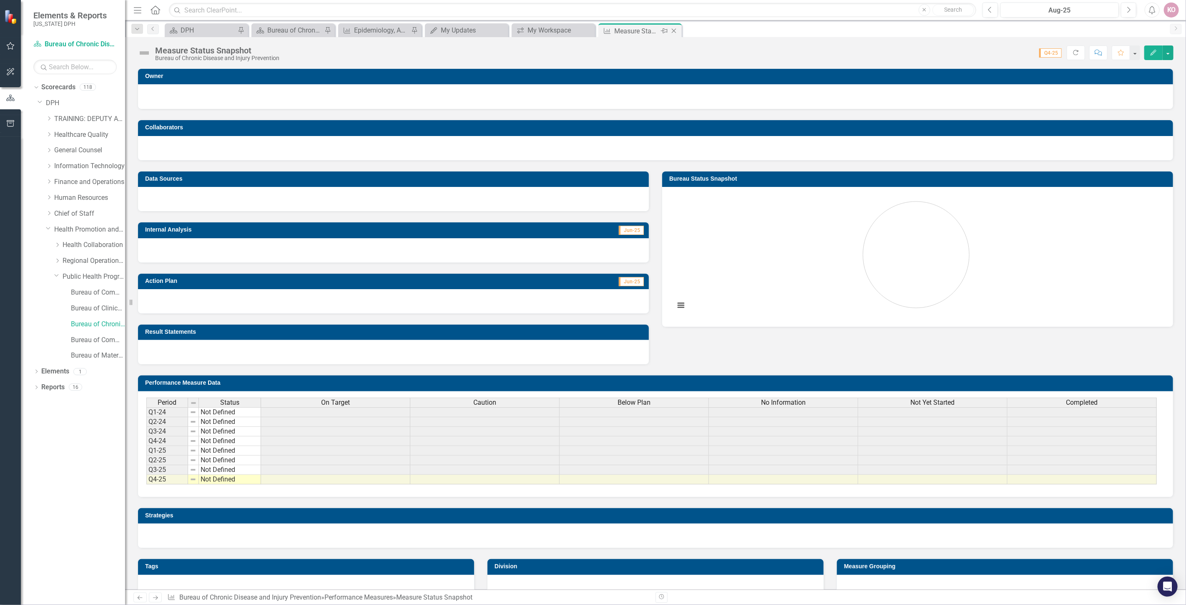
click at [674, 28] on icon "Close" at bounding box center [674, 31] width 8 height 7
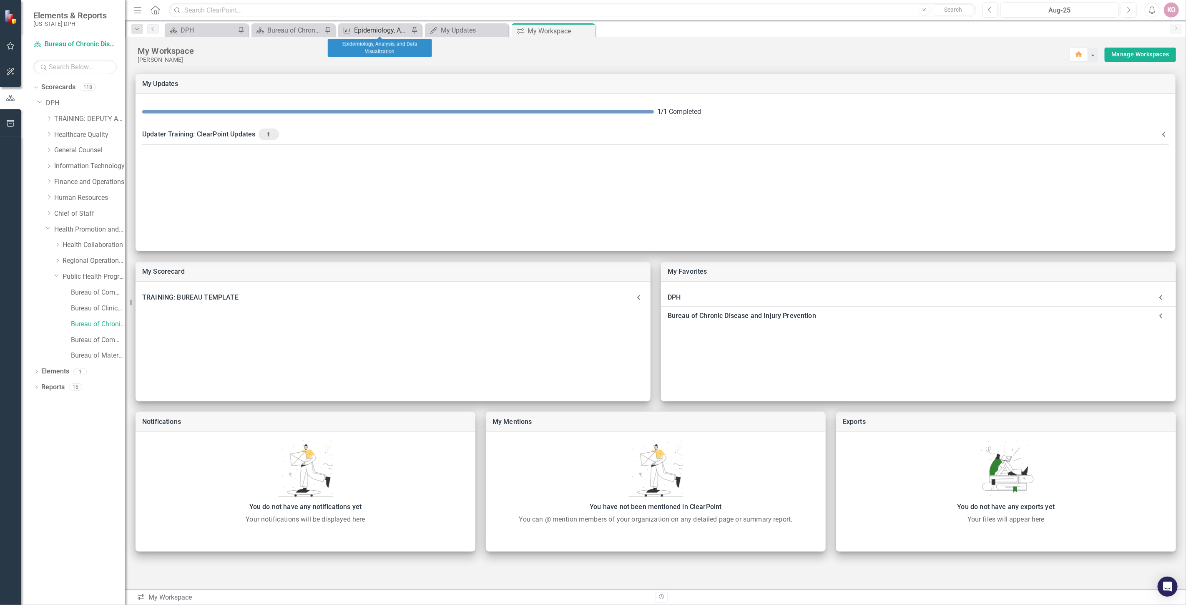
click at [378, 30] on div "Epidemiology, Analysis, and Data Visualization" at bounding box center [381, 30] width 55 height 10
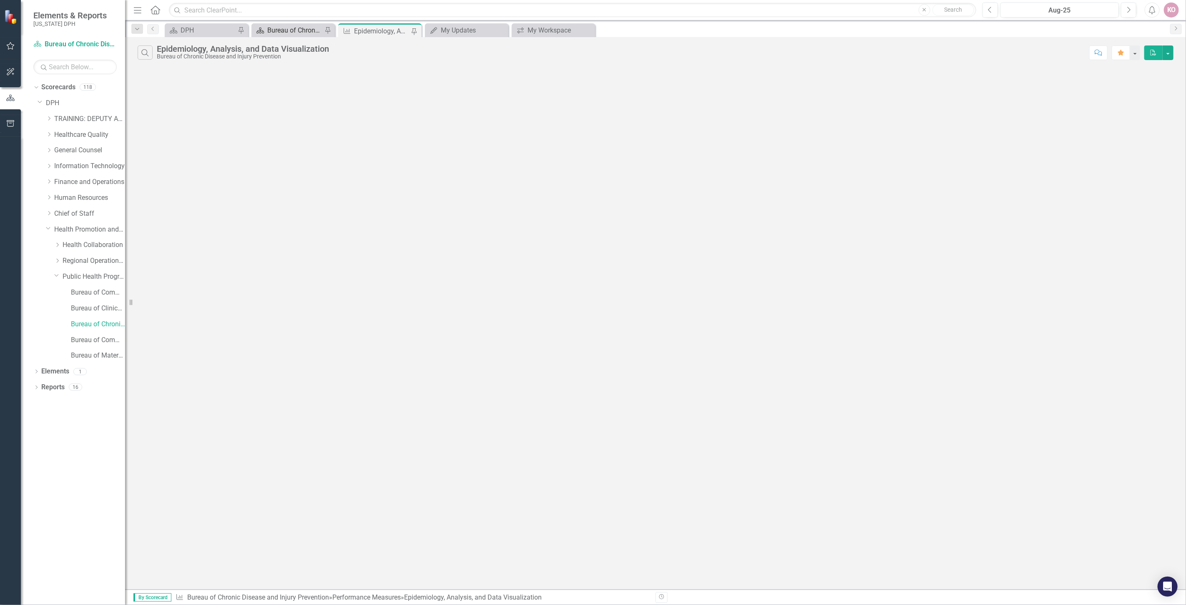
click at [294, 27] on div "Bureau of Chronic Disease and Injury Prevention" at bounding box center [294, 30] width 55 height 10
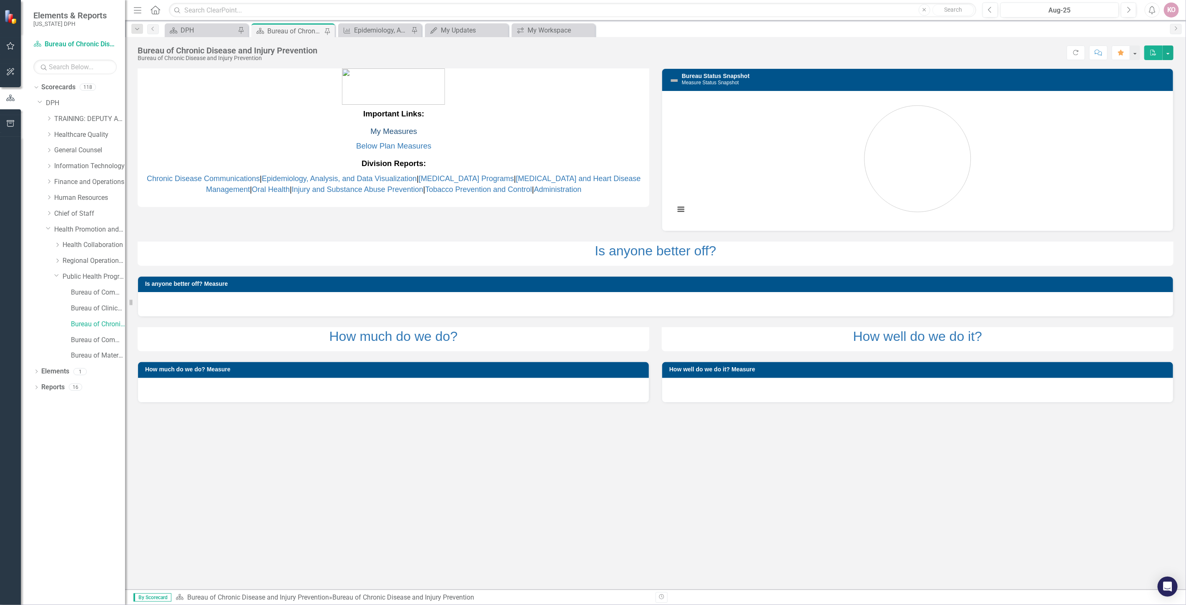
click at [390, 128] on link "My Measures" at bounding box center [393, 131] width 47 height 9
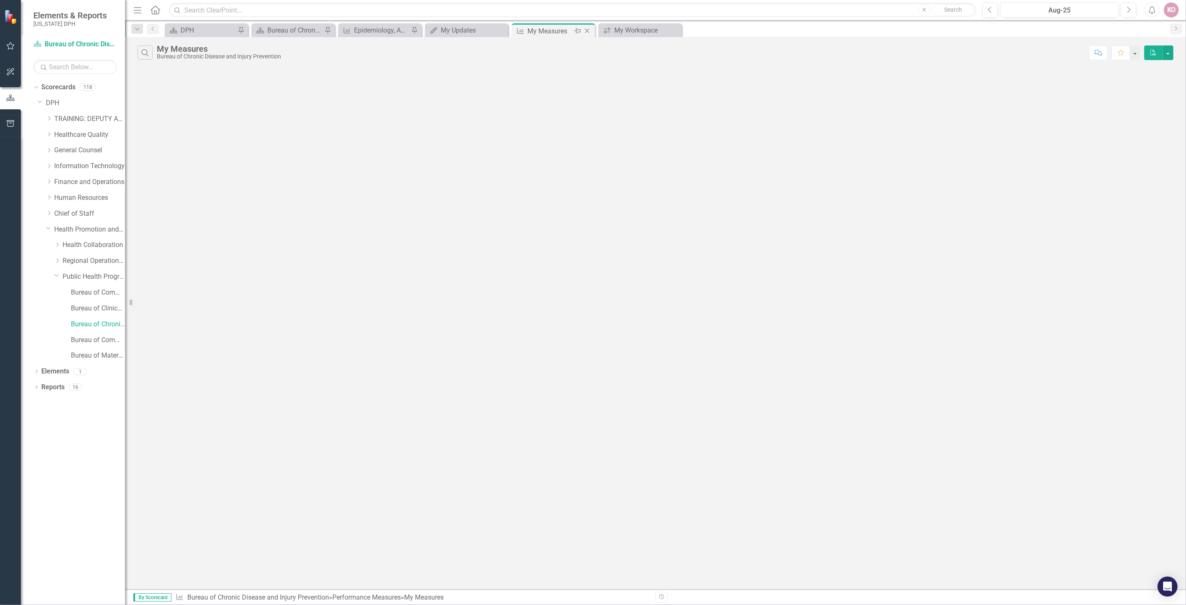
click at [586, 32] on icon "Close" at bounding box center [587, 31] width 8 height 7
click at [375, 33] on div "My Updates" at bounding box center [381, 30] width 55 height 10
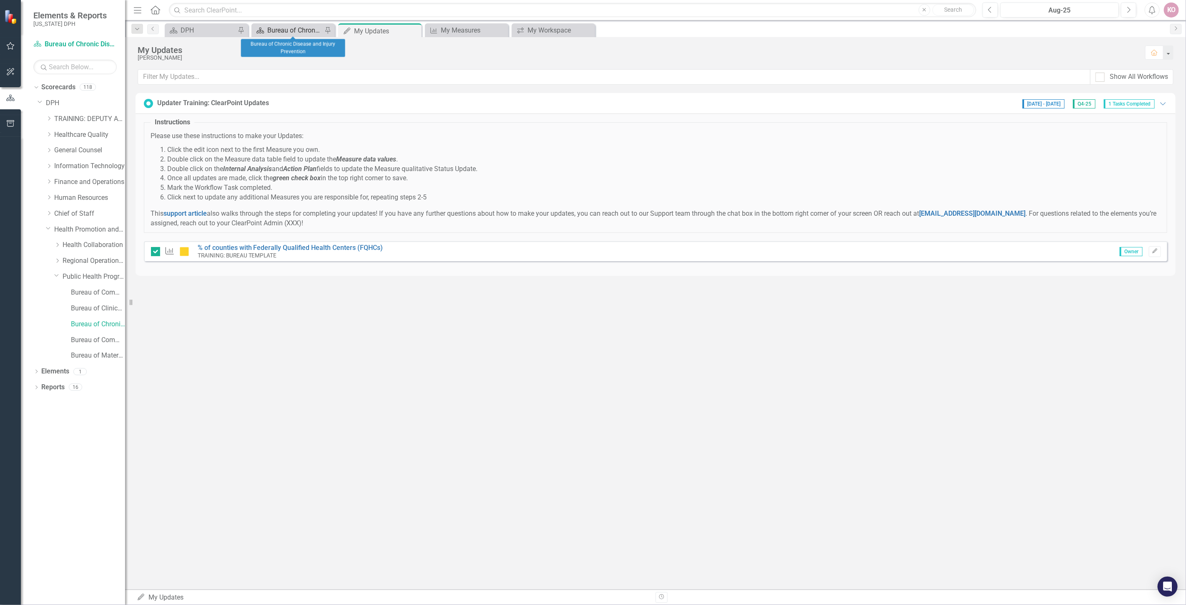
click at [292, 33] on div "Bureau of Chronic Disease and Injury Prevention" at bounding box center [294, 30] width 55 height 10
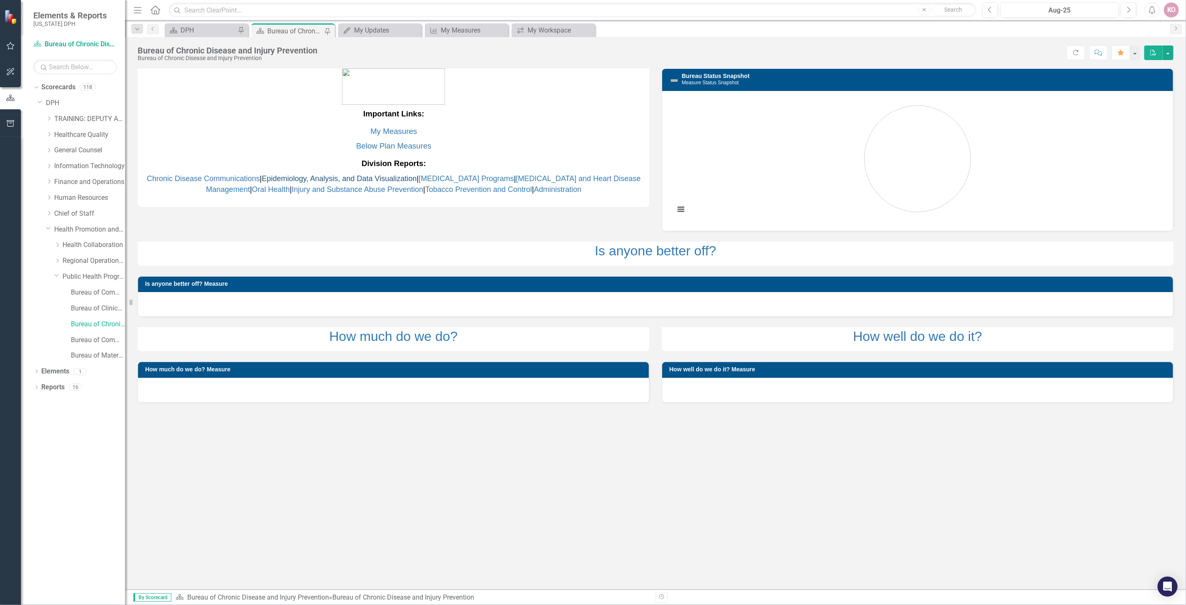
click at [347, 178] on link "Epidemiology, Analysis, and Data Visualization" at bounding box center [339, 178] width 155 height 8
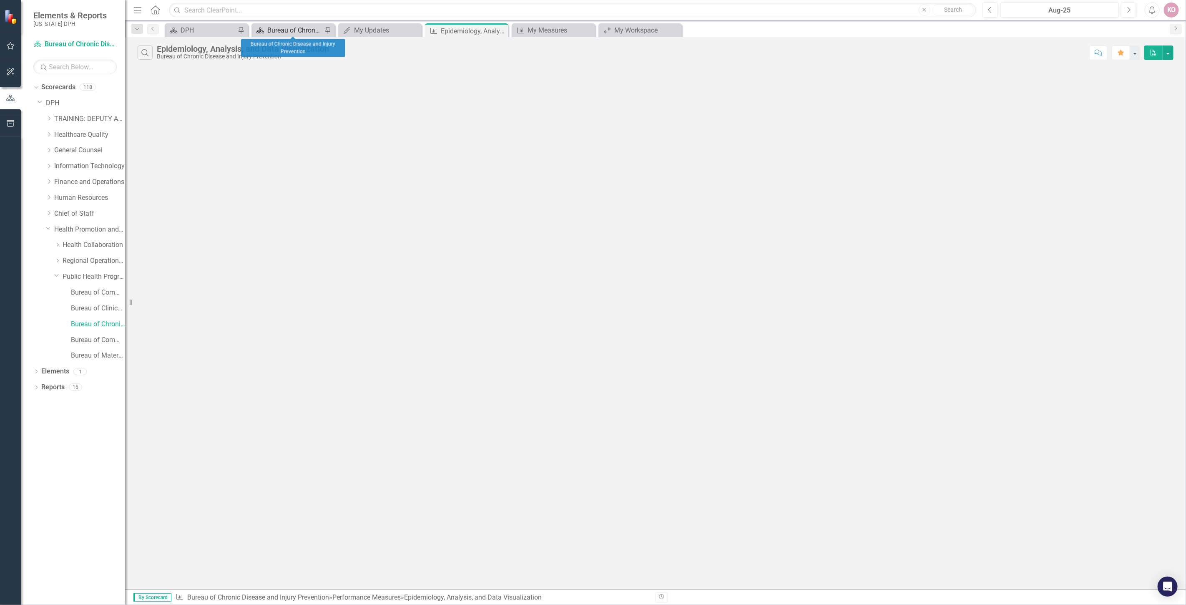
click at [289, 33] on div "Bureau of Chronic Disease and Injury Prevention" at bounding box center [294, 30] width 55 height 10
